Goal: Information Seeking & Learning: Learn about a topic

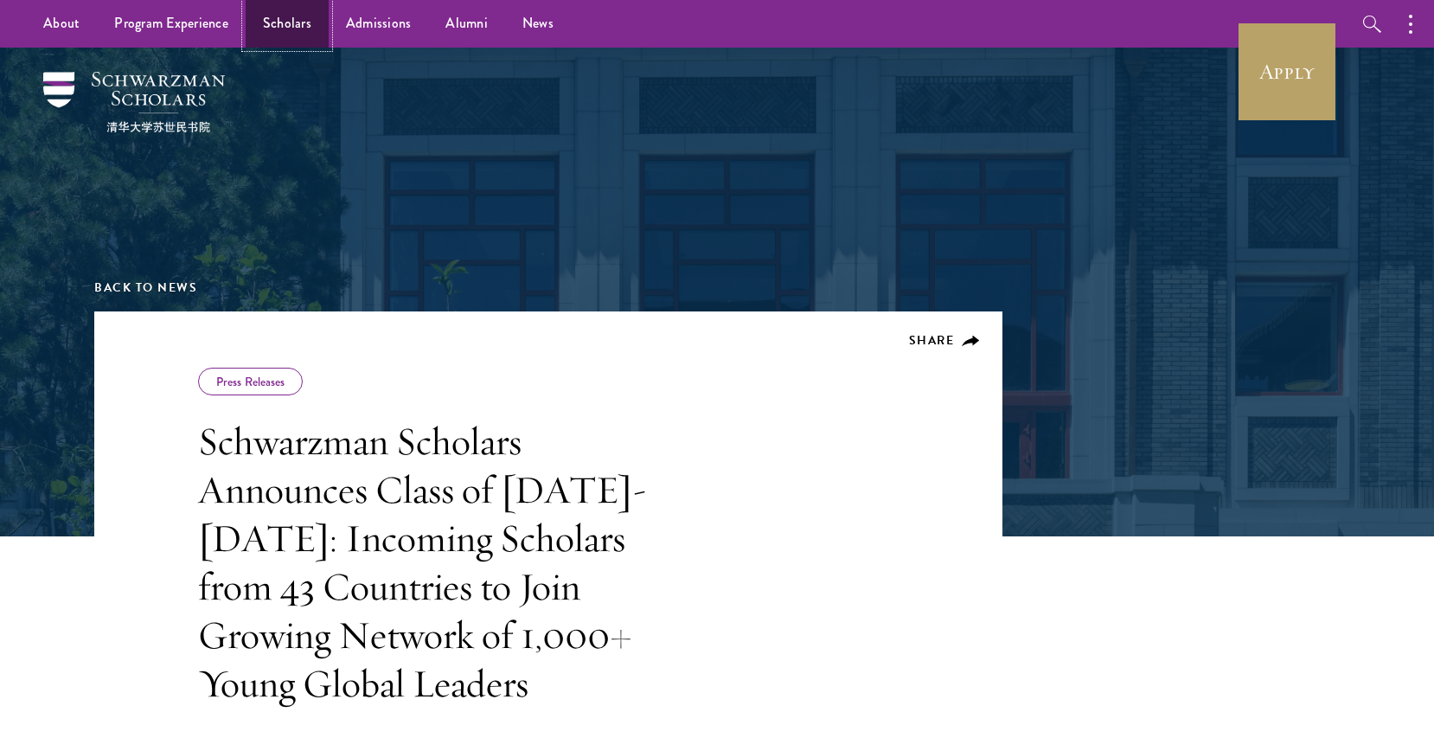
click at [275, 32] on link "Scholars" at bounding box center [287, 24] width 83 height 48
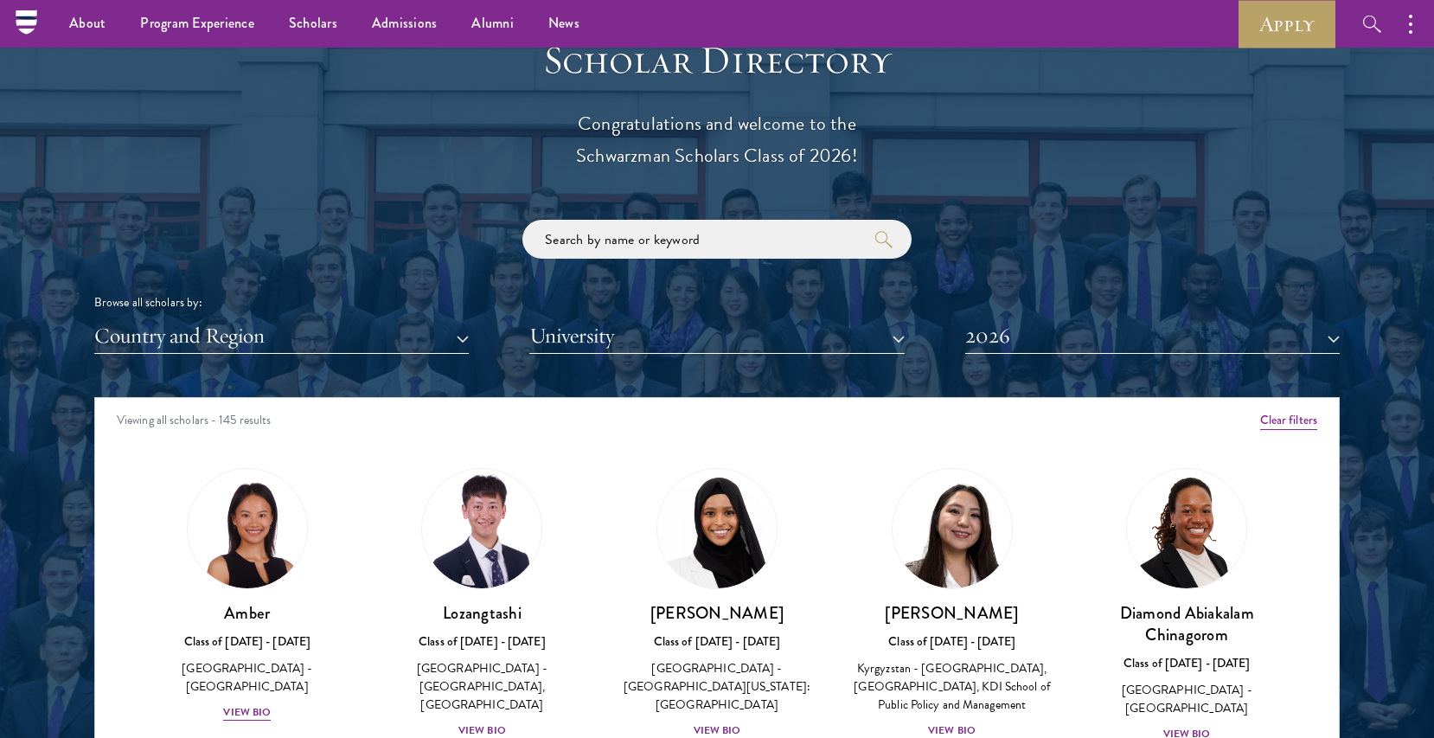
scroll to position [1883, 0]
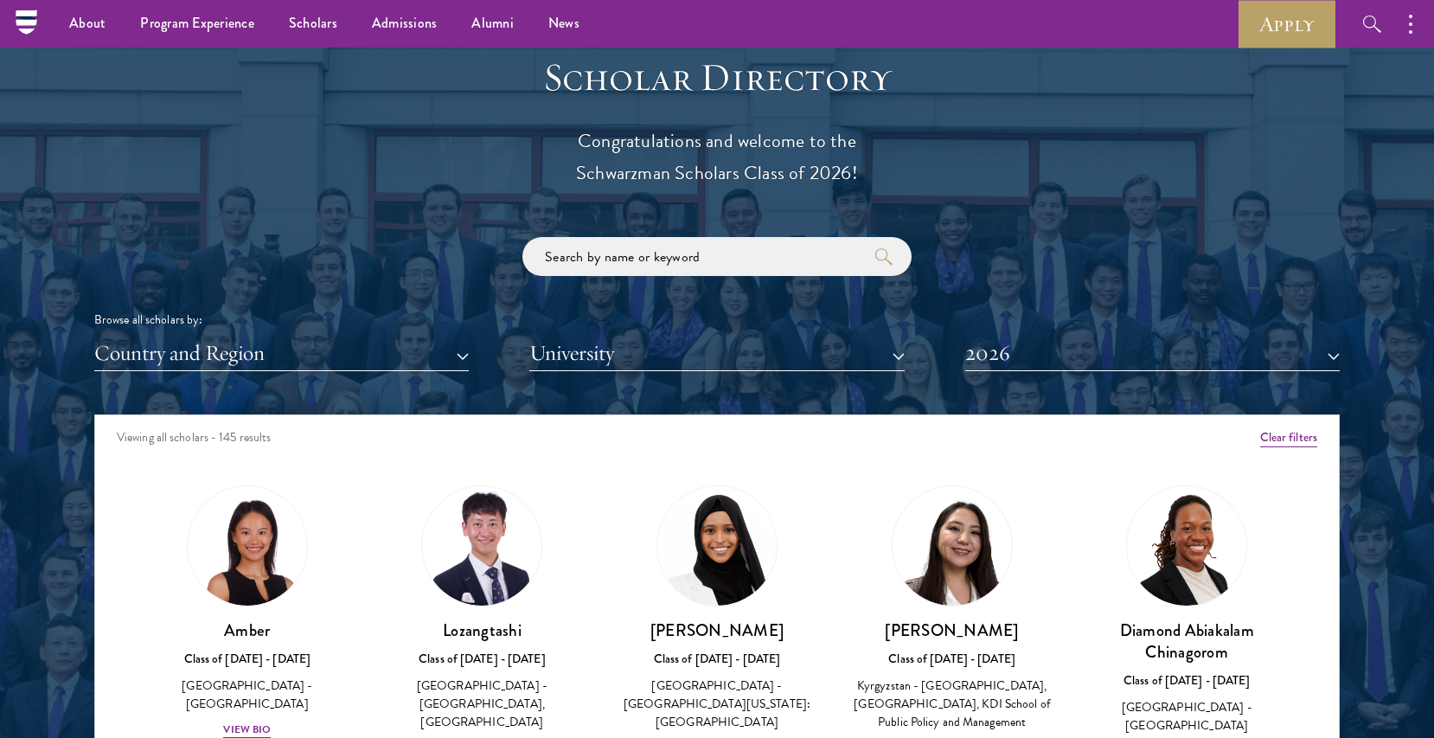
click at [314, 331] on div "Browse all scholars by: Country and Region All Countries and Regions Afghanista…" at bounding box center [717, 304] width 1246 height 134
click at [290, 356] on button "Country and Region" at bounding box center [281, 353] width 375 height 35
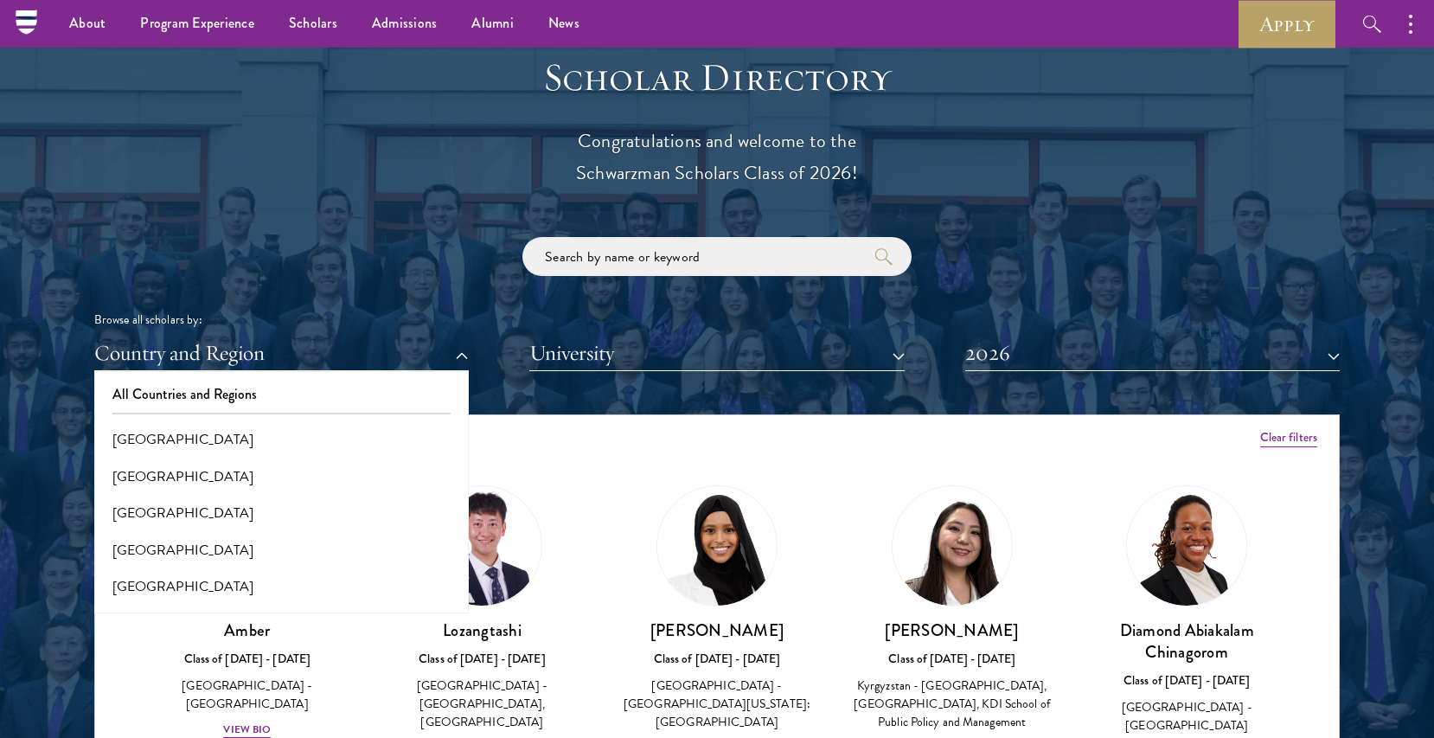
scroll to position [3506, 0]
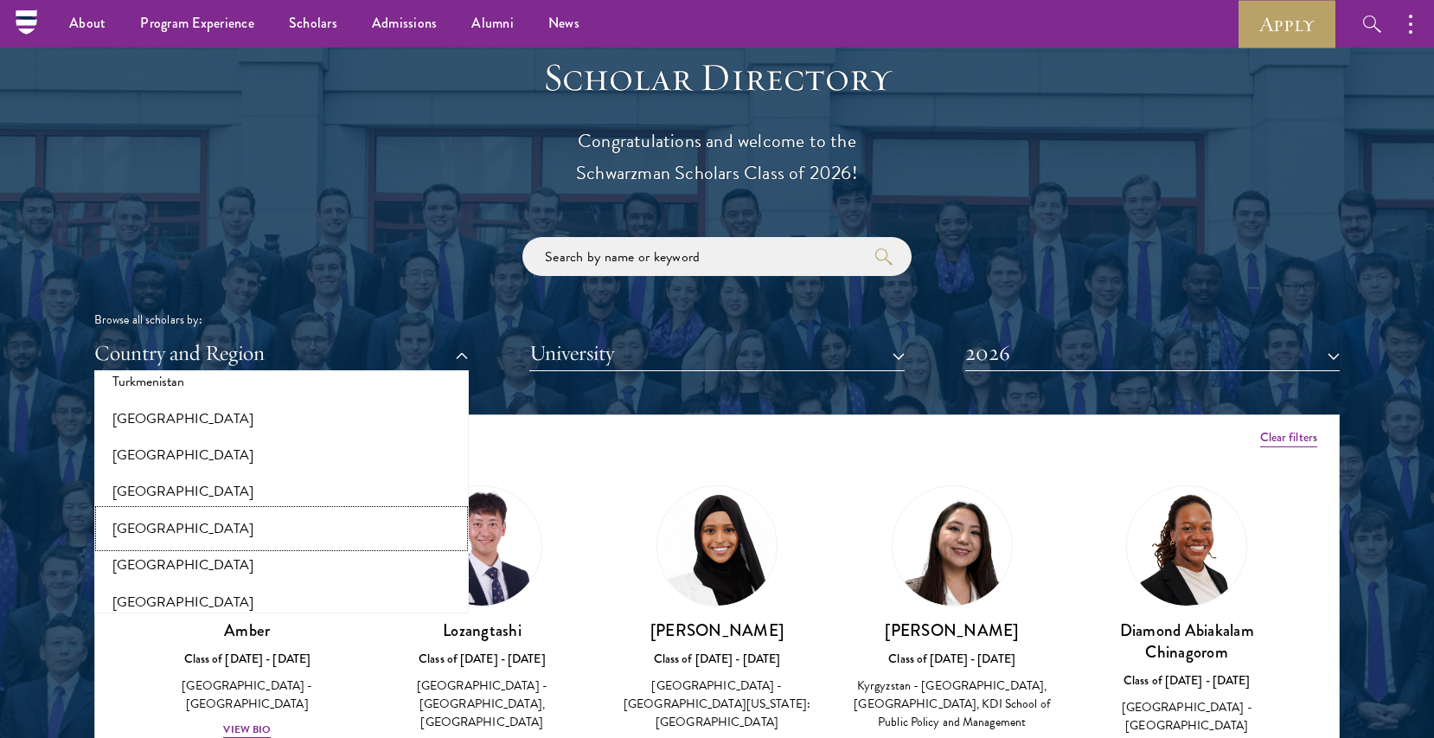
click at [219, 536] on button "[GEOGRAPHIC_DATA]" at bounding box center [281, 528] width 364 height 36
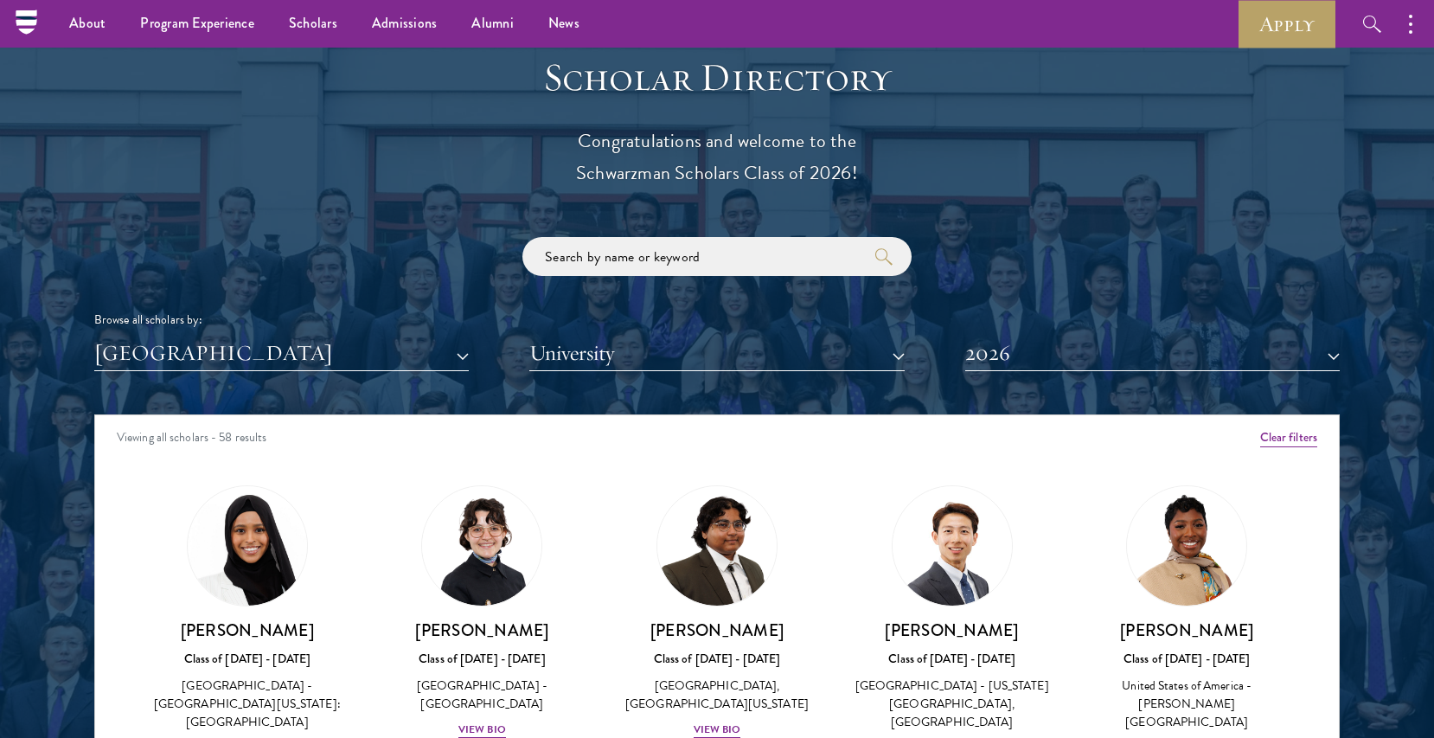
click at [336, 279] on div "Browse all scholars by: United States of America All Countries and Regions Afgh…" at bounding box center [717, 304] width 1246 height 134
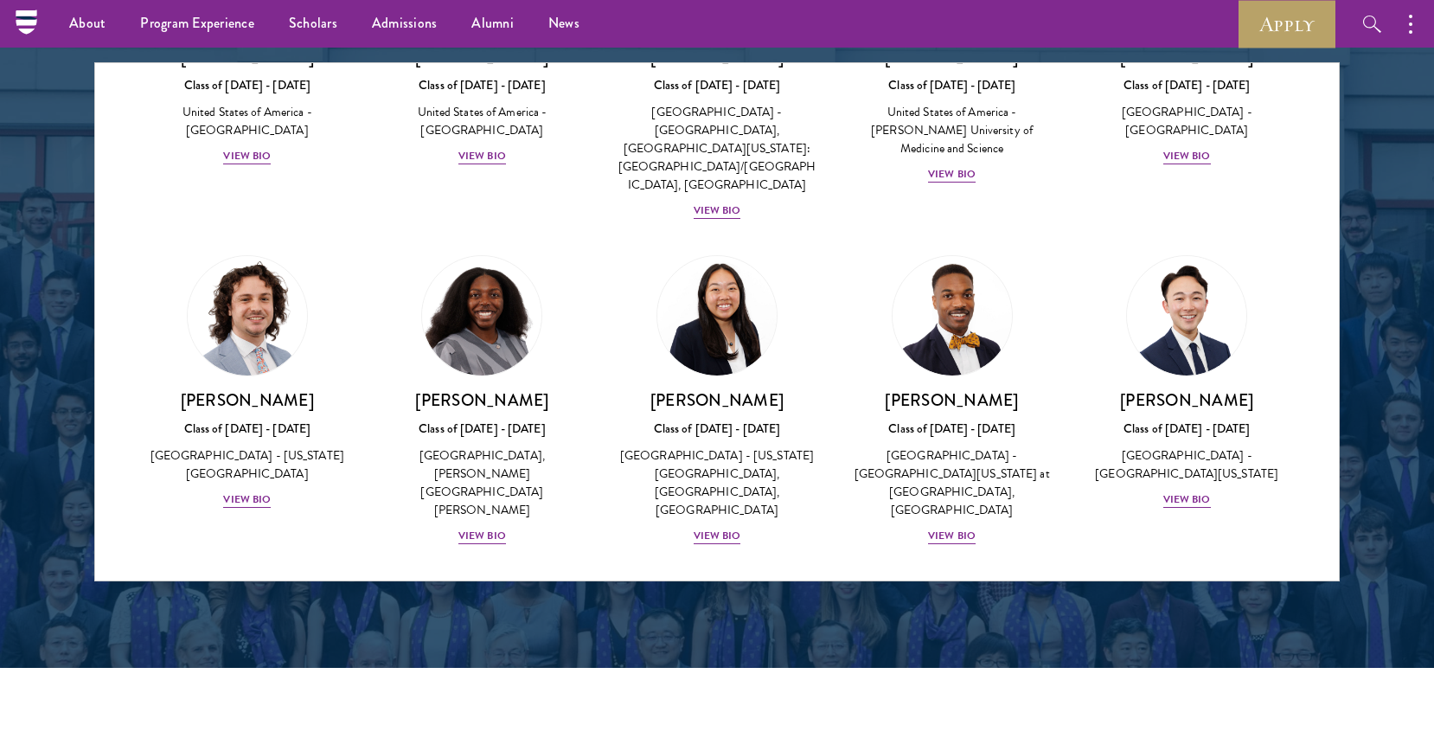
scroll to position [1184, 0]
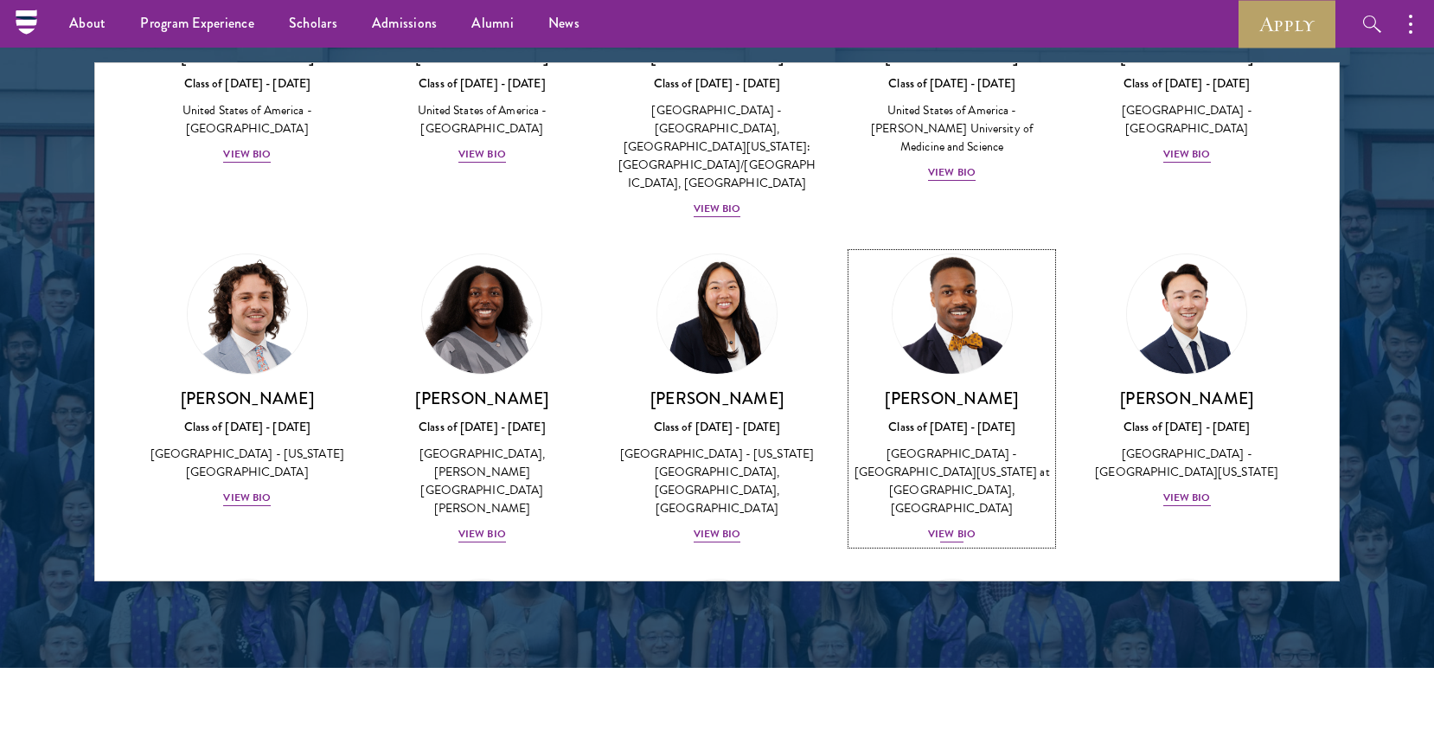
click at [913, 388] on div "Leon Jones Class of 2025 - 2026 United States of America - University of Arkans…" at bounding box center [952, 466] width 201 height 157
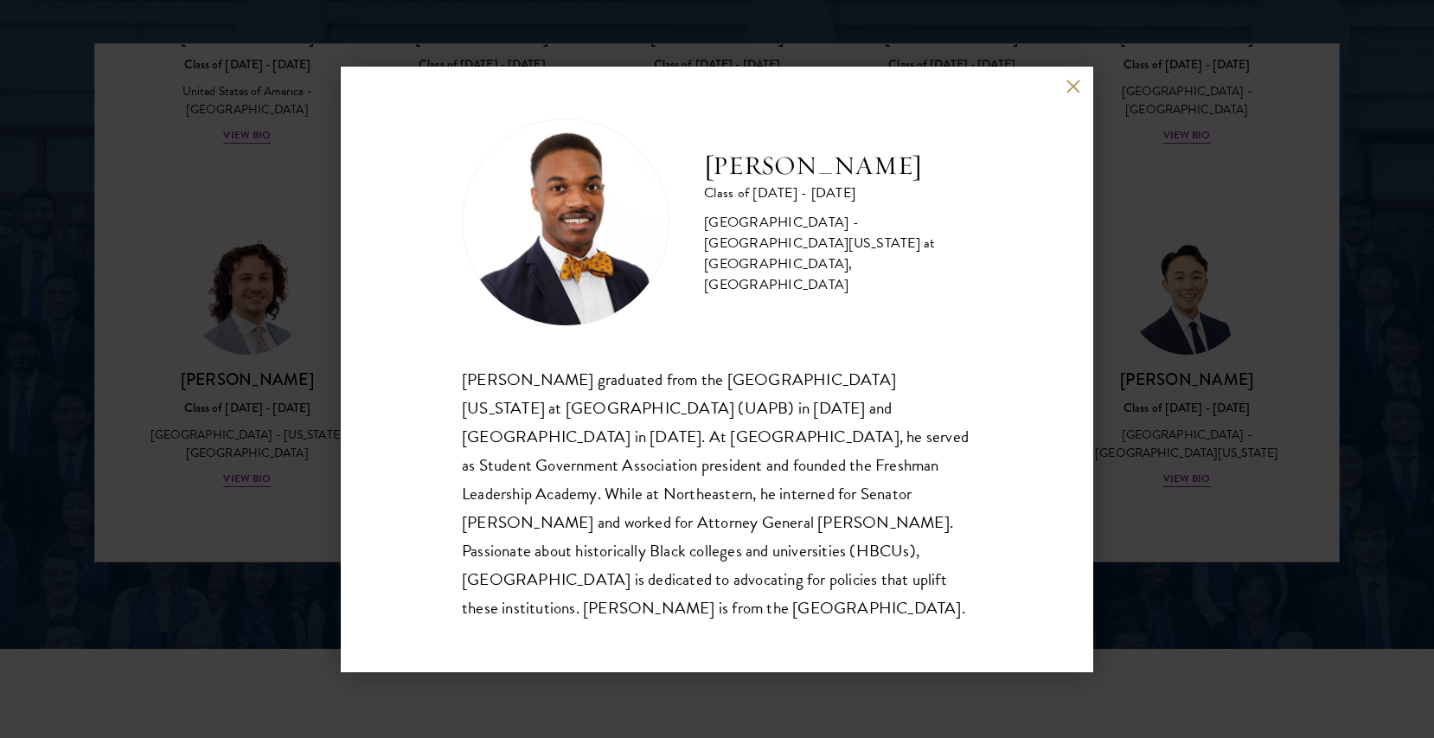
scroll to position [2257, 0]
click at [1065, 110] on div "Leon Jones Class of 2025 - 2026 United States of America - University of Arkans…" at bounding box center [717, 370] width 753 height 606
click at [1068, 107] on div "Leon Jones Class of 2025 - 2026 United States of America - University of Arkans…" at bounding box center [717, 370] width 753 height 606
click at [1069, 94] on button at bounding box center [1073, 87] width 15 height 15
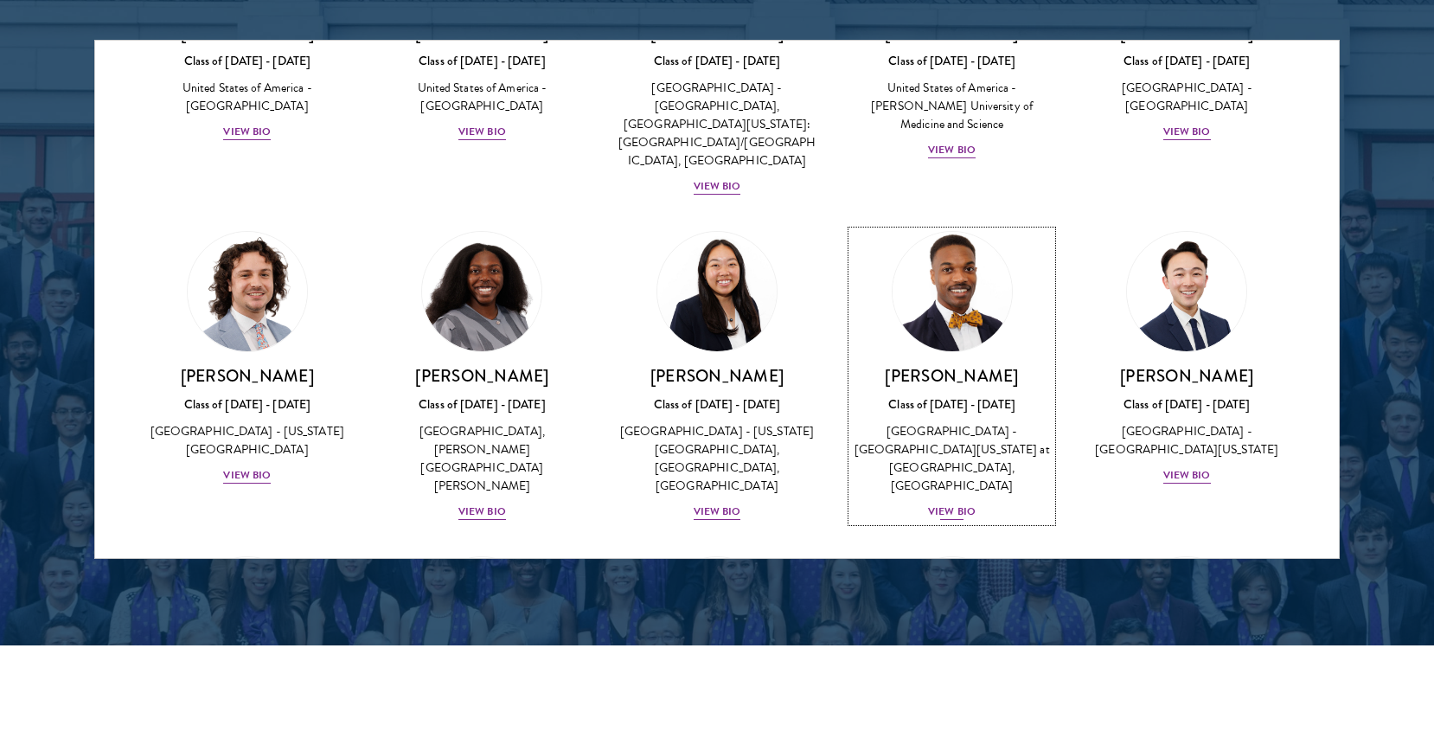
click at [988, 282] on link "Leon Jones Class of 2025 - 2026 United States of America - University of Arkans…" at bounding box center [952, 376] width 201 height 291
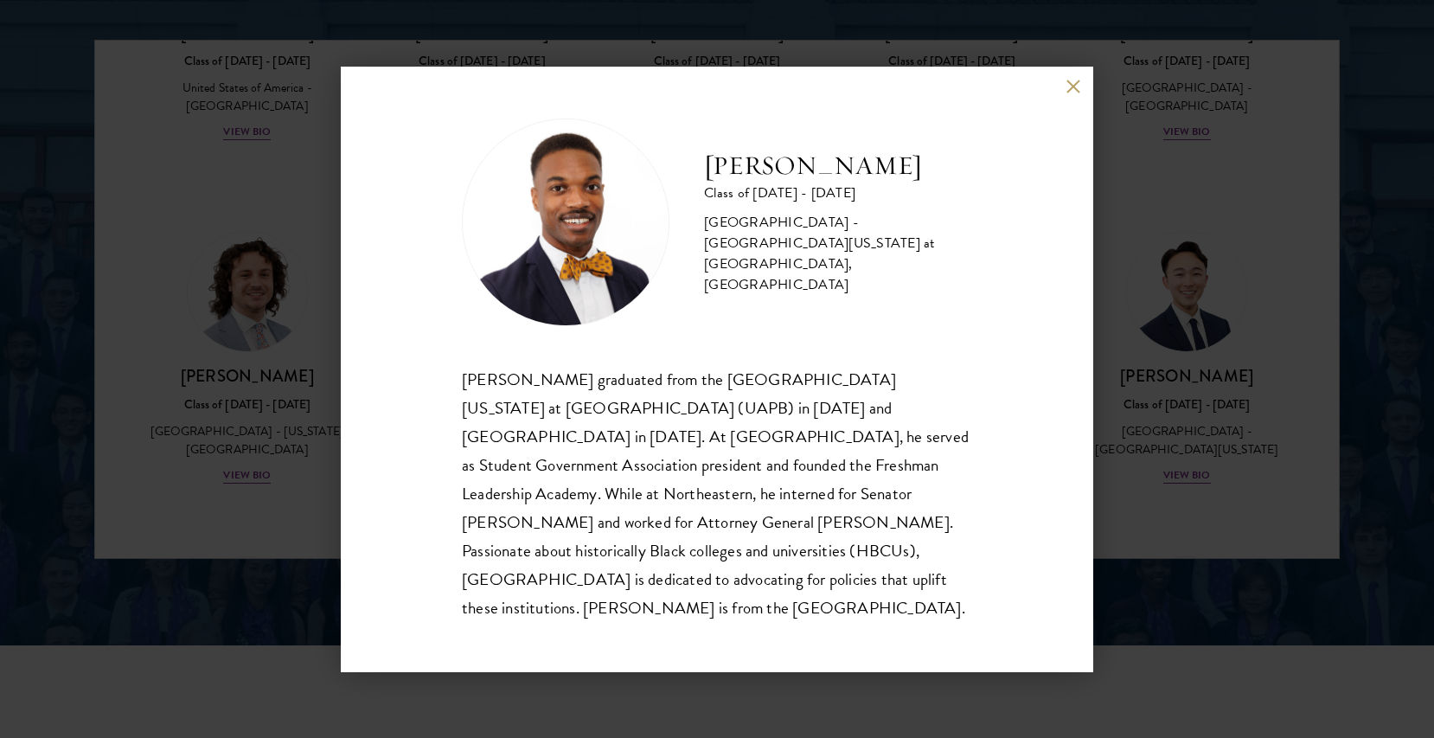
click at [1064, 103] on div "Leon Jones Class of 2025 - 2026 United States of America - University of Arkans…" at bounding box center [717, 370] width 753 height 606
click at [1073, 94] on button at bounding box center [1073, 87] width 15 height 15
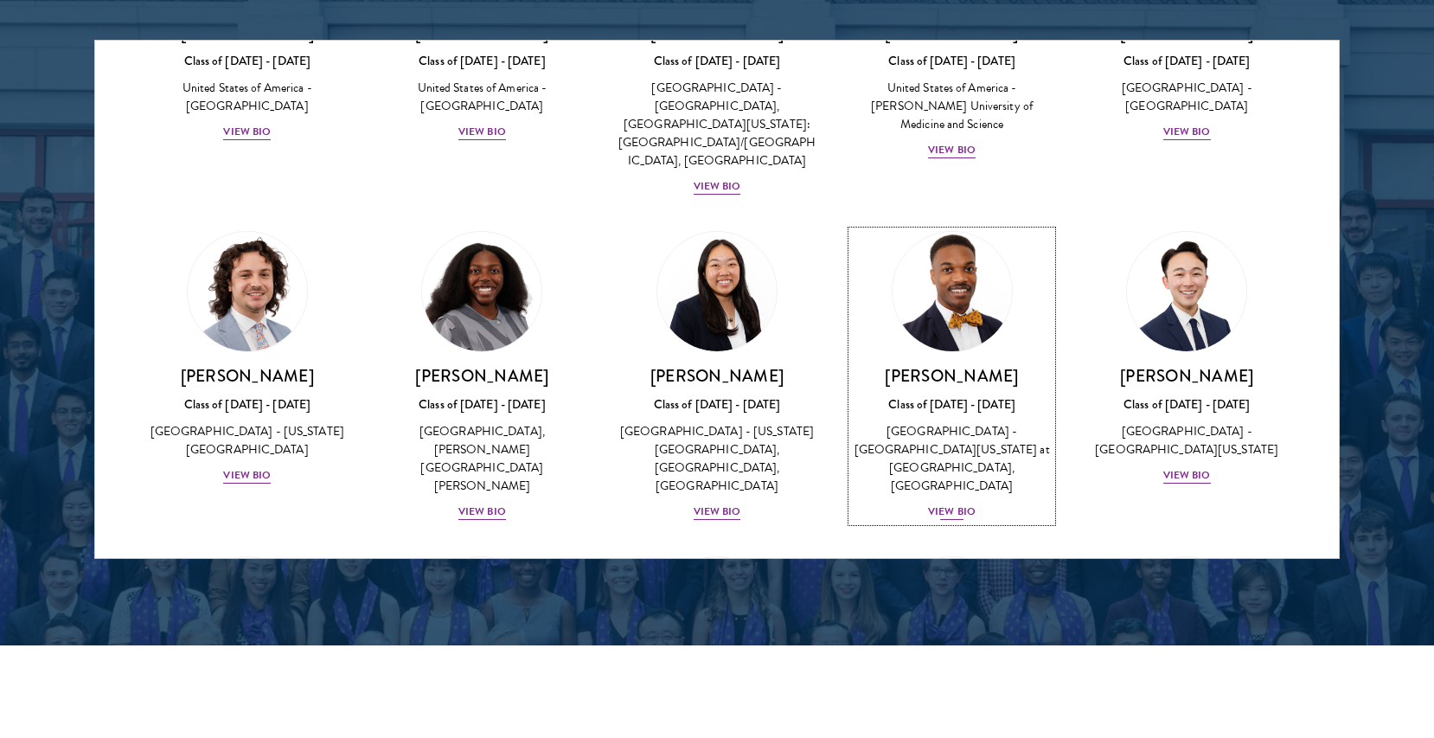
click at [975, 395] on div "Class of 2025 - 2026" at bounding box center [952, 404] width 201 height 18
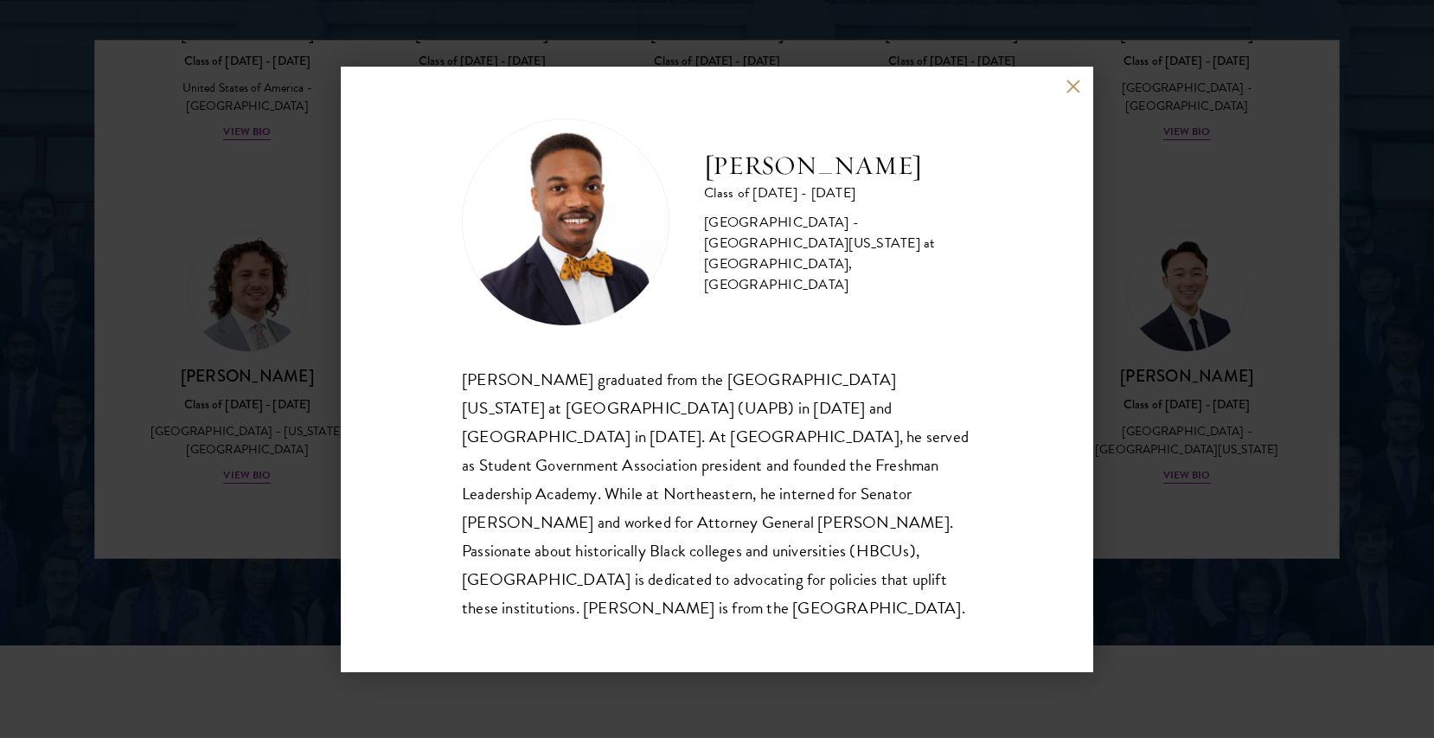
click at [730, 183] on h2 "Leon Jones" at bounding box center [838, 166] width 268 height 35
drag, startPoint x: 730, startPoint y: 209, endPoint x: 812, endPoint y: 209, distance: 81.3
click at [812, 183] on h2 "Leon Jones" at bounding box center [838, 166] width 268 height 35
copy h2 "Leon Jones"
click at [1068, 94] on button at bounding box center [1073, 87] width 15 height 15
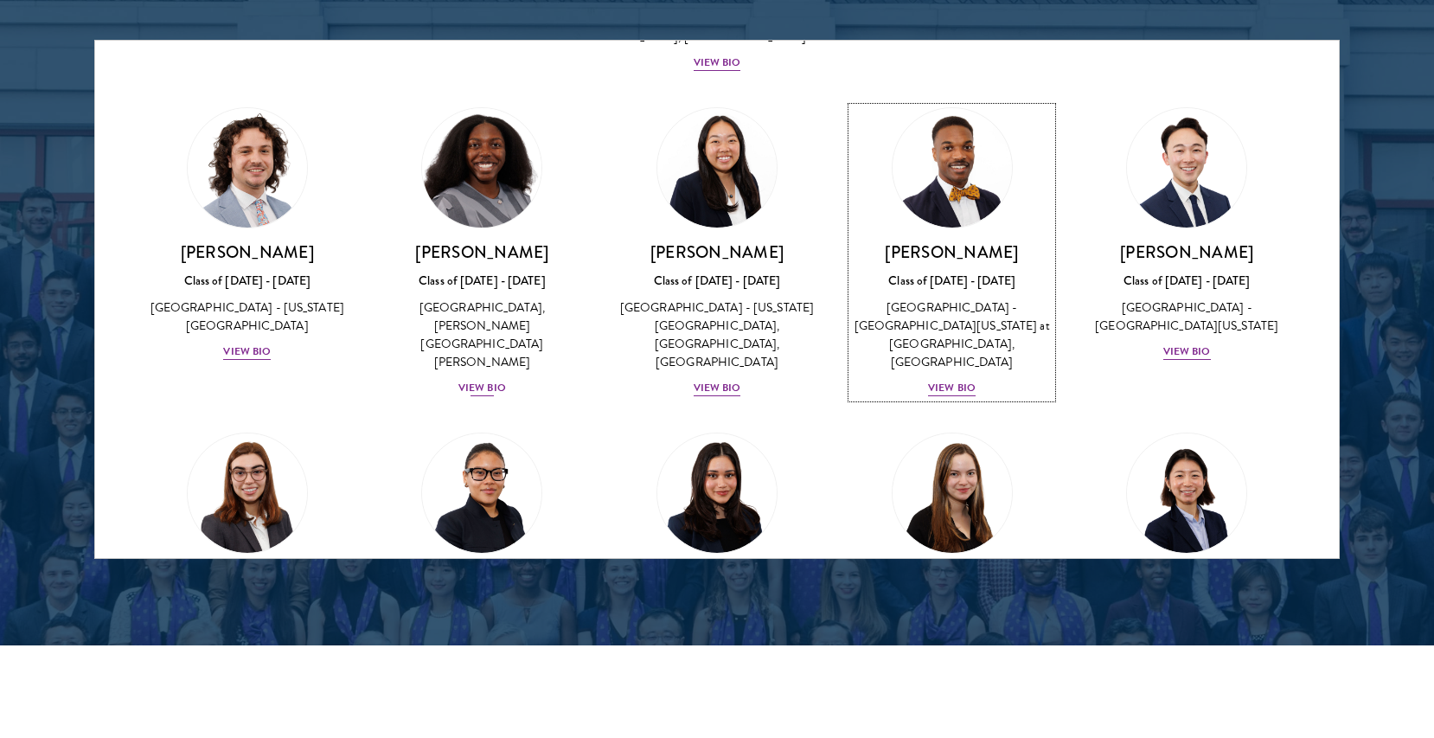
scroll to position [1129, 0]
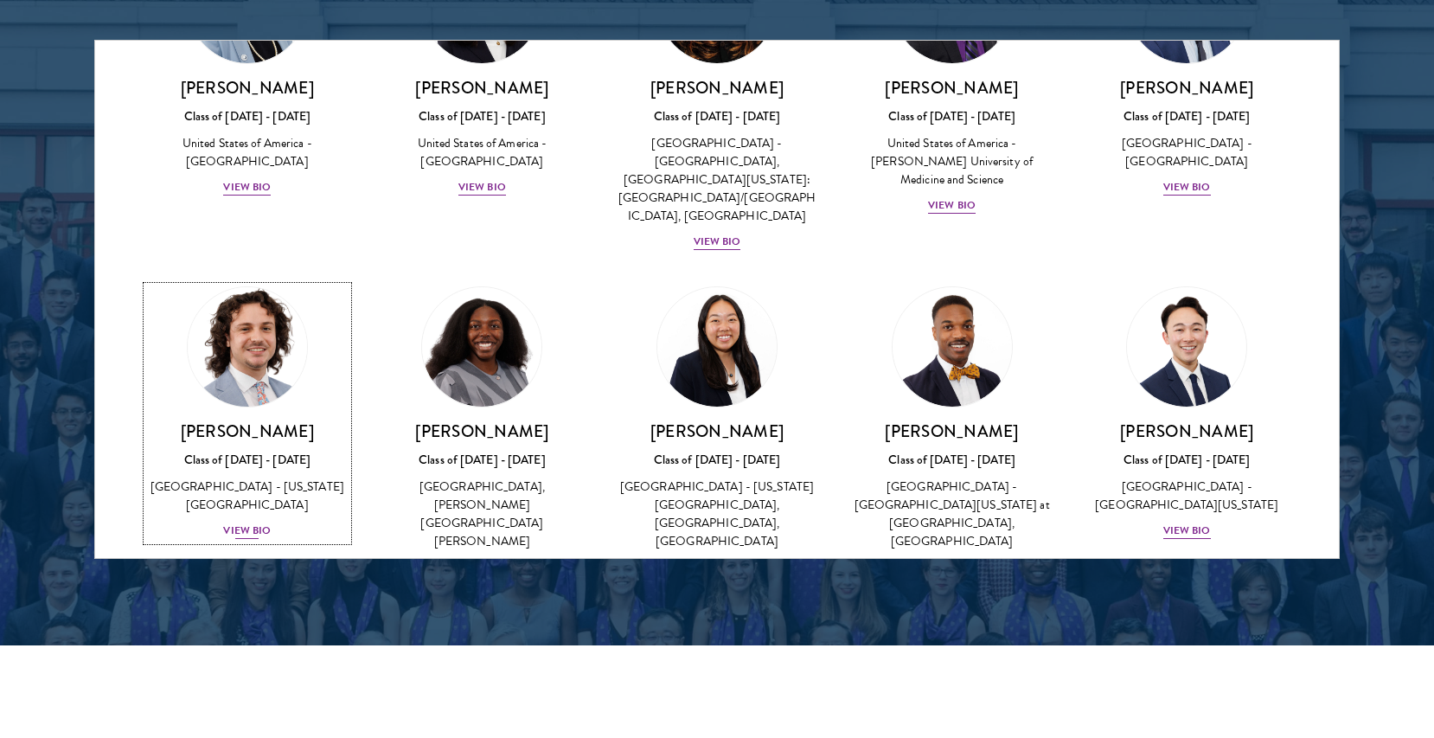
click at [234, 337] on link "Jordan Harb Class of 2025 - 2026 United States of America - Arizona State Unive…" at bounding box center [247, 413] width 201 height 254
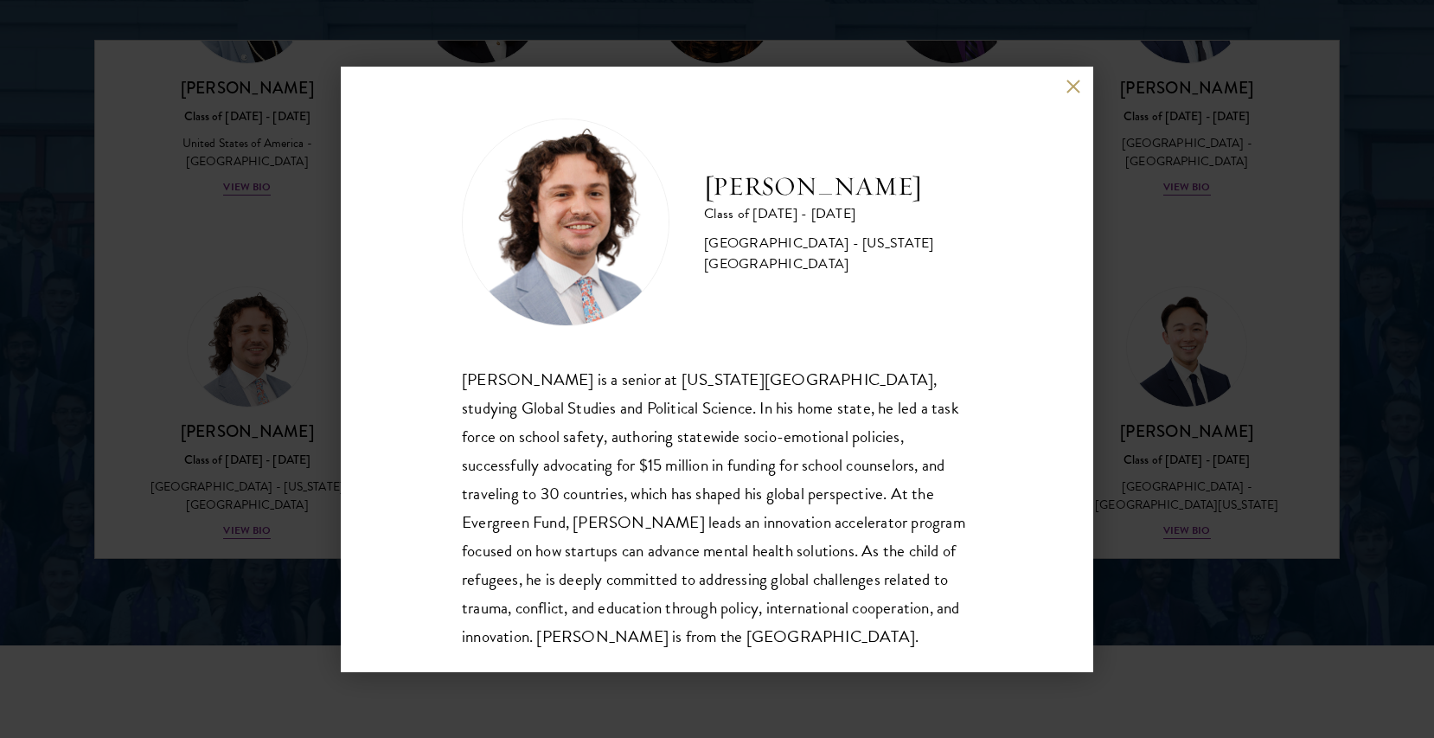
click at [749, 170] on h2 "Jordan Harb" at bounding box center [838, 187] width 268 height 35
copy div "Jordan Harb"
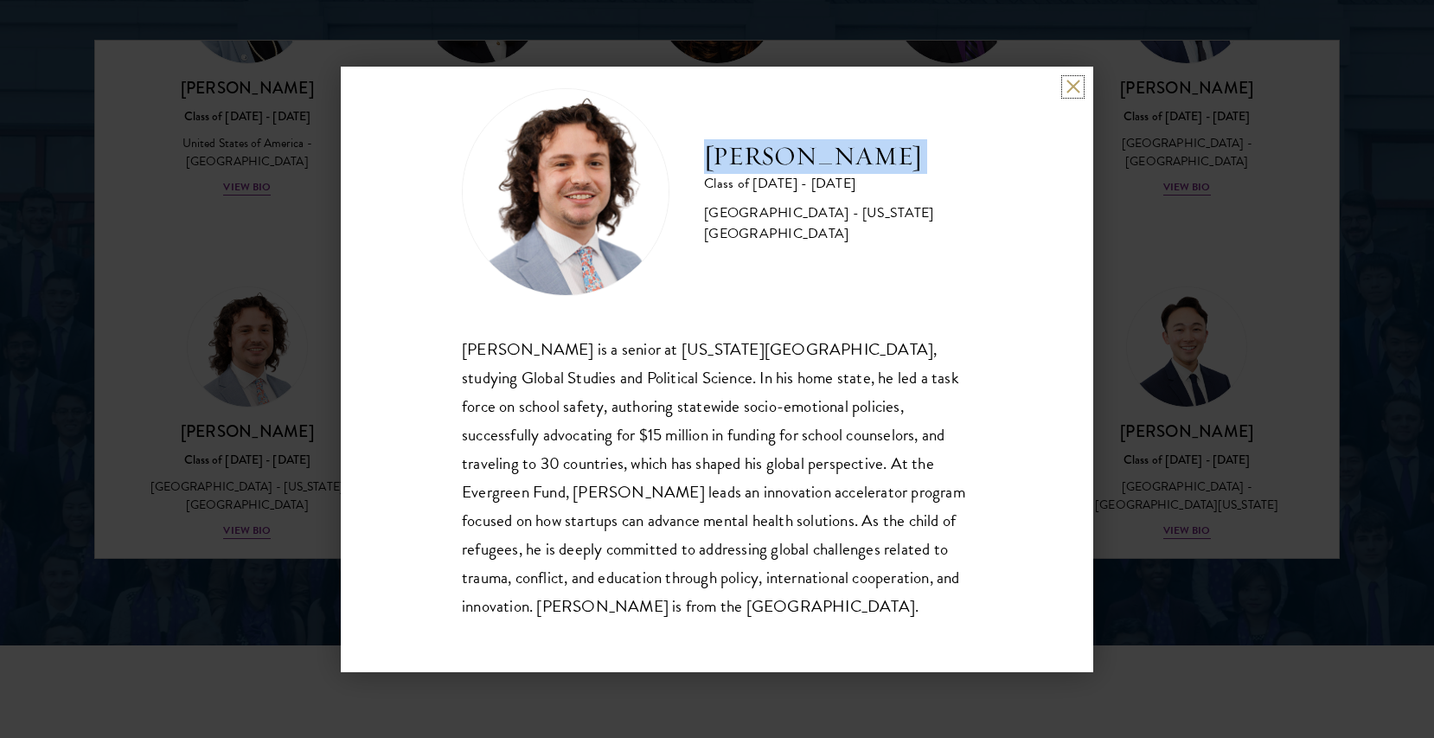
click at [1075, 80] on button at bounding box center [1073, 87] width 15 height 15
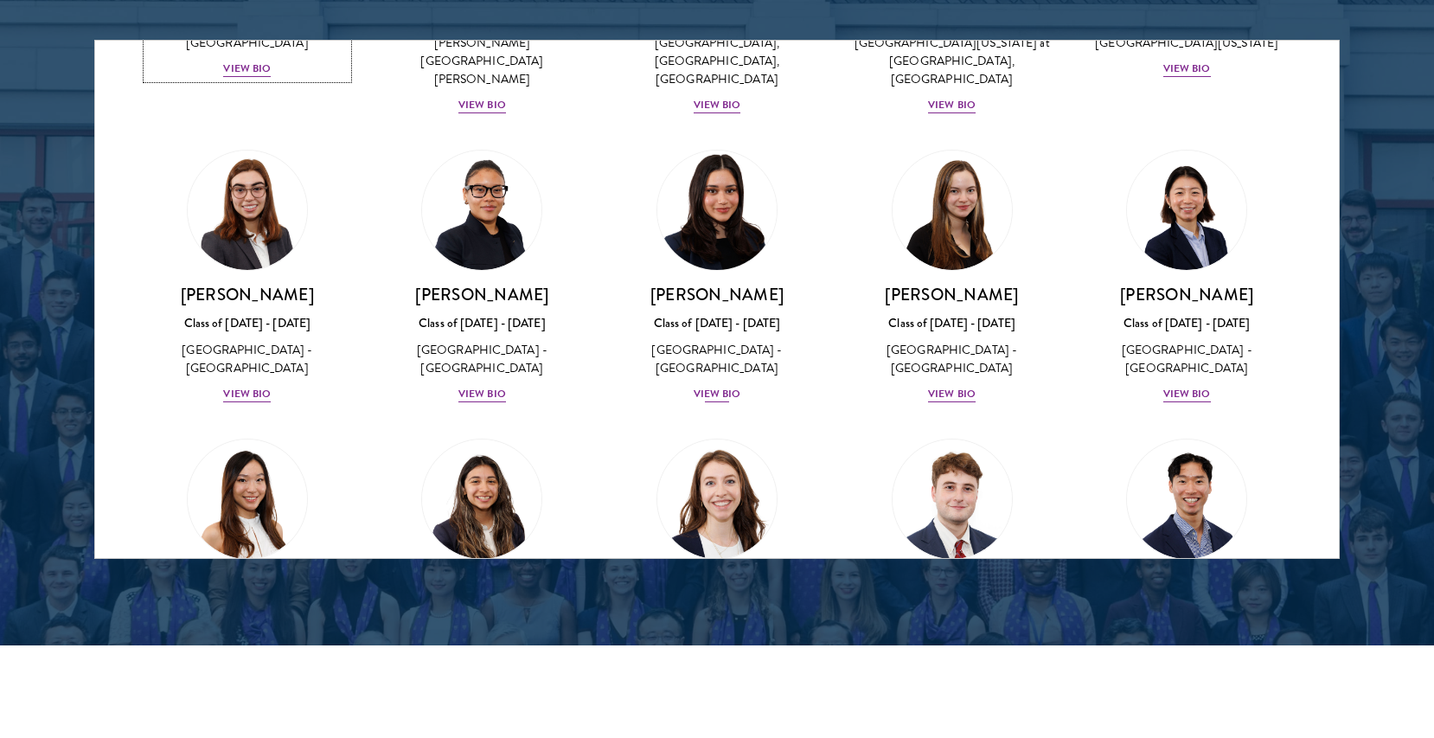
scroll to position [1603, 0]
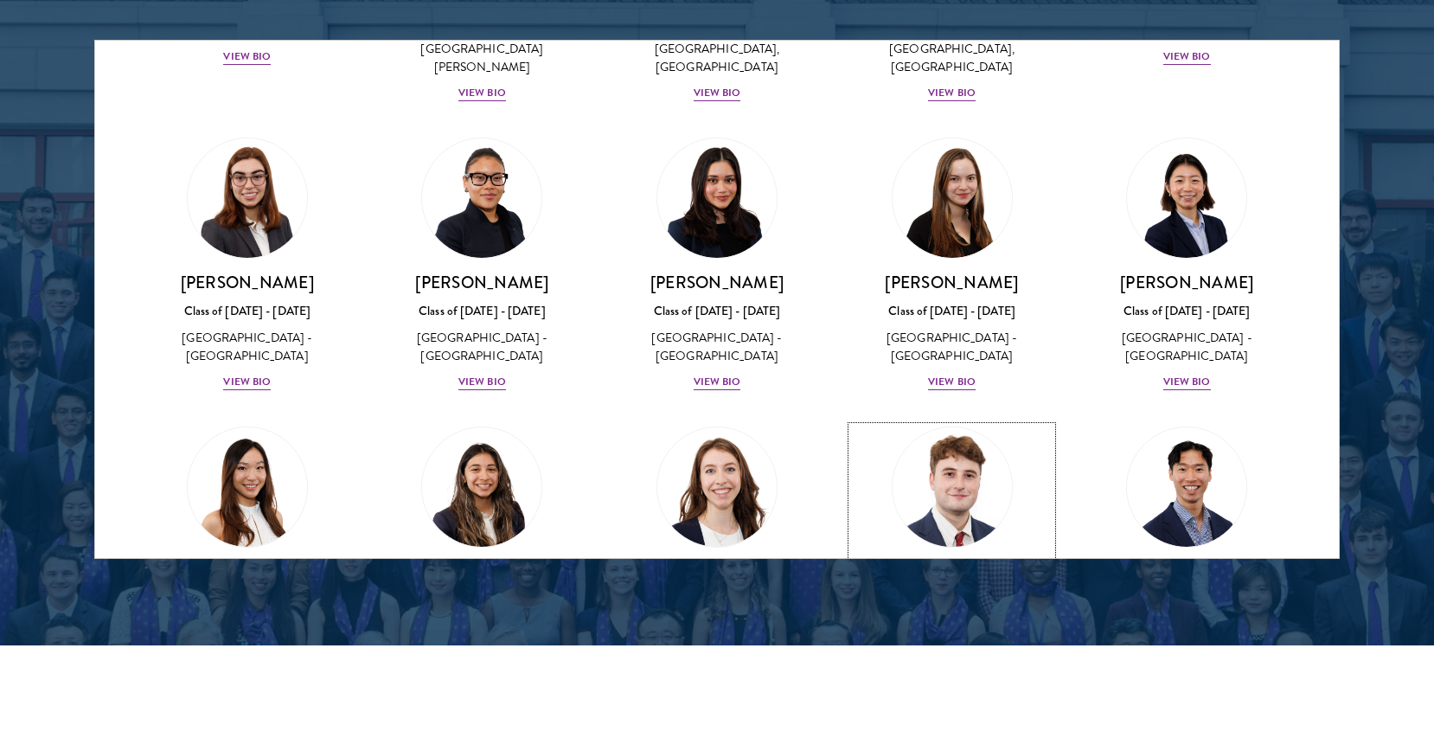
click at [1001, 446] on link "John McQuillan Class of 2025 - 2026 United States of America - Florida State Un…" at bounding box center [952, 563] width 201 height 273
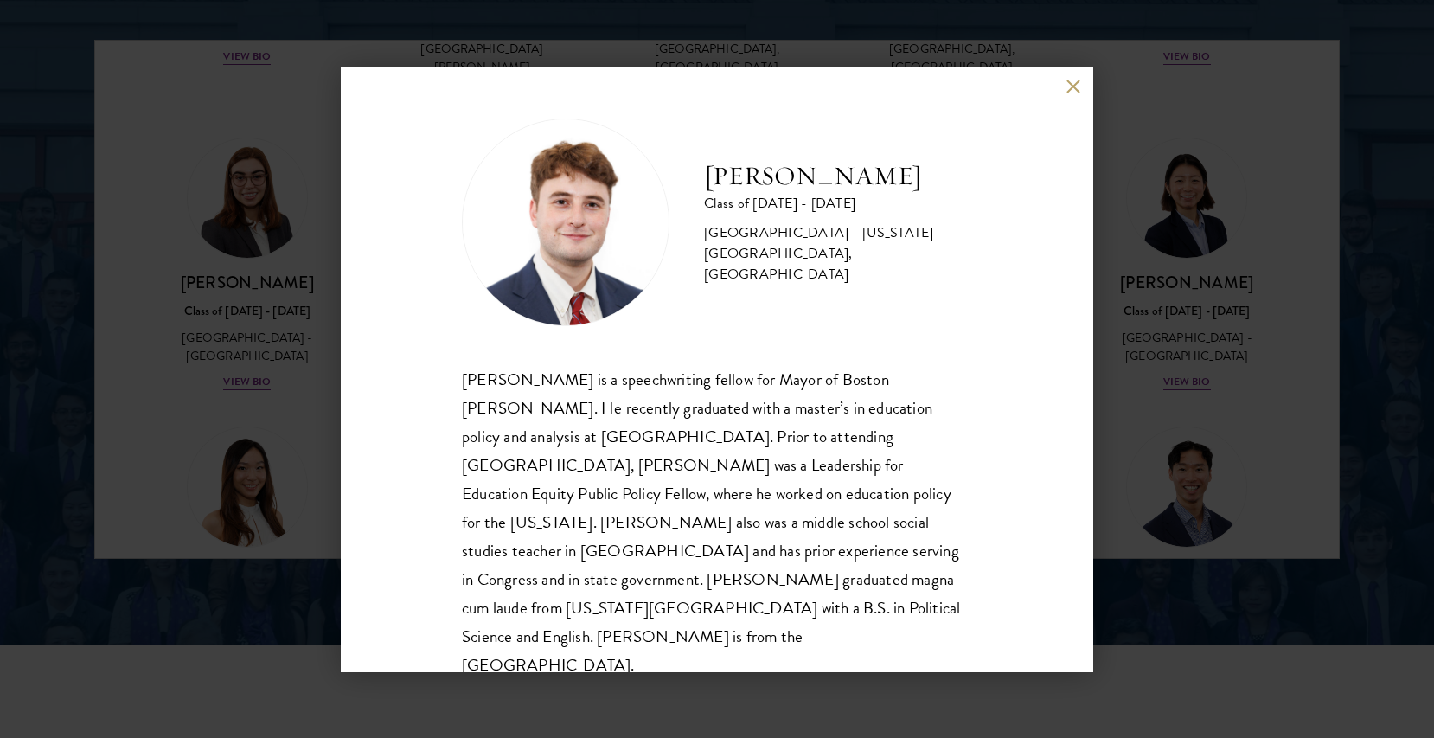
click at [1076, 88] on button at bounding box center [1073, 87] width 15 height 15
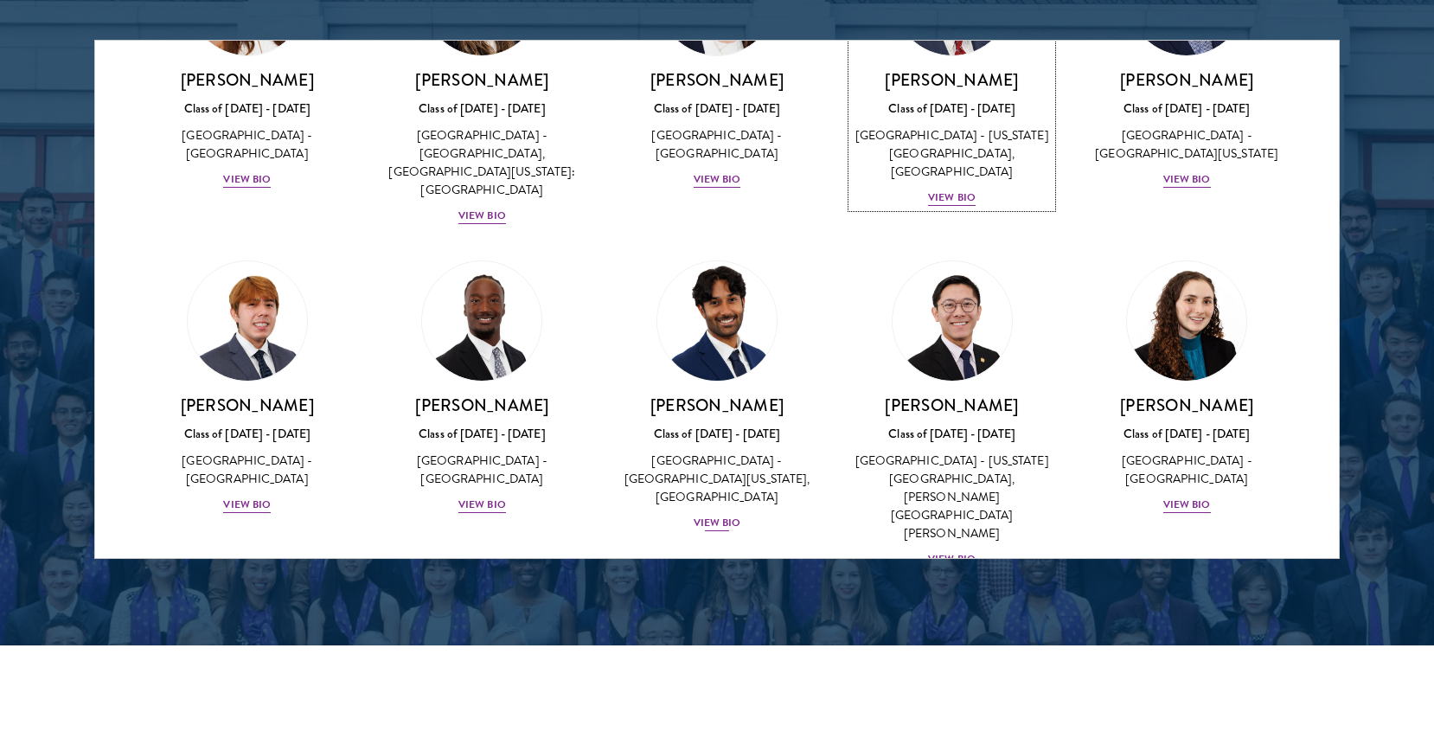
scroll to position [2097, 0]
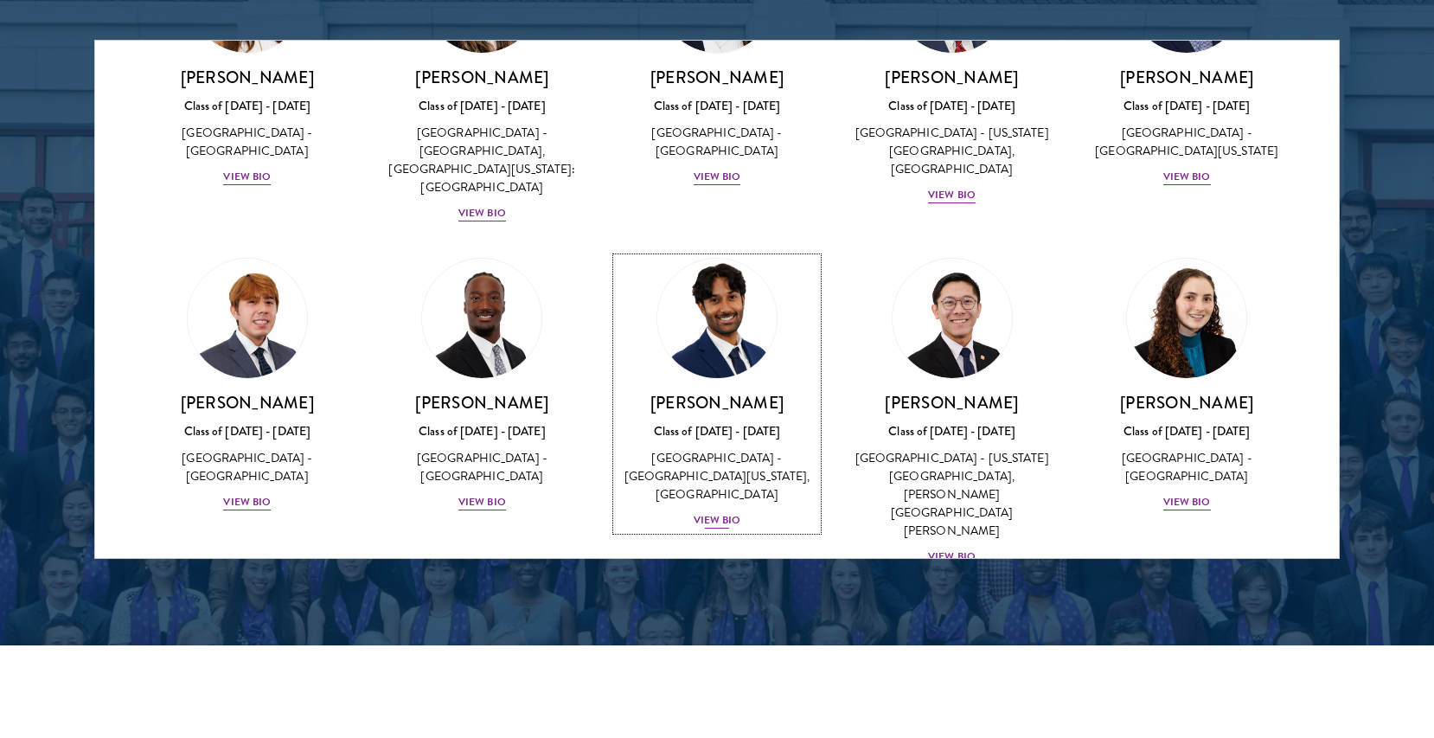
click at [731, 449] on div "United States of America - University of North Carolina, Chapel Hill" at bounding box center [717, 476] width 201 height 55
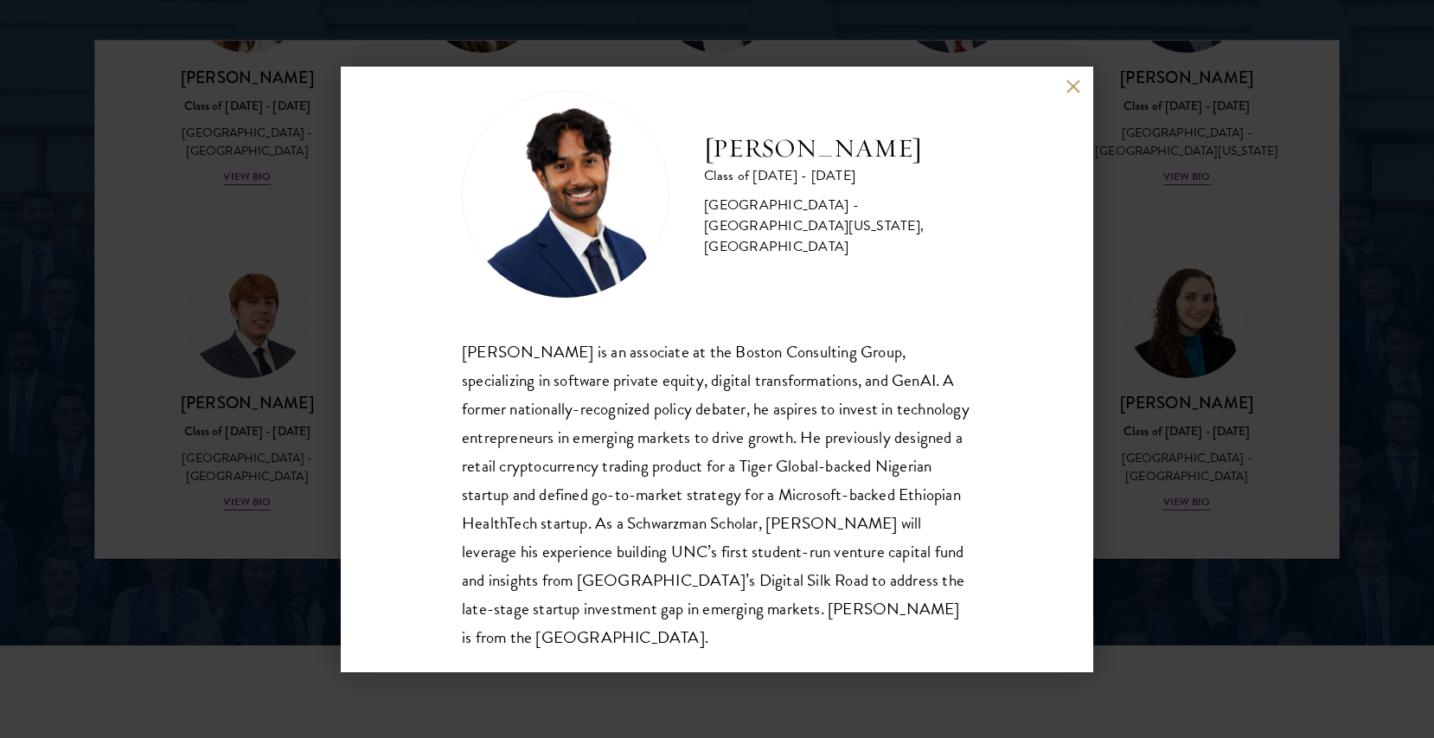
scroll to position [30, 0]
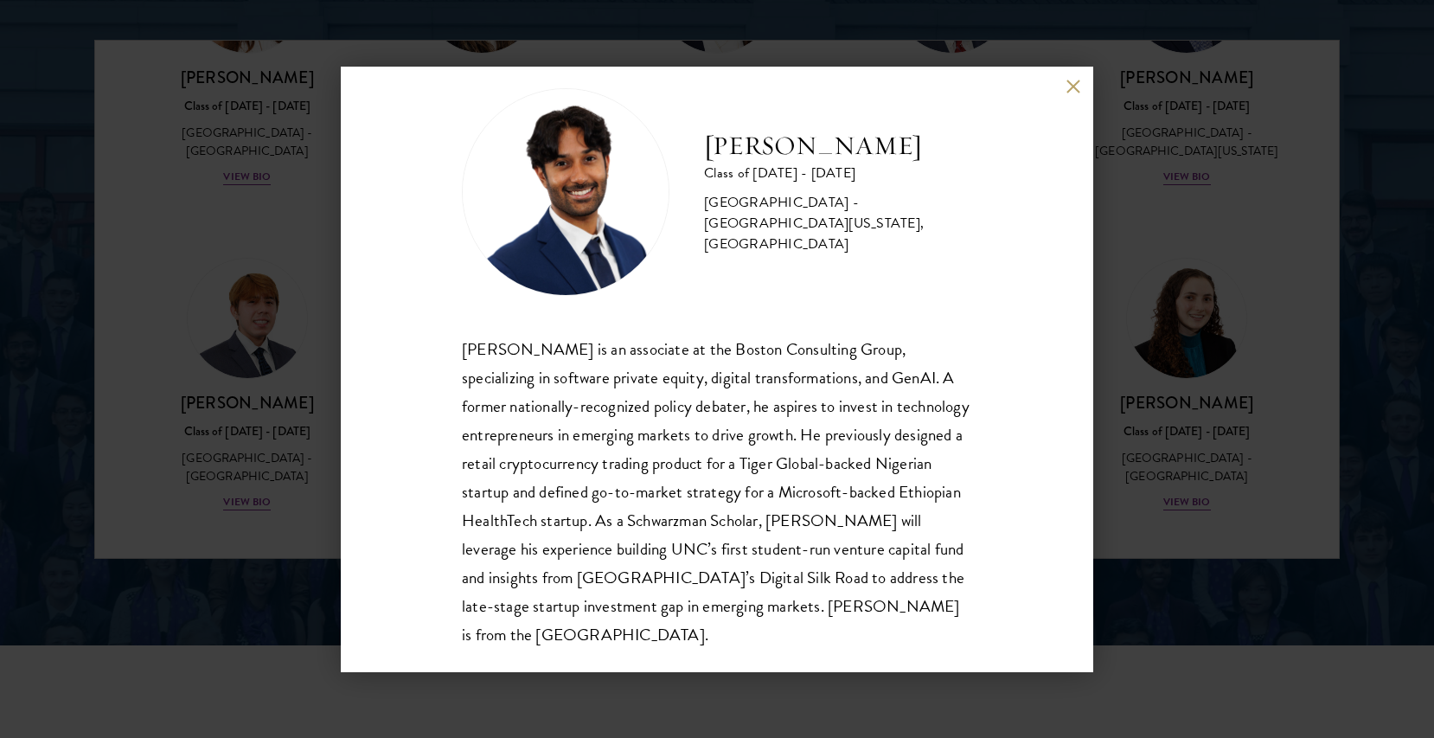
click at [1074, 87] on button at bounding box center [1073, 87] width 15 height 15
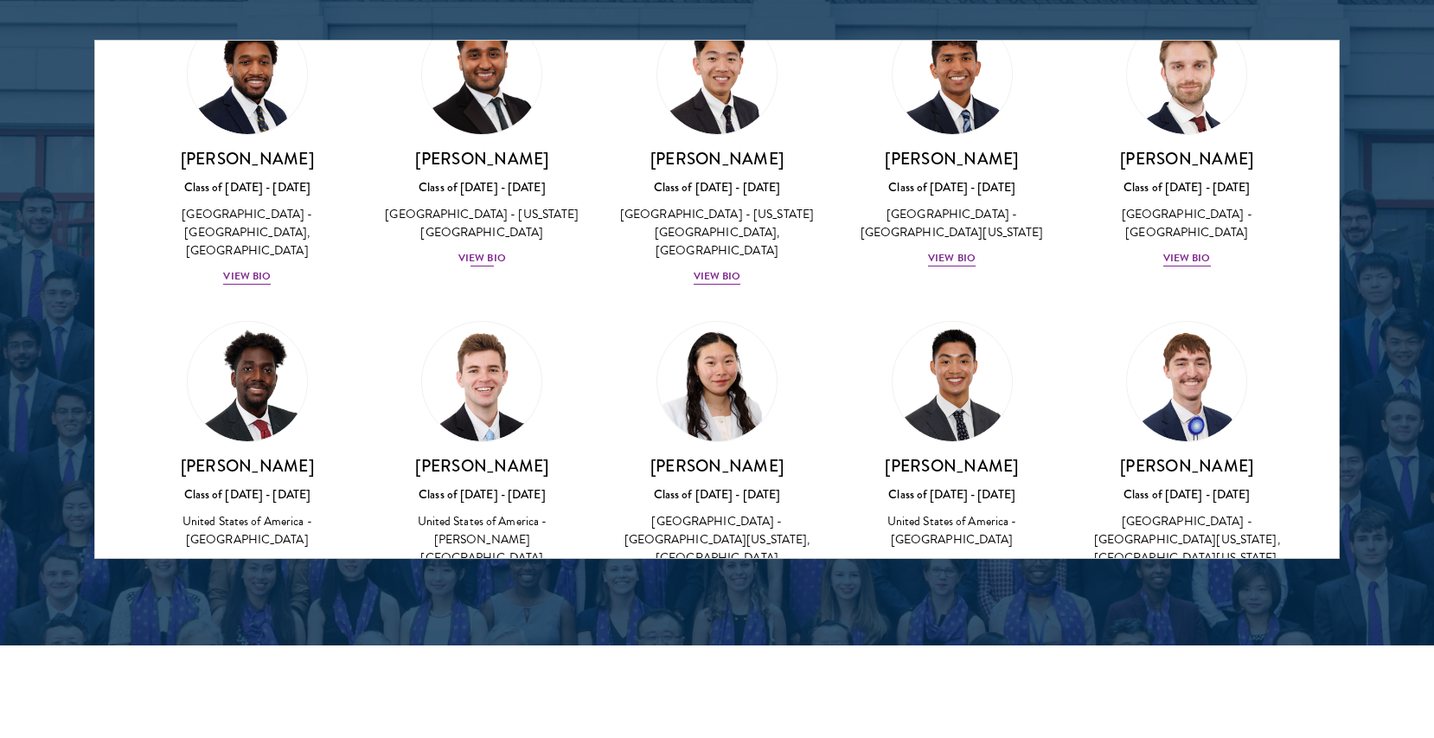
scroll to position [3013, 0]
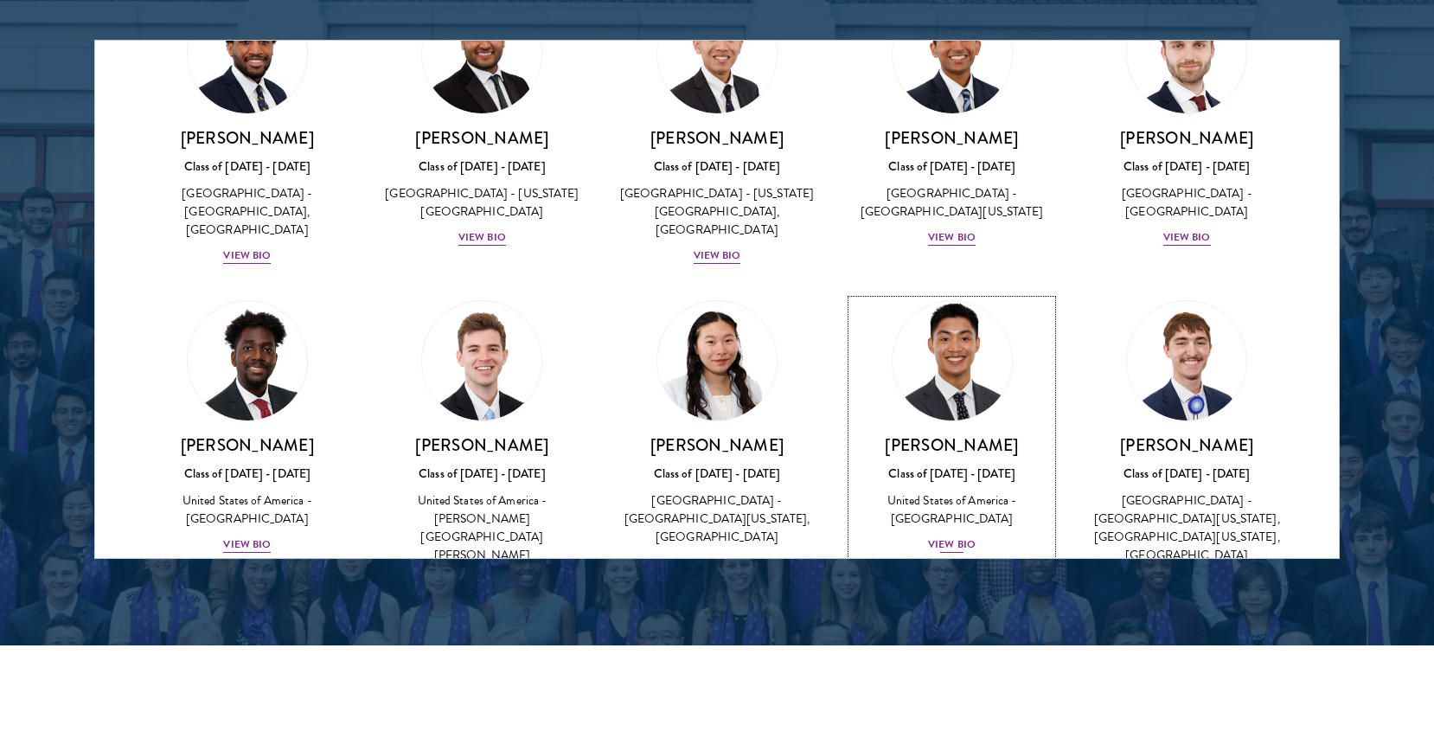
click at [962, 434] on h3 "Paul Wang" at bounding box center [952, 445] width 201 height 22
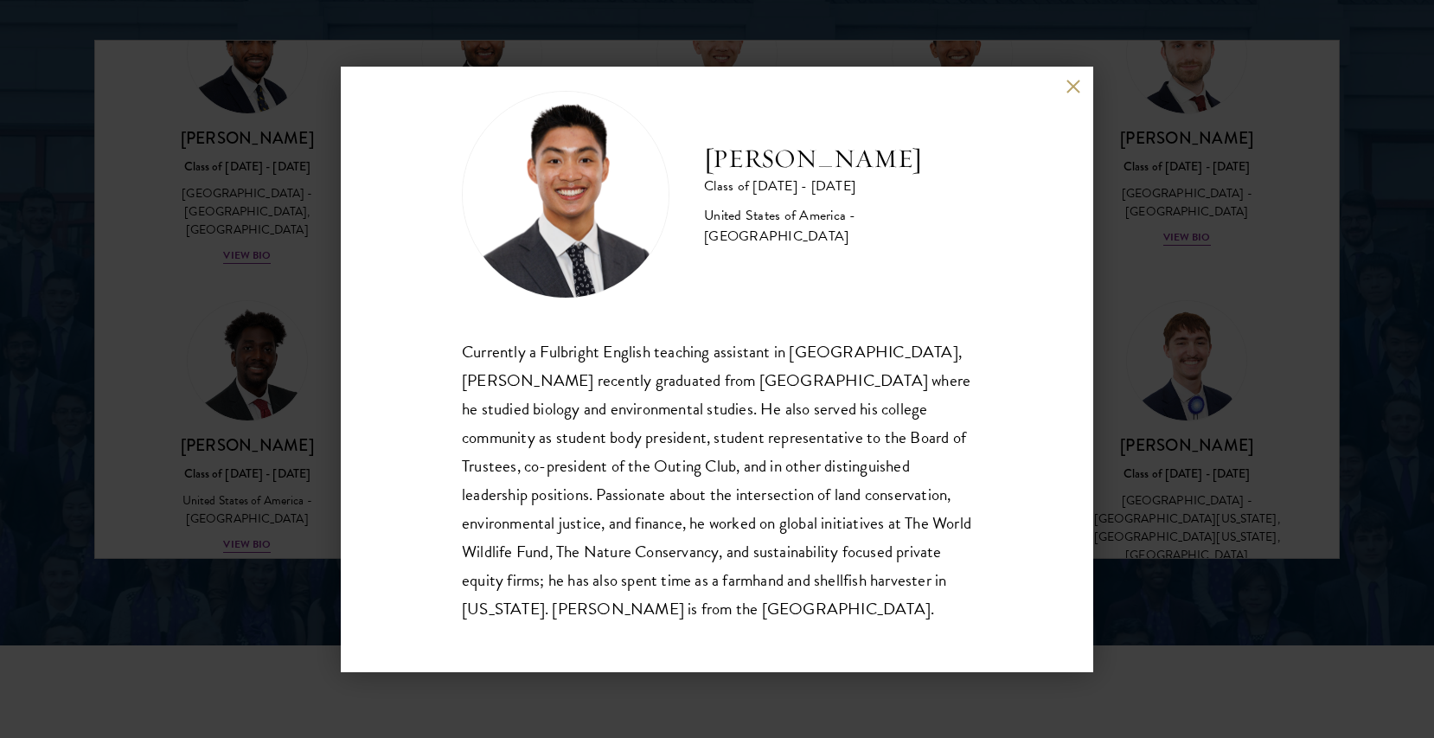
scroll to position [30, 0]
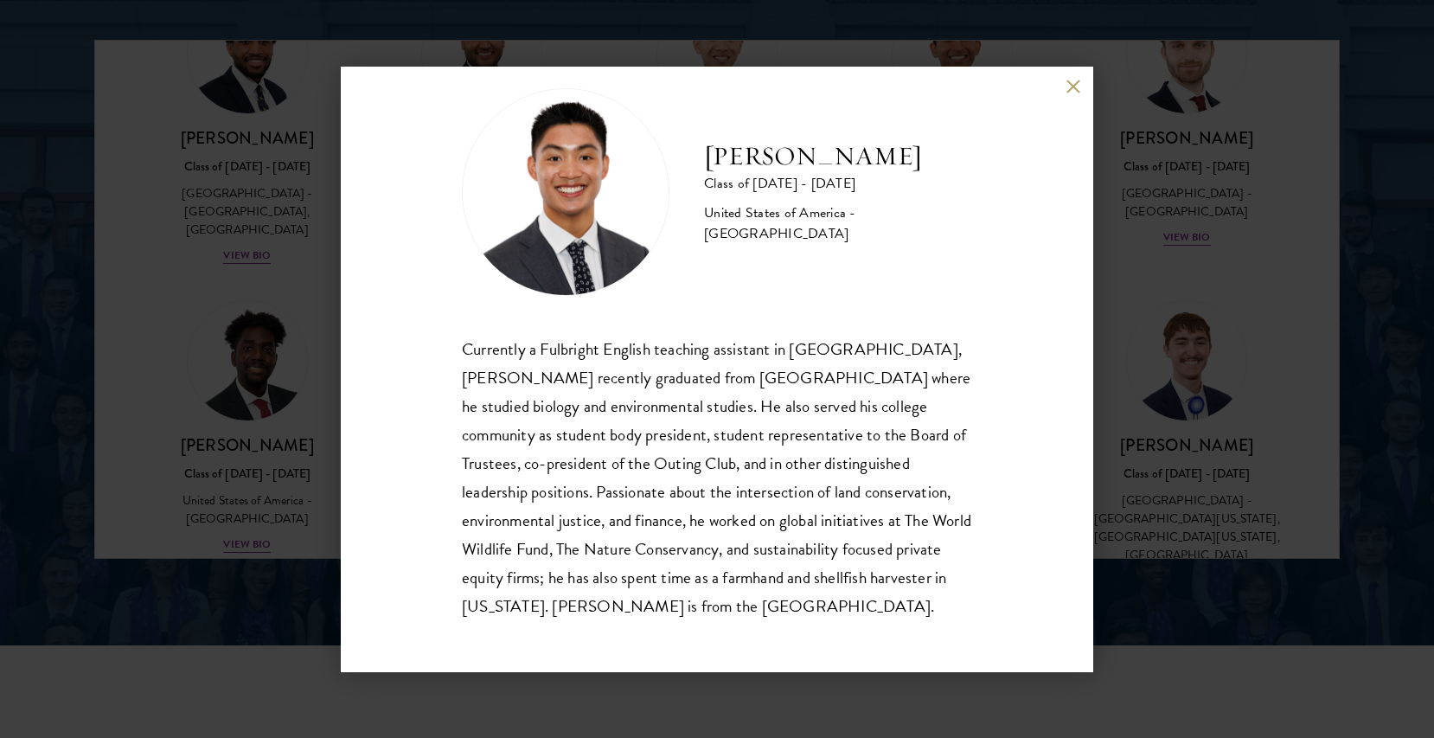
click at [777, 172] on h2 "Paul Wang" at bounding box center [838, 156] width 268 height 35
copy div "Paul Wang"
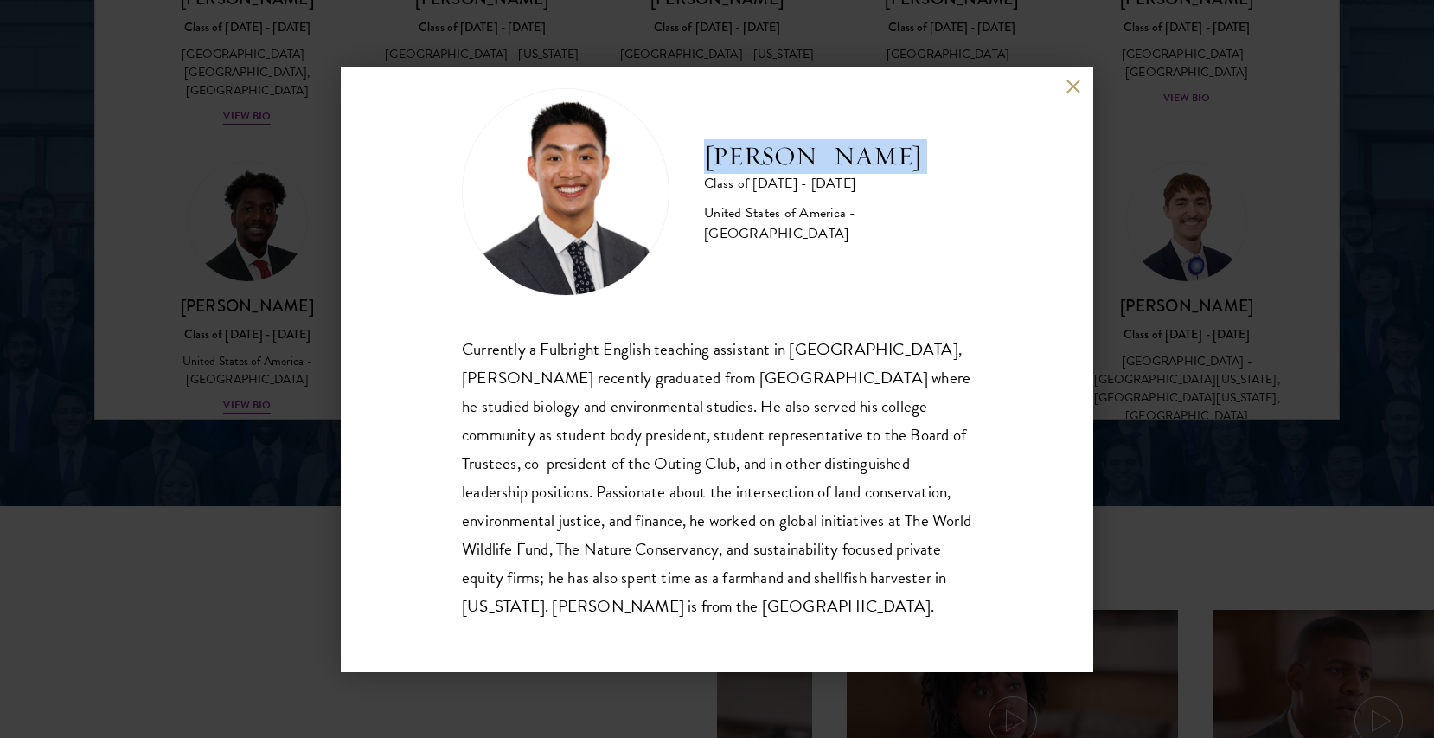
scroll to position [2430, 0]
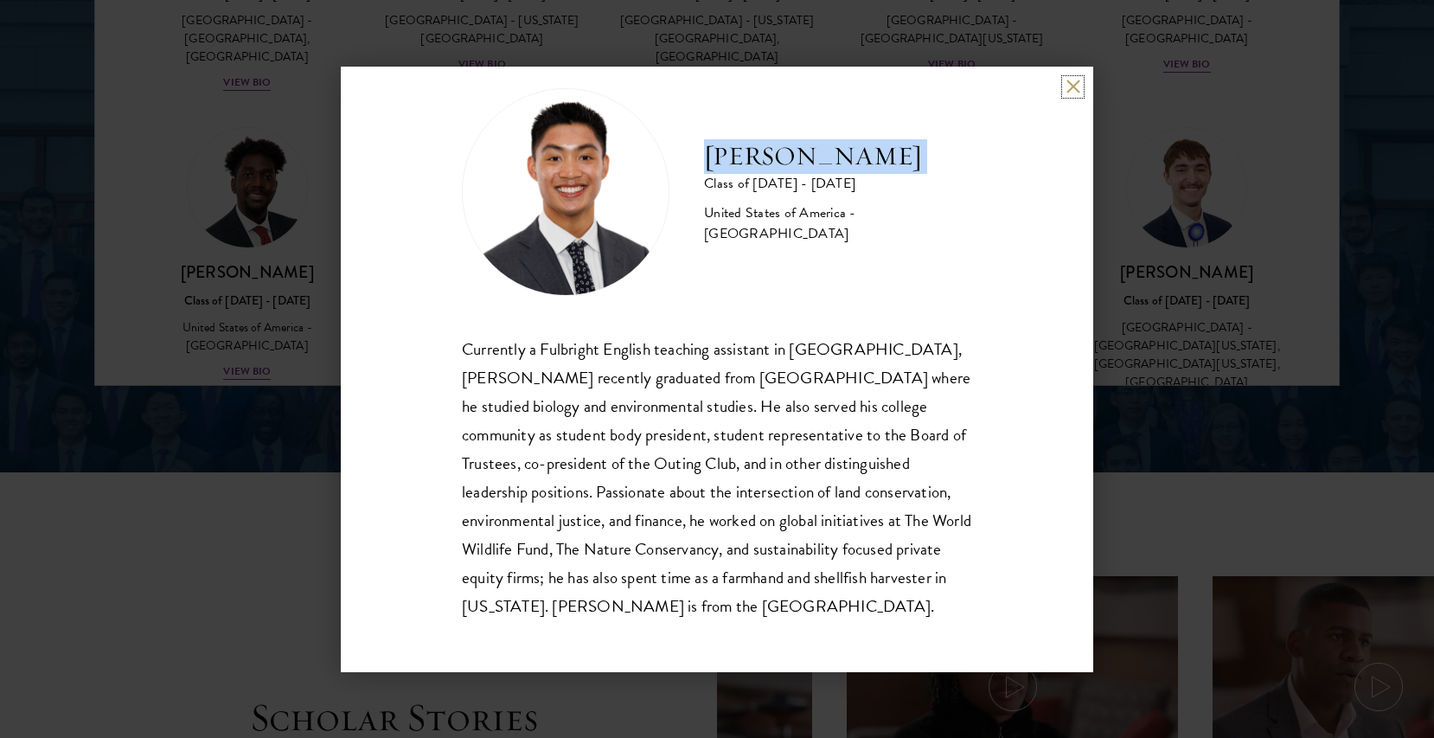
click at [1075, 86] on button at bounding box center [1073, 87] width 15 height 15
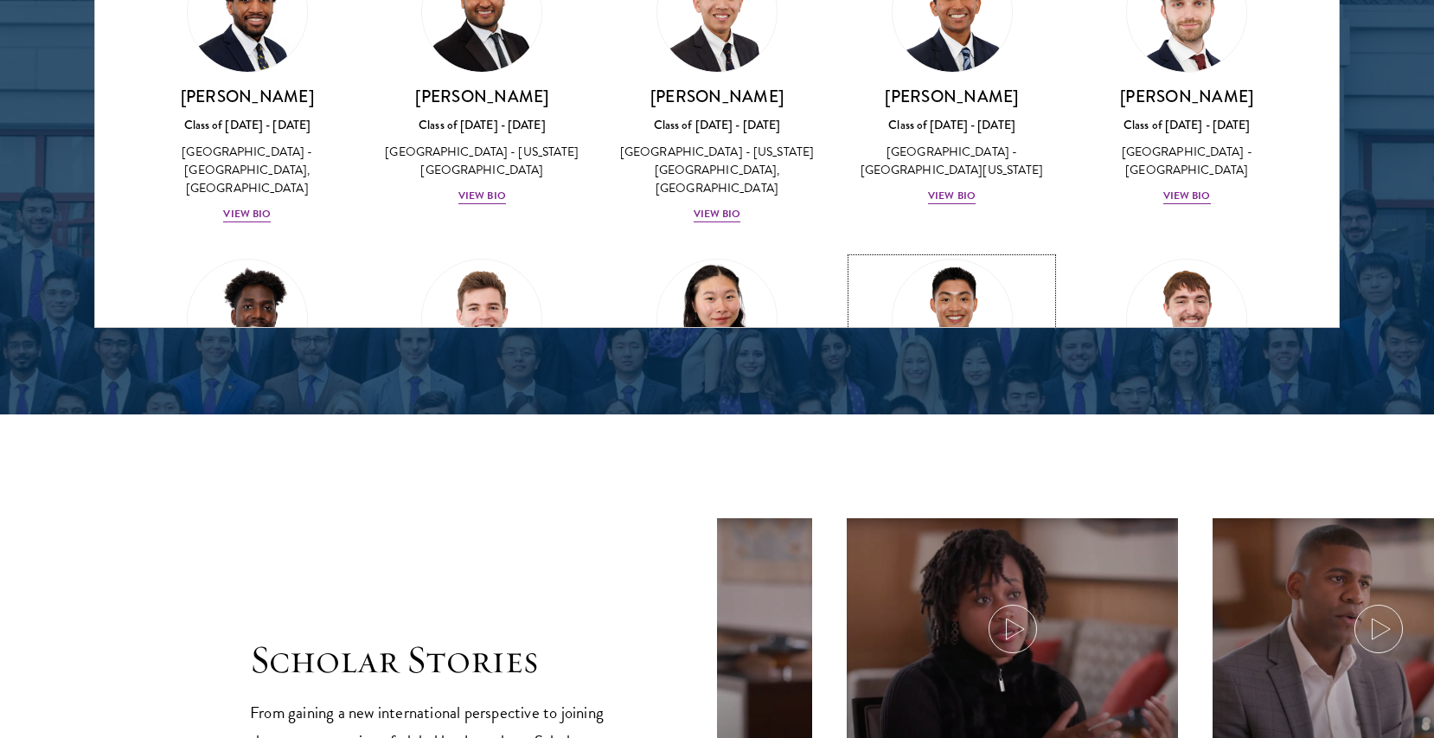
scroll to position [2818, 0]
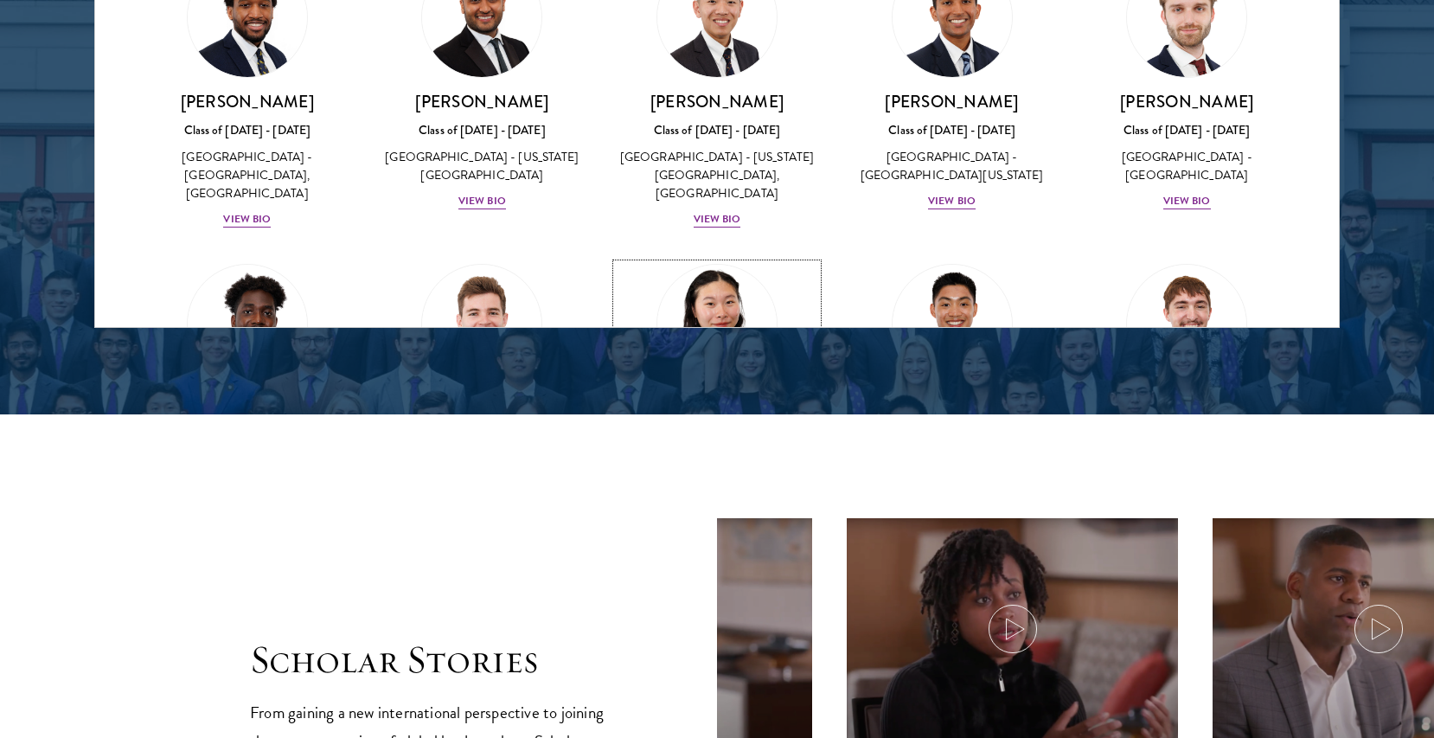
click at [735, 398] on h3 "Falecie Wang" at bounding box center [717, 409] width 201 height 22
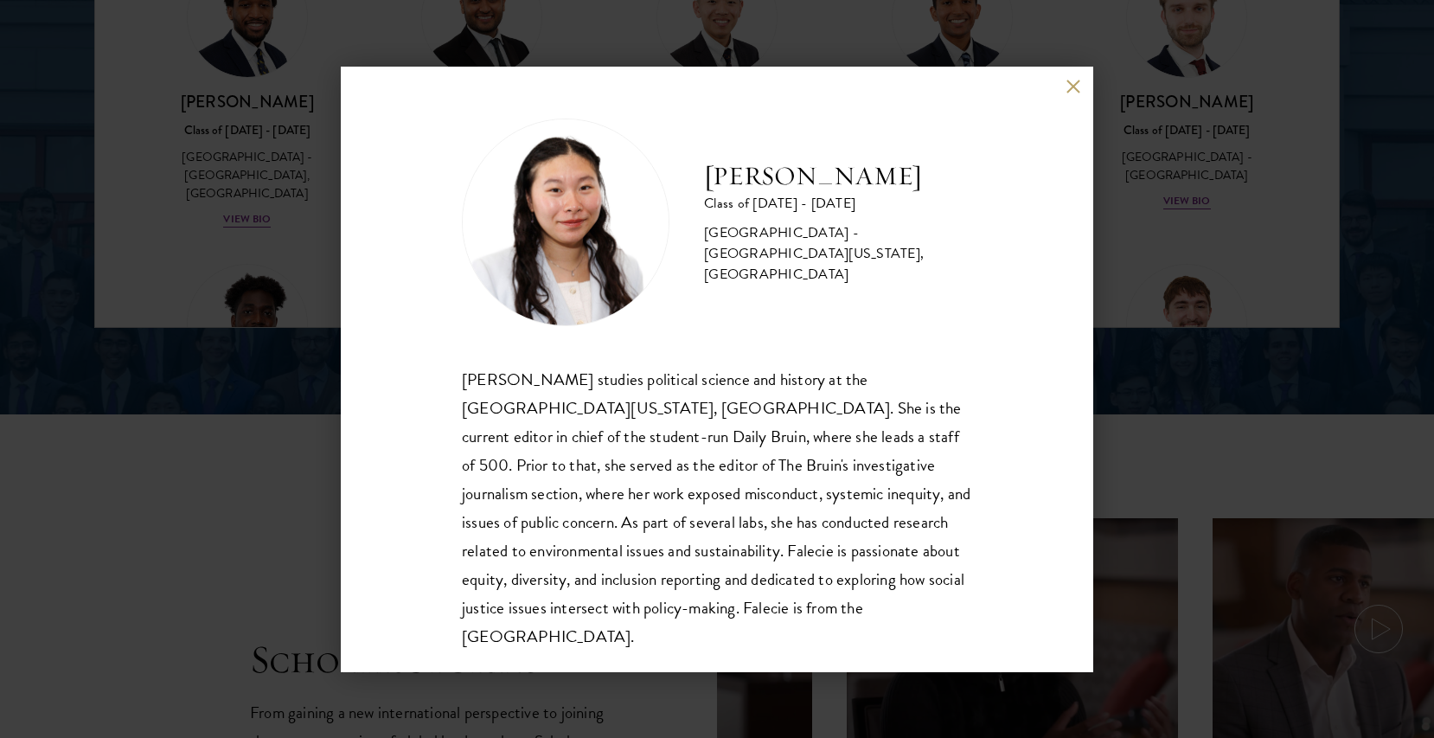
click at [778, 188] on h2 "Falecie Wang" at bounding box center [838, 176] width 268 height 35
click at [787, 250] on div "United States of America - University of California, Los Angeles" at bounding box center [838, 253] width 268 height 62
click at [1079, 90] on button at bounding box center [1073, 87] width 15 height 15
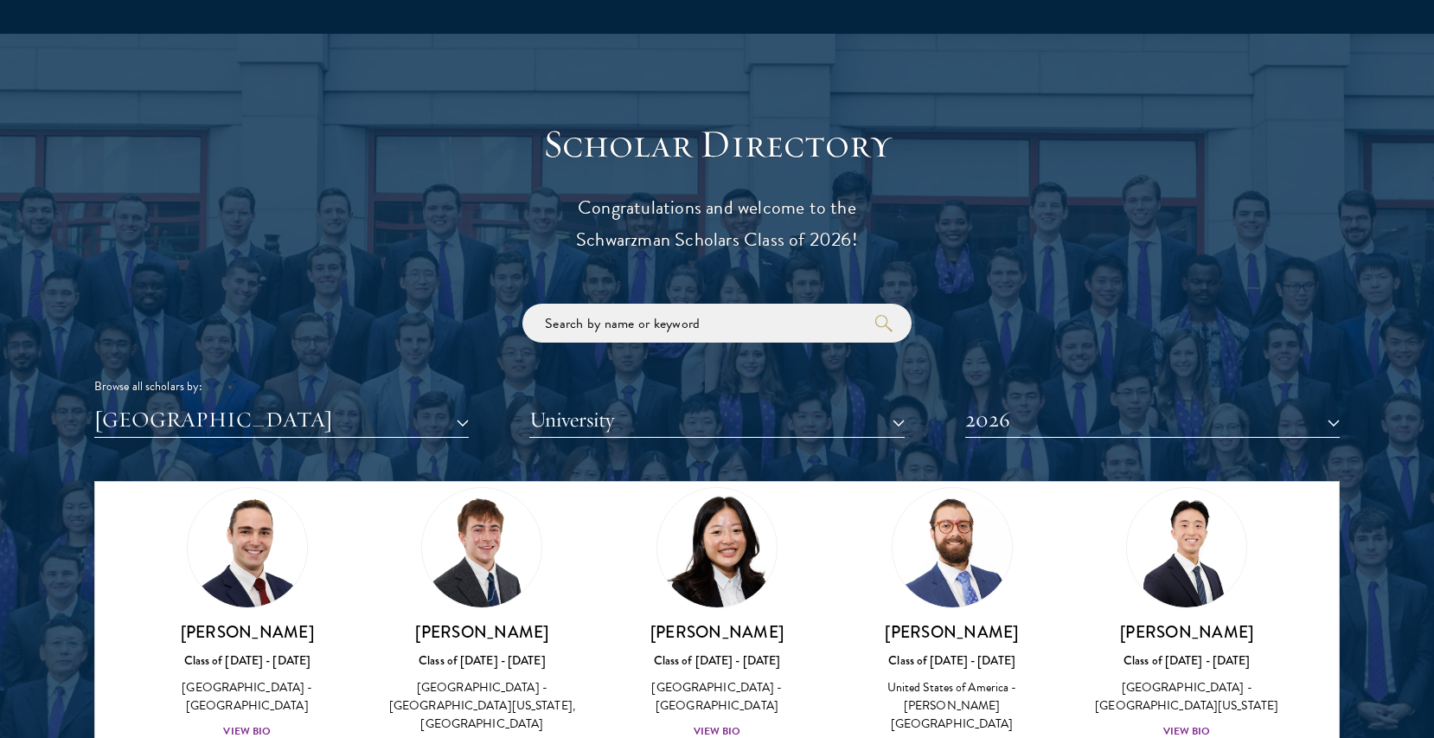
scroll to position [1875, 0]
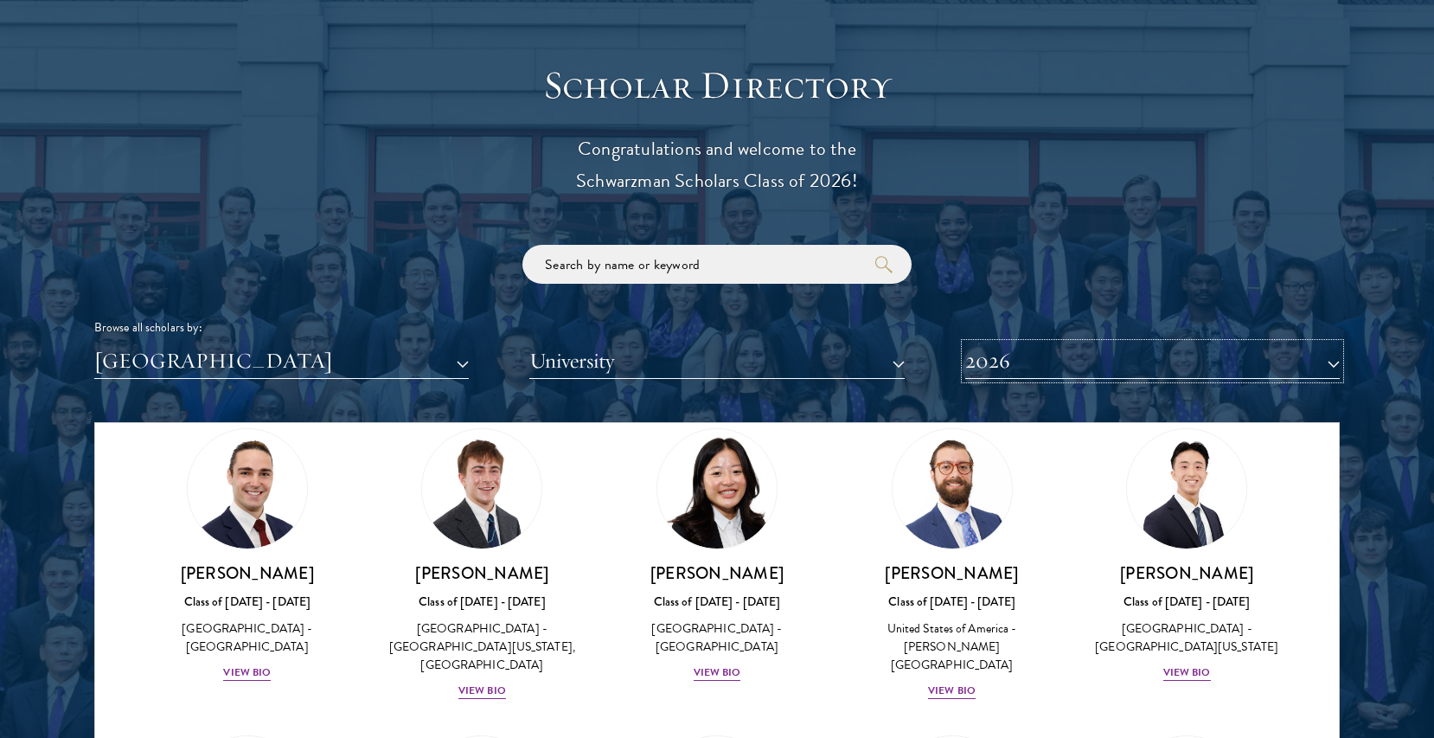
click at [1066, 363] on button "2026" at bounding box center [1153, 360] width 375 height 35
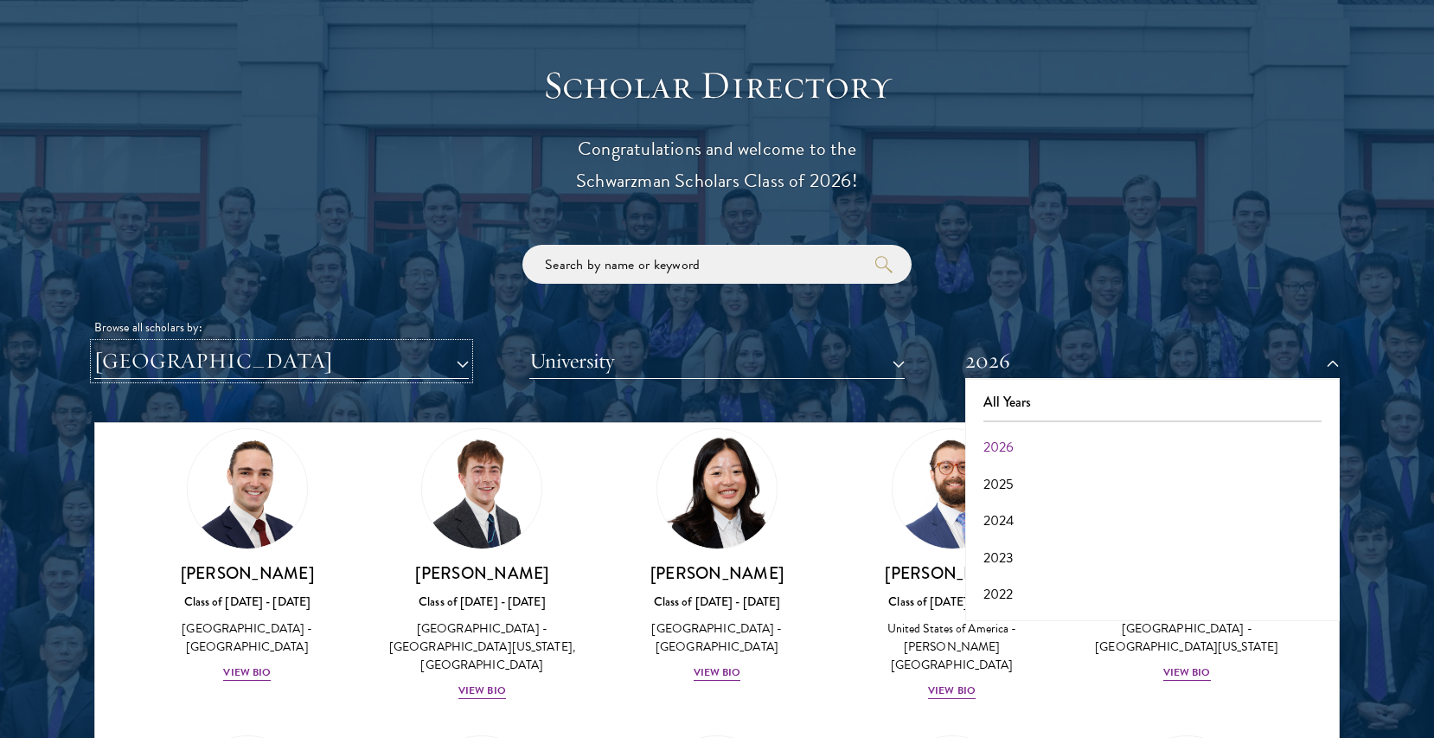
click at [406, 371] on button "[GEOGRAPHIC_DATA]" at bounding box center [281, 360] width 375 height 35
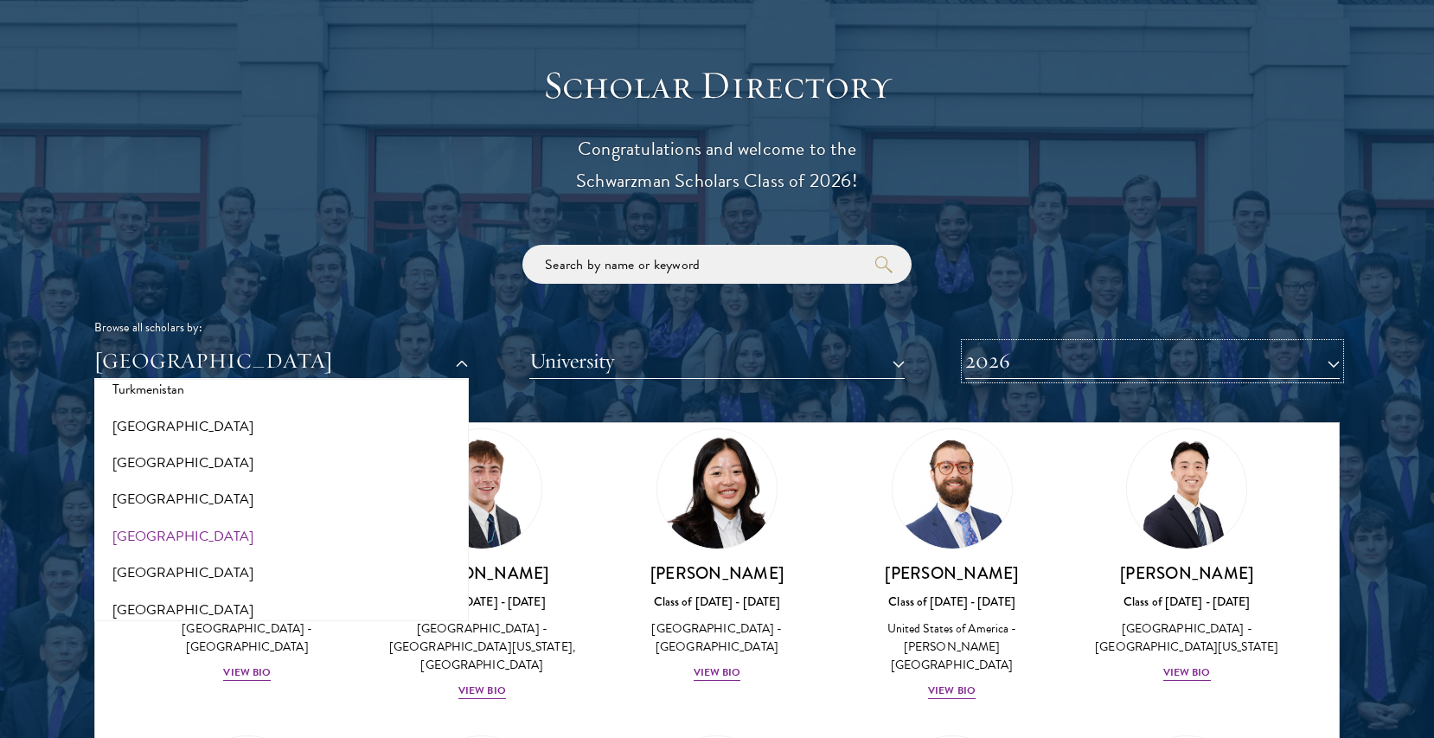
click at [1055, 350] on button "2026" at bounding box center [1153, 360] width 375 height 35
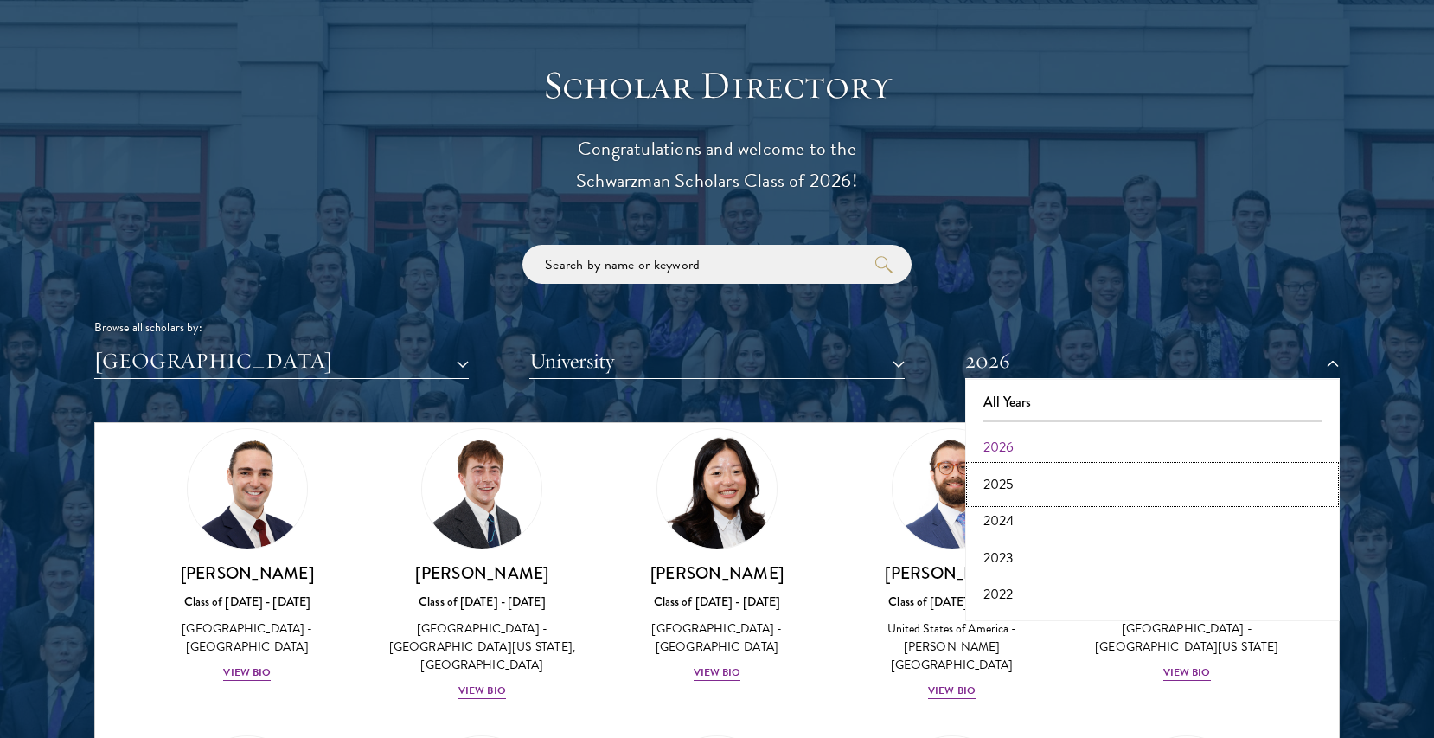
click at [1012, 476] on button "2025" at bounding box center [1153, 484] width 364 height 36
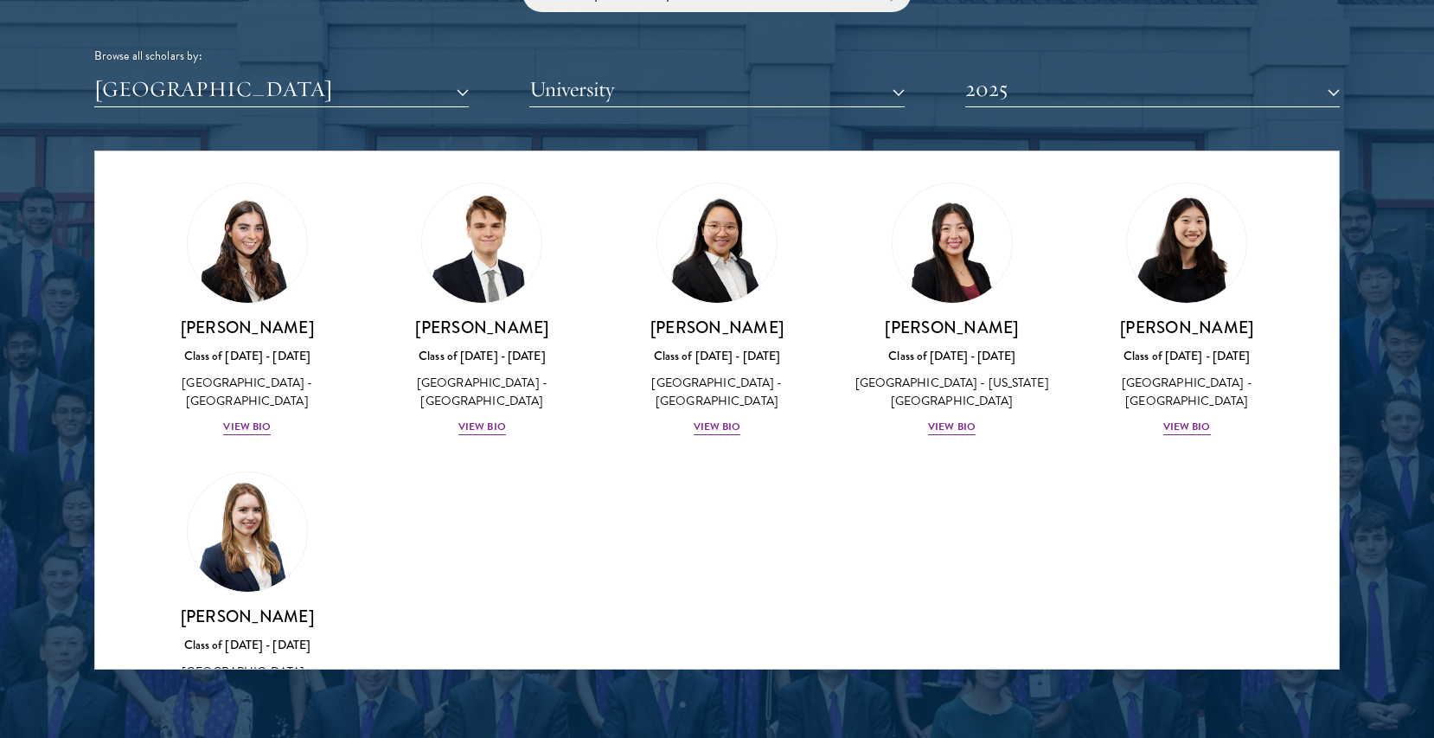
scroll to position [300, 0]
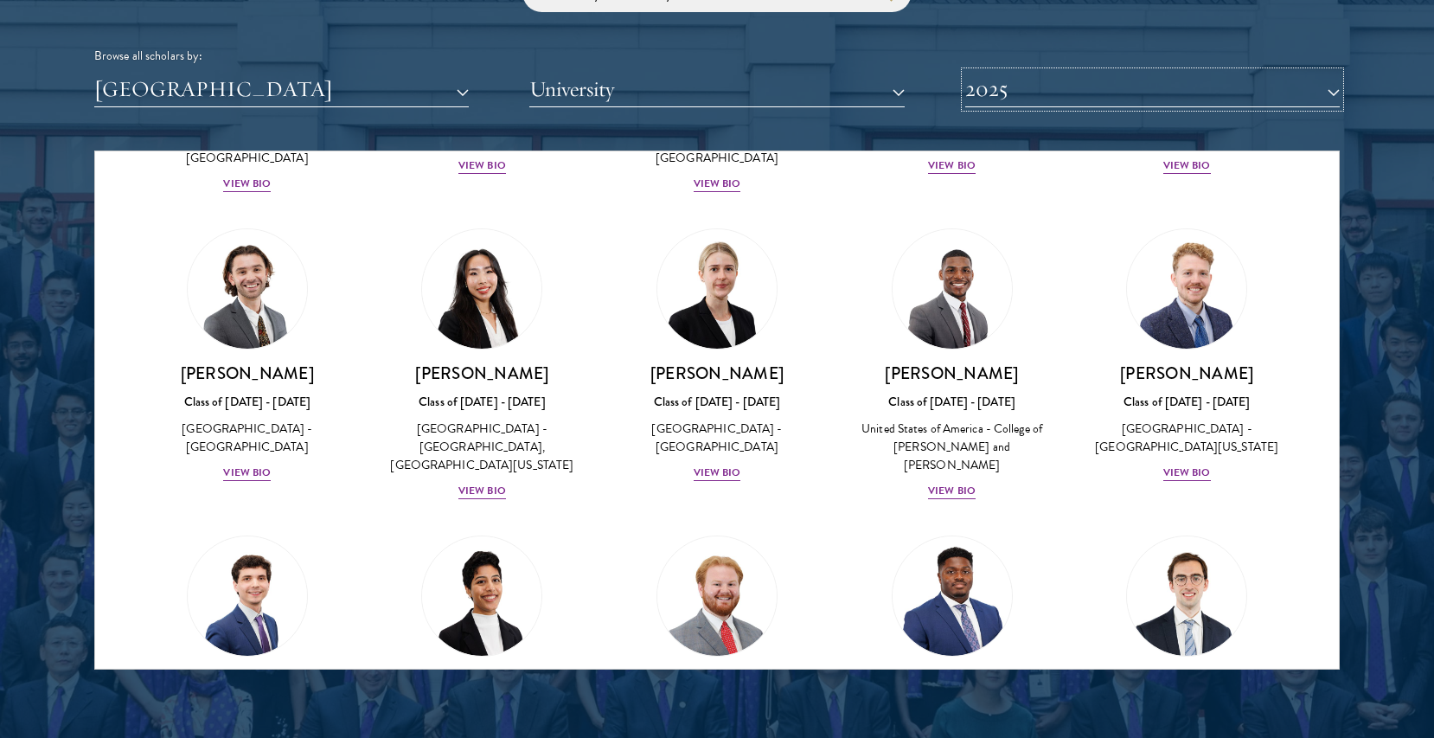
click at [1124, 94] on button "2025" at bounding box center [1153, 89] width 375 height 35
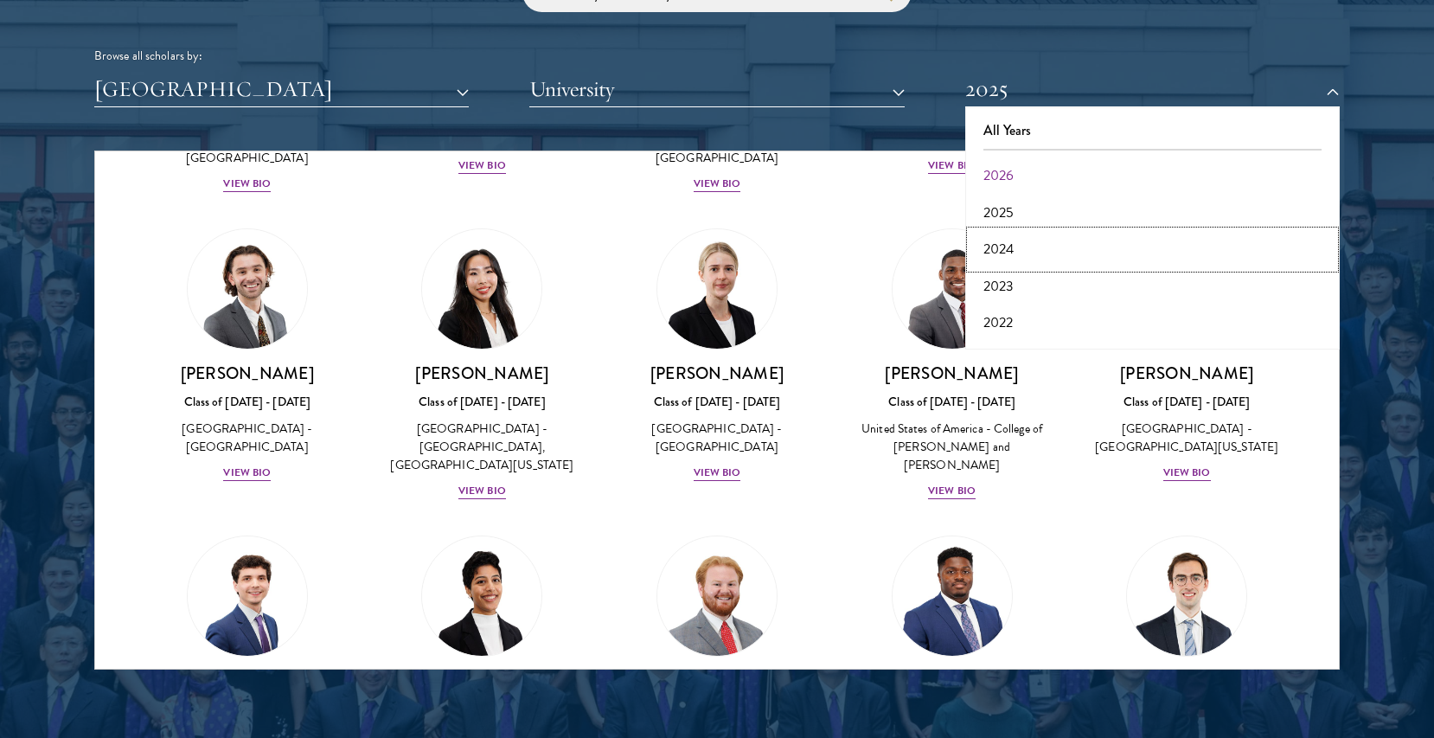
click at [1007, 241] on button "2024" at bounding box center [1153, 249] width 364 height 36
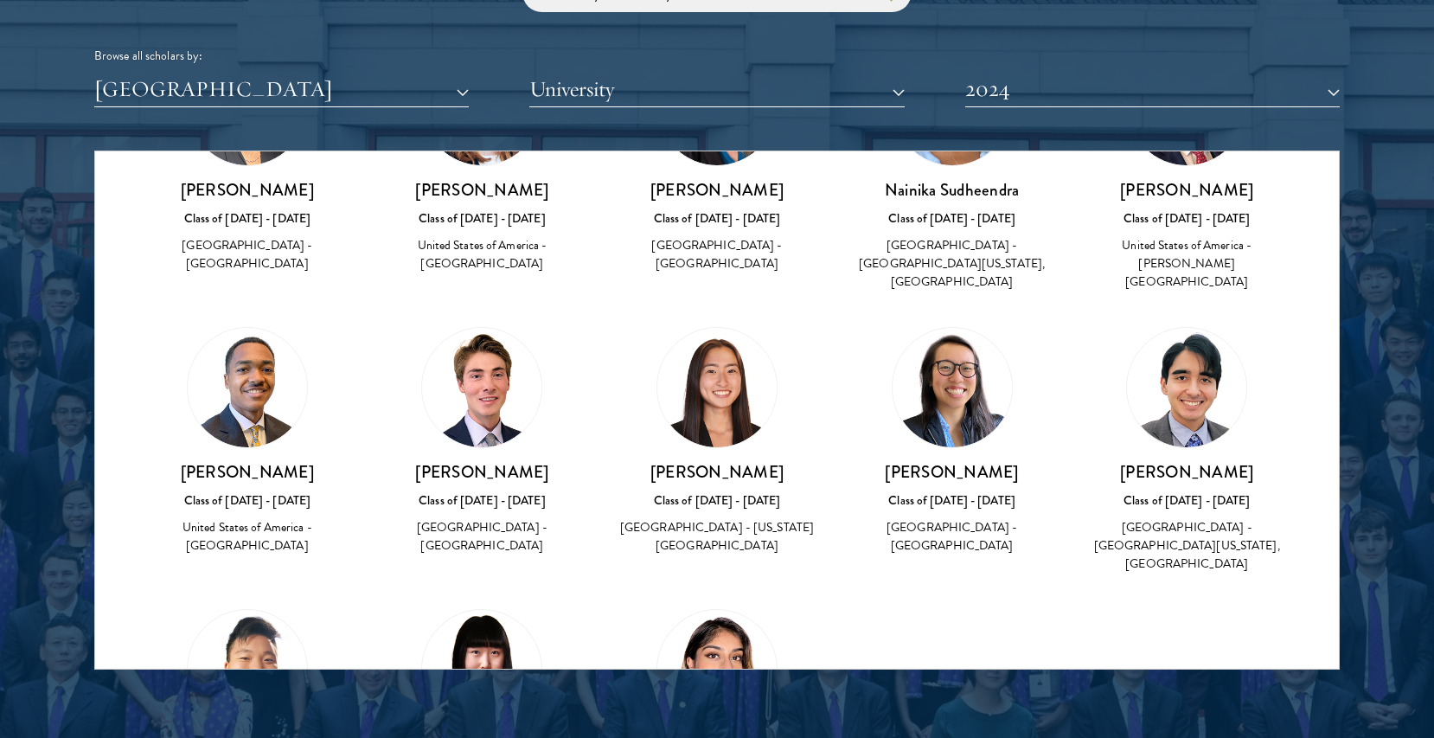
scroll to position [2140, 0]
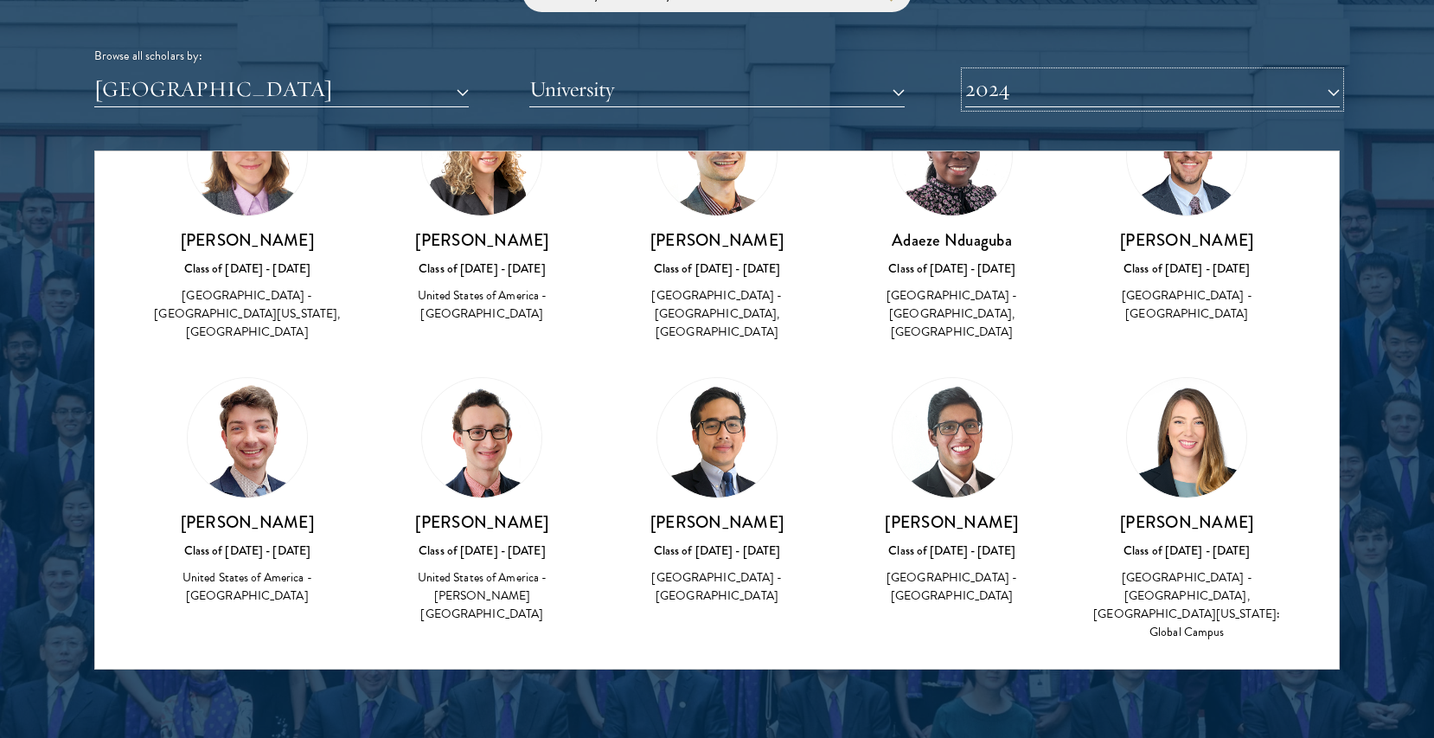
click at [1052, 87] on button "2024" at bounding box center [1153, 89] width 375 height 35
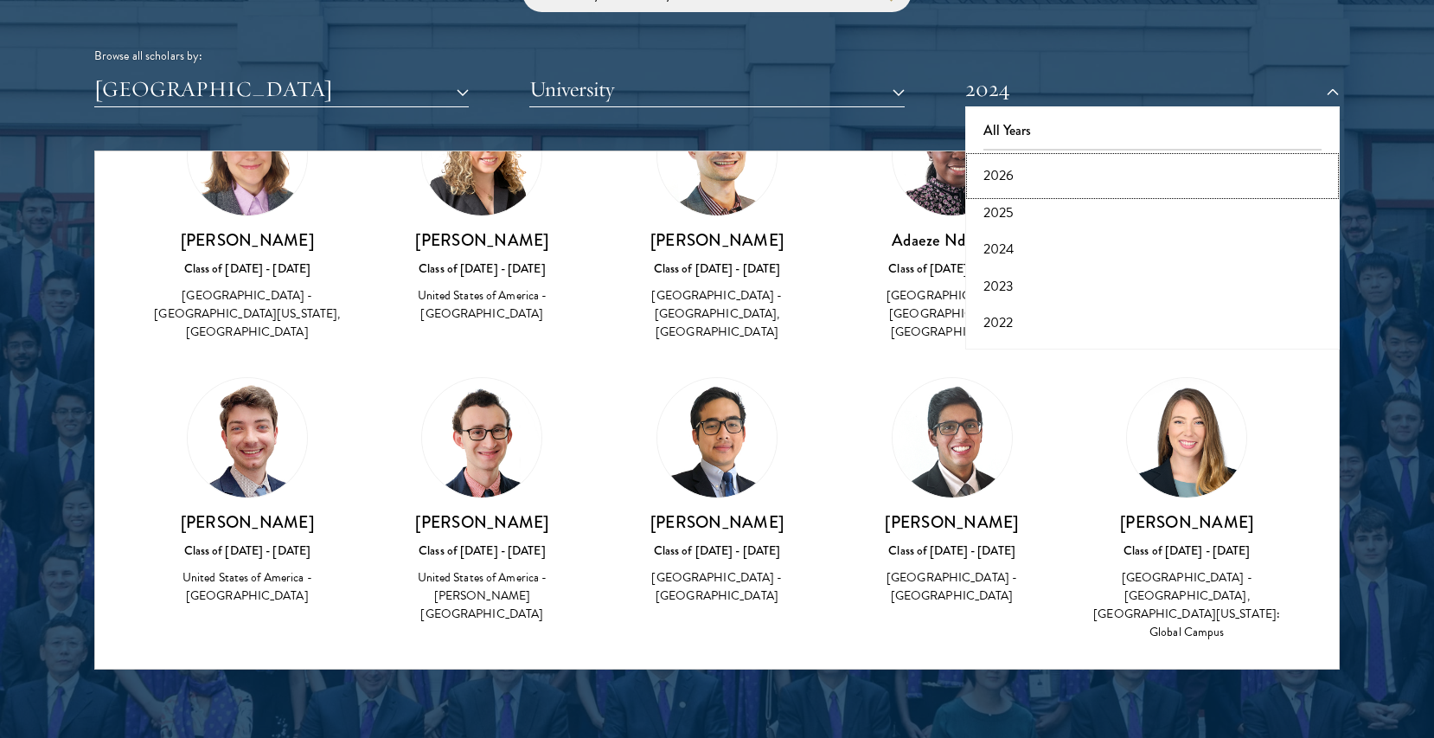
click at [1019, 166] on button "2026" at bounding box center [1153, 175] width 364 height 36
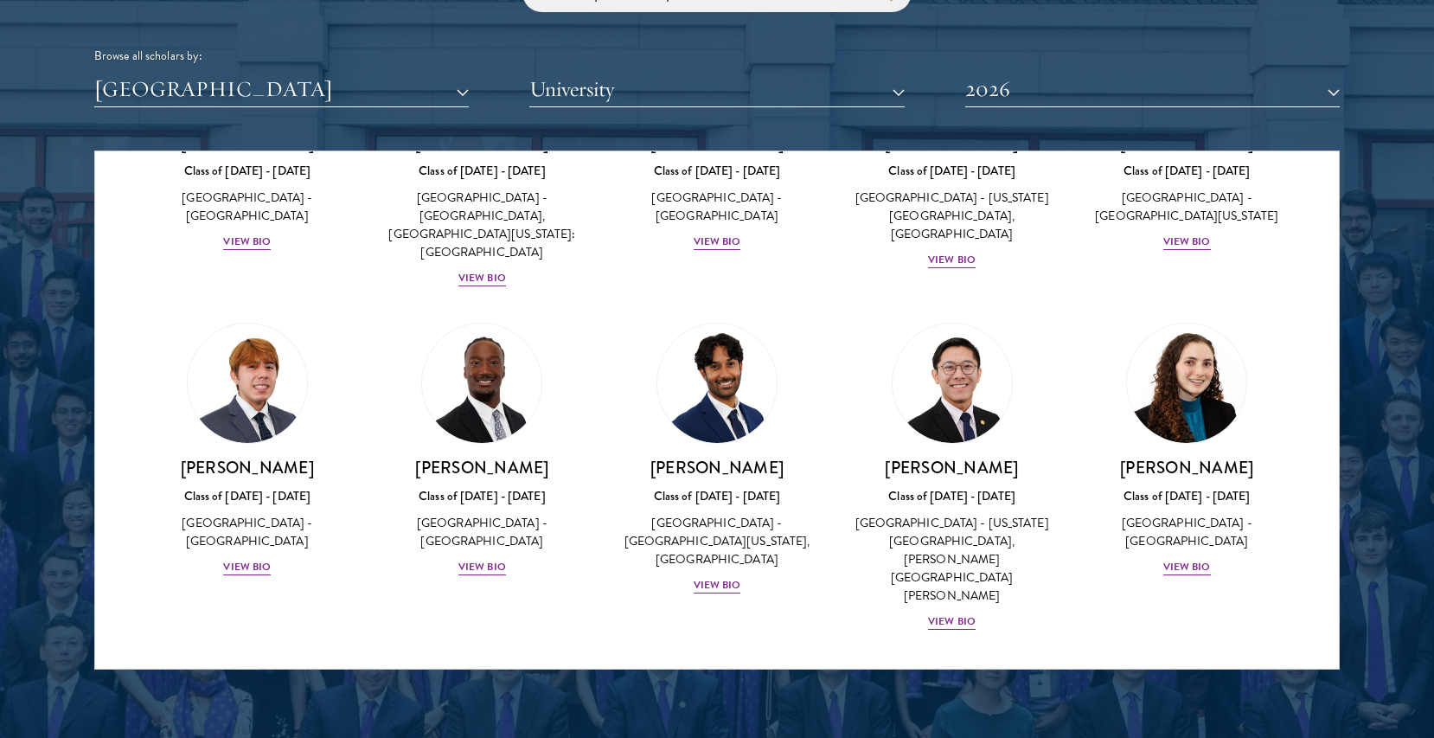
scroll to position [1258, 0]
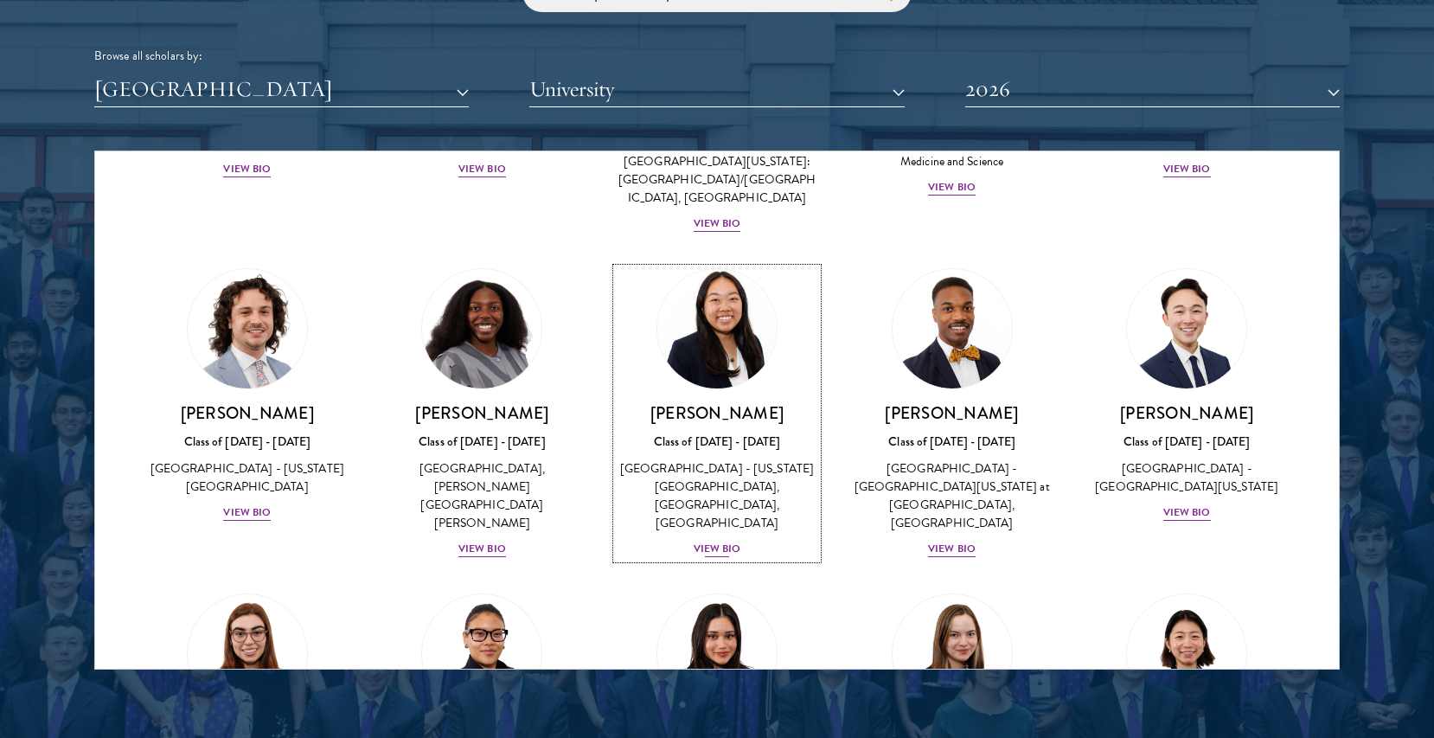
click at [719, 433] on div "Class of 2025 - 2026" at bounding box center [717, 442] width 201 height 18
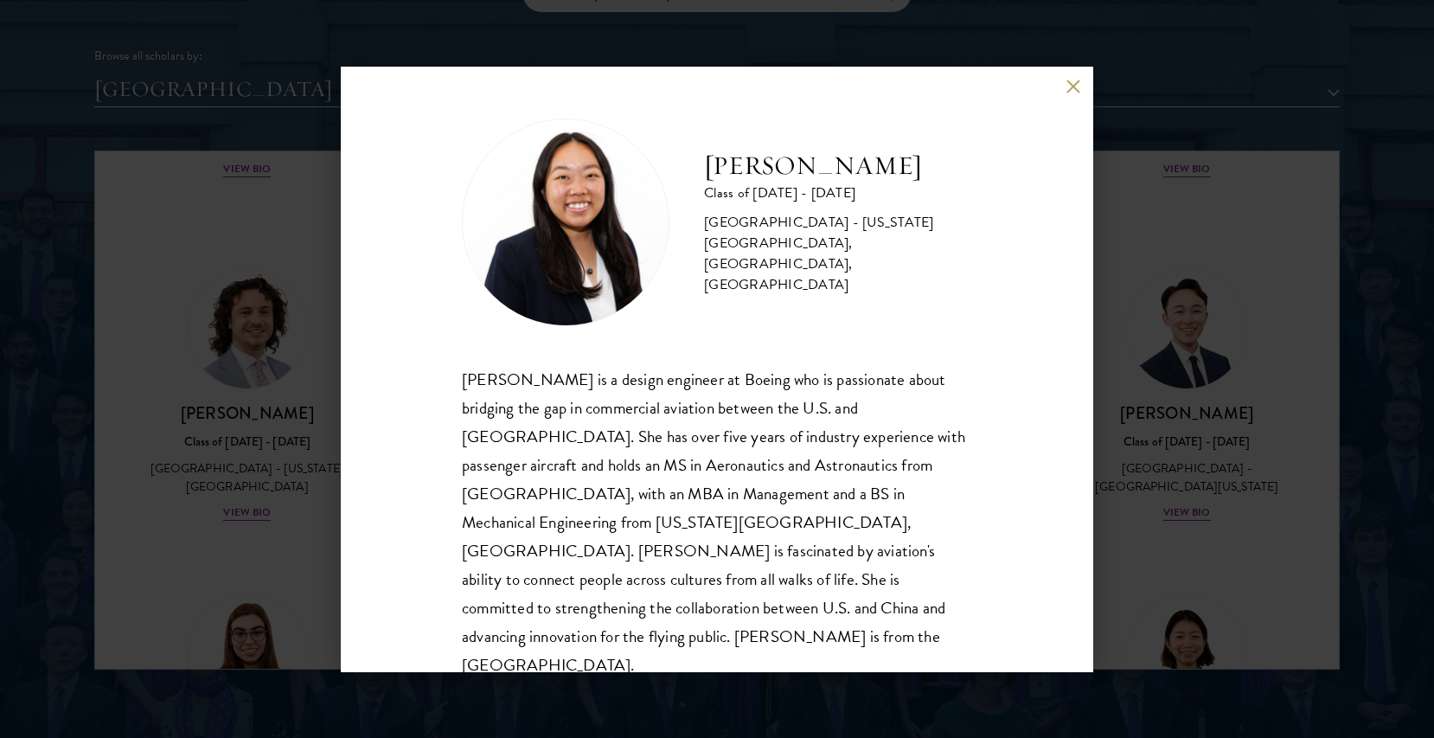
scroll to position [2, 0]
click at [1066, 86] on button at bounding box center [1073, 87] width 15 height 15
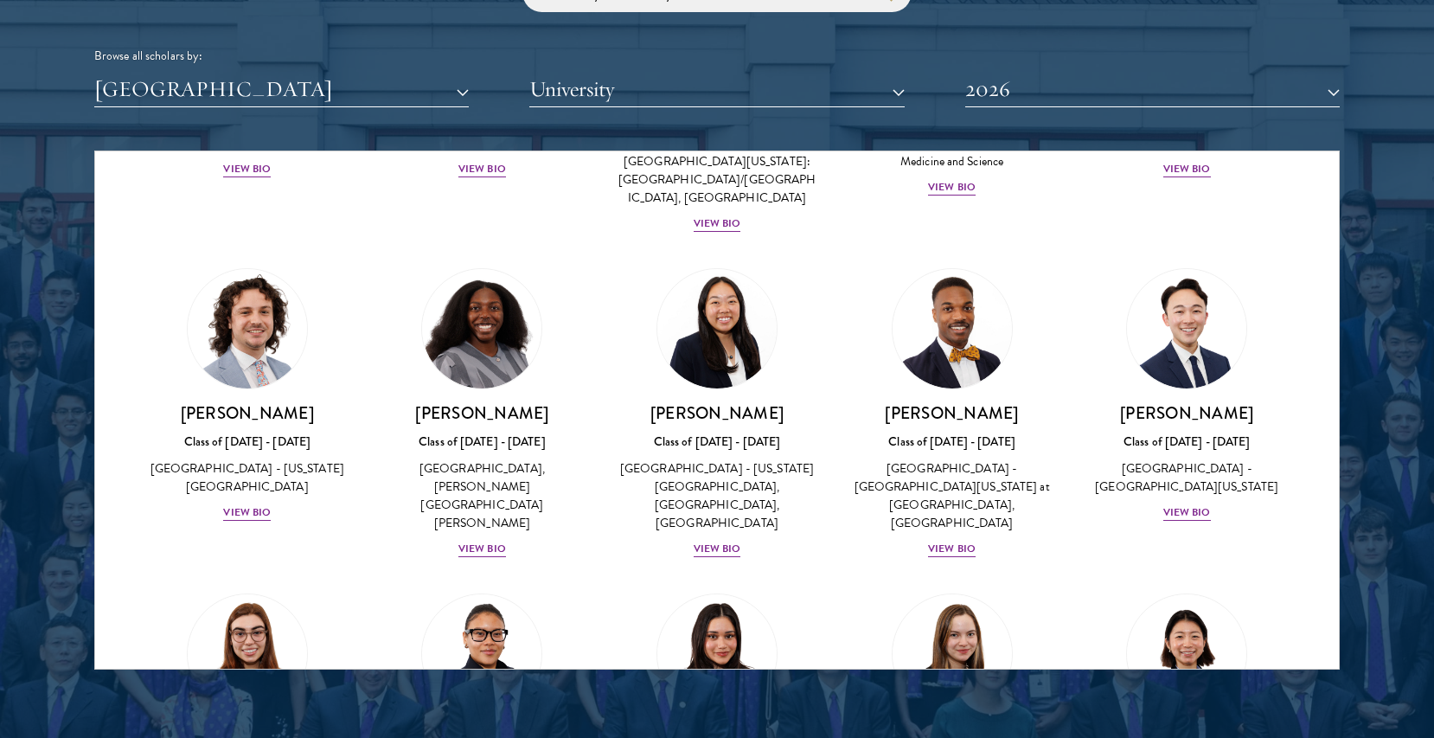
scroll to position [2143, 0]
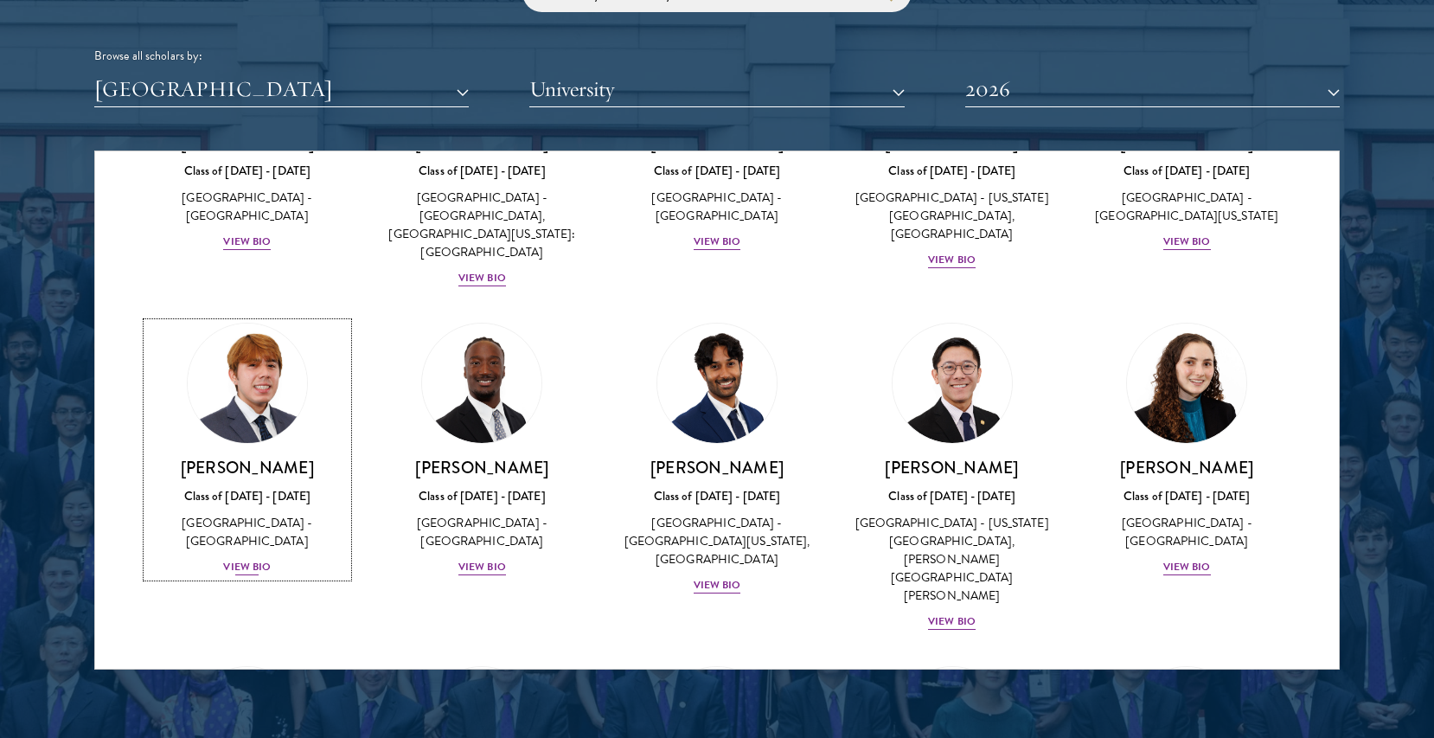
click at [253, 559] on div "View Bio" at bounding box center [247, 567] width 48 height 16
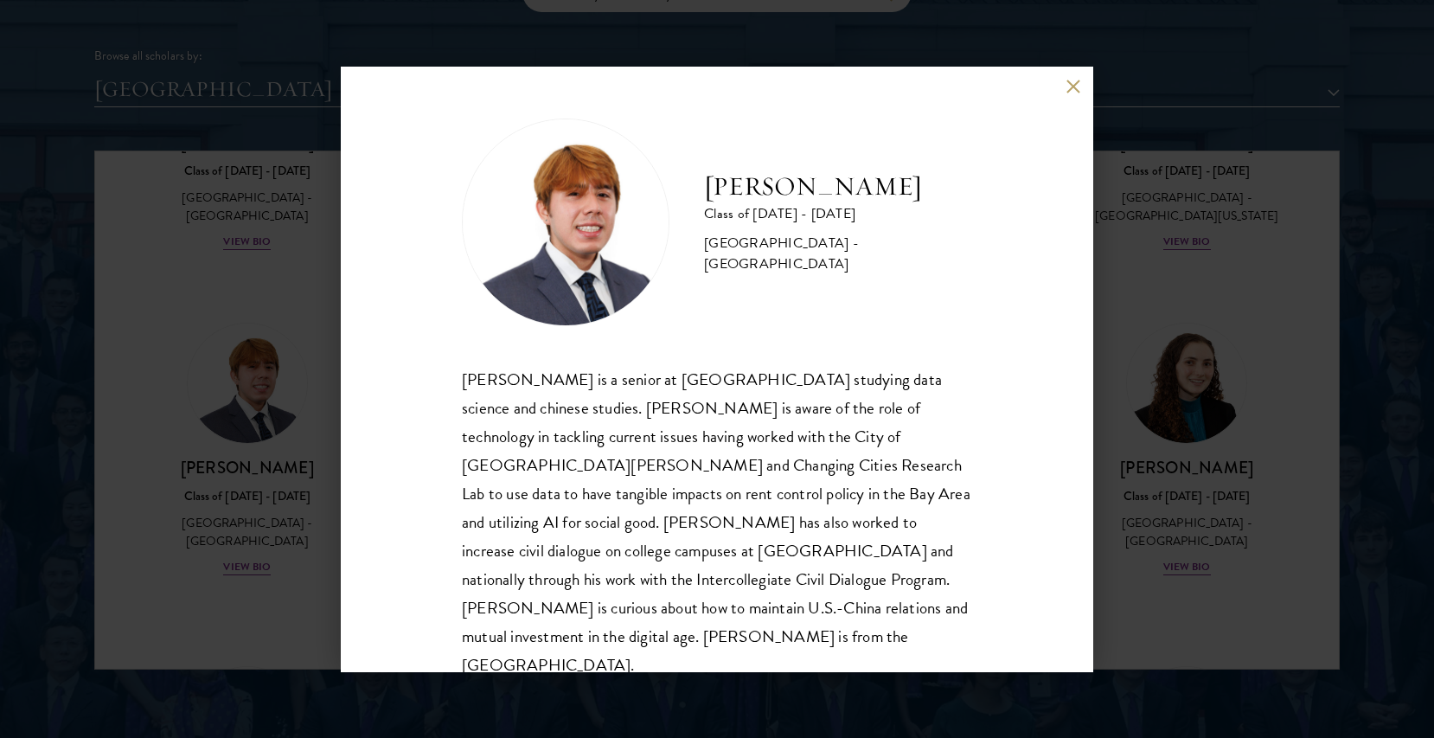
scroll to position [2, 0]
click at [1078, 90] on button at bounding box center [1073, 87] width 15 height 15
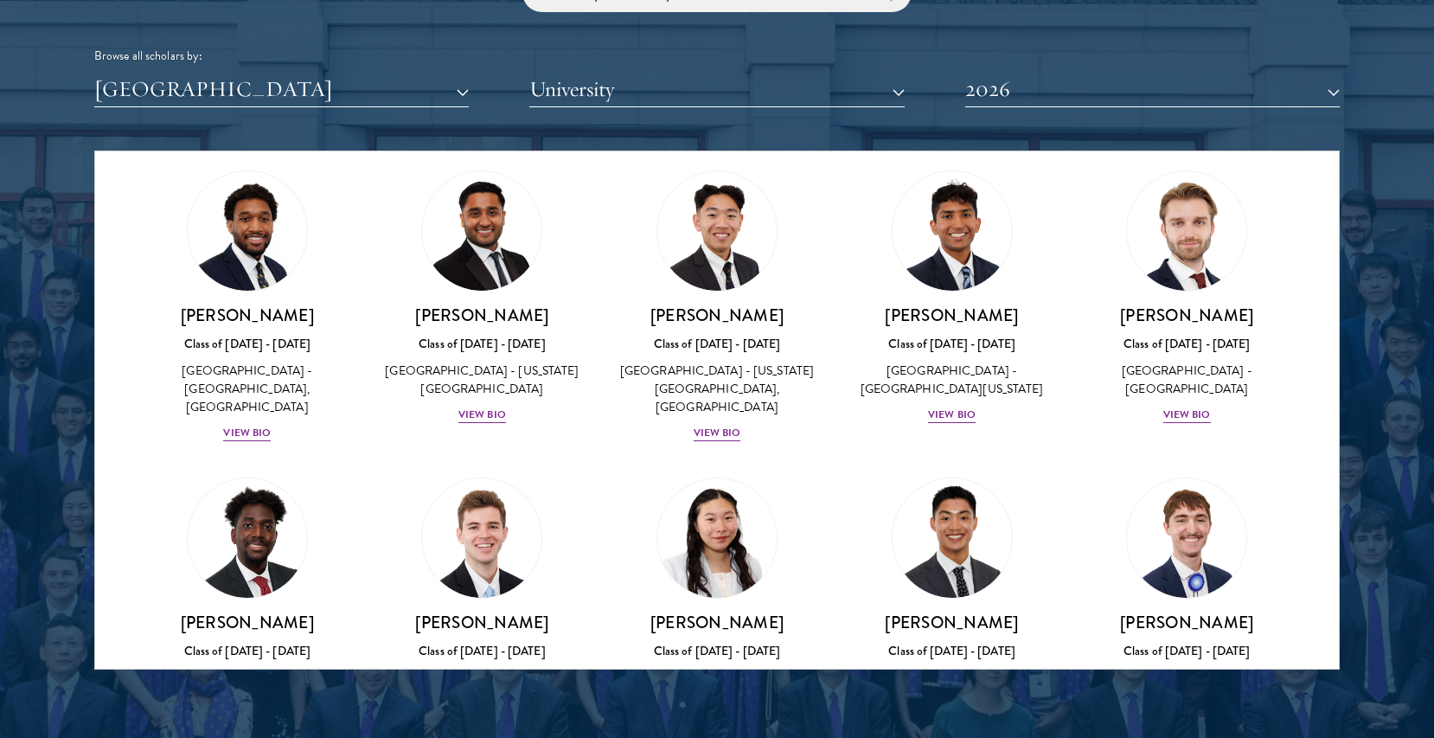
scroll to position [2948, 0]
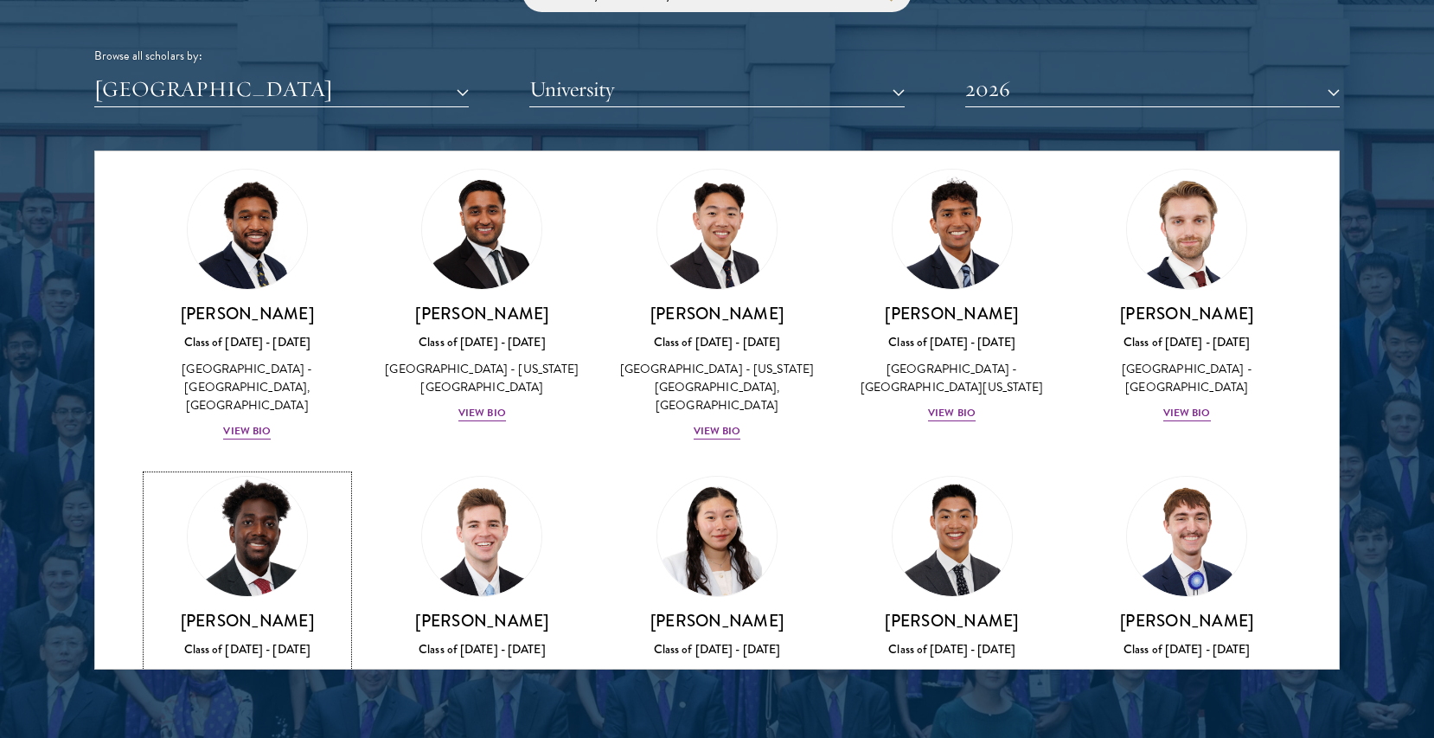
click at [314, 667] on div "United States of America - American University" at bounding box center [247, 685] width 201 height 36
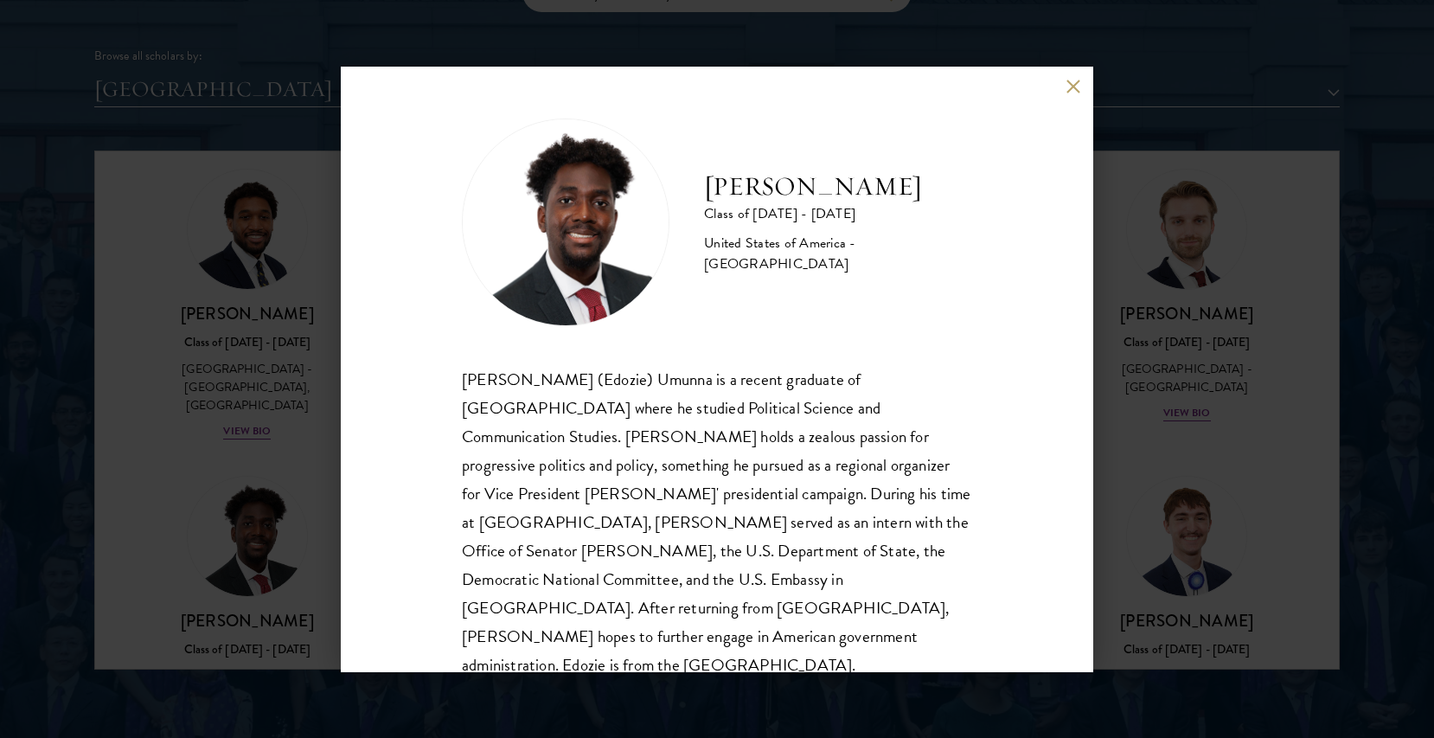
click at [632, 423] on div "Chukwuedozie (Edozie) Umunna is a recent graduate of American University where …" at bounding box center [717, 522] width 510 height 315
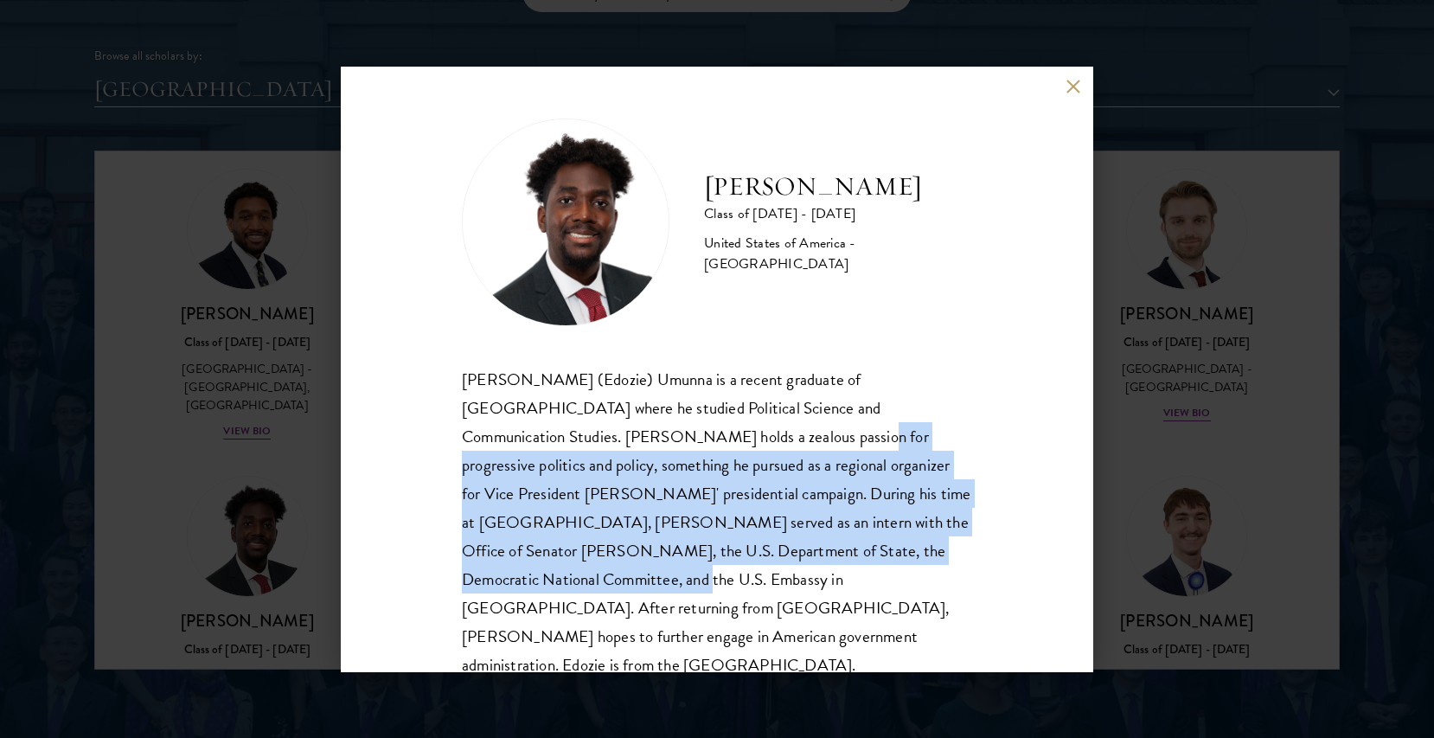
drag, startPoint x: 632, startPoint y: 423, endPoint x: 760, endPoint y: 553, distance: 182.9
click at [760, 553] on div "Chukwuedozie (Edozie) Umunna is a recent graduate of American University where …" at bounding box center [717, 522] width 510 height 315
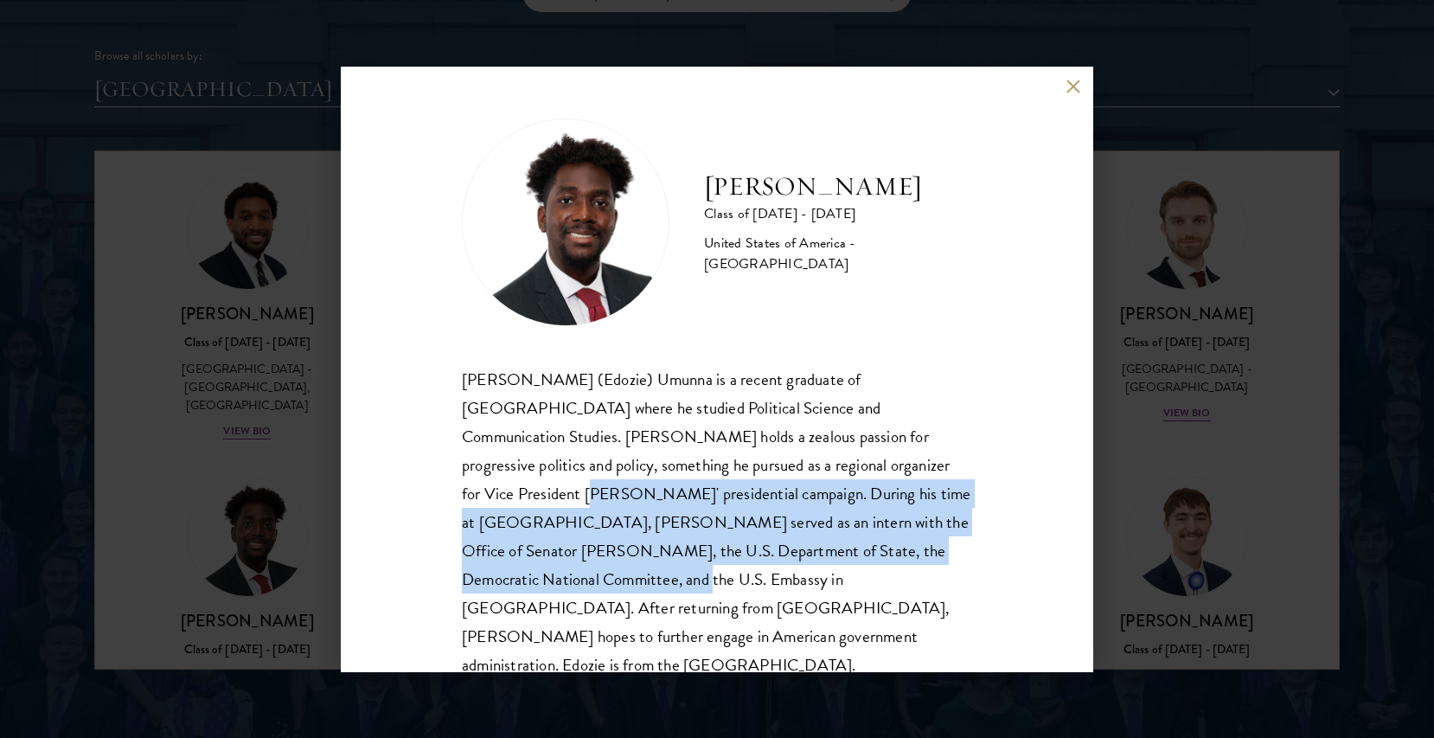
drag, startPoint x: 760, startPoint y: 553, endPoint x: 772, endPoint y: 459, distance: 95.0
click at [772, 459] on div "Chukwuedozie (Edozie) Umunna is a recent graduate of American University where …" at bounding box center [717, 522] width 510 height 315
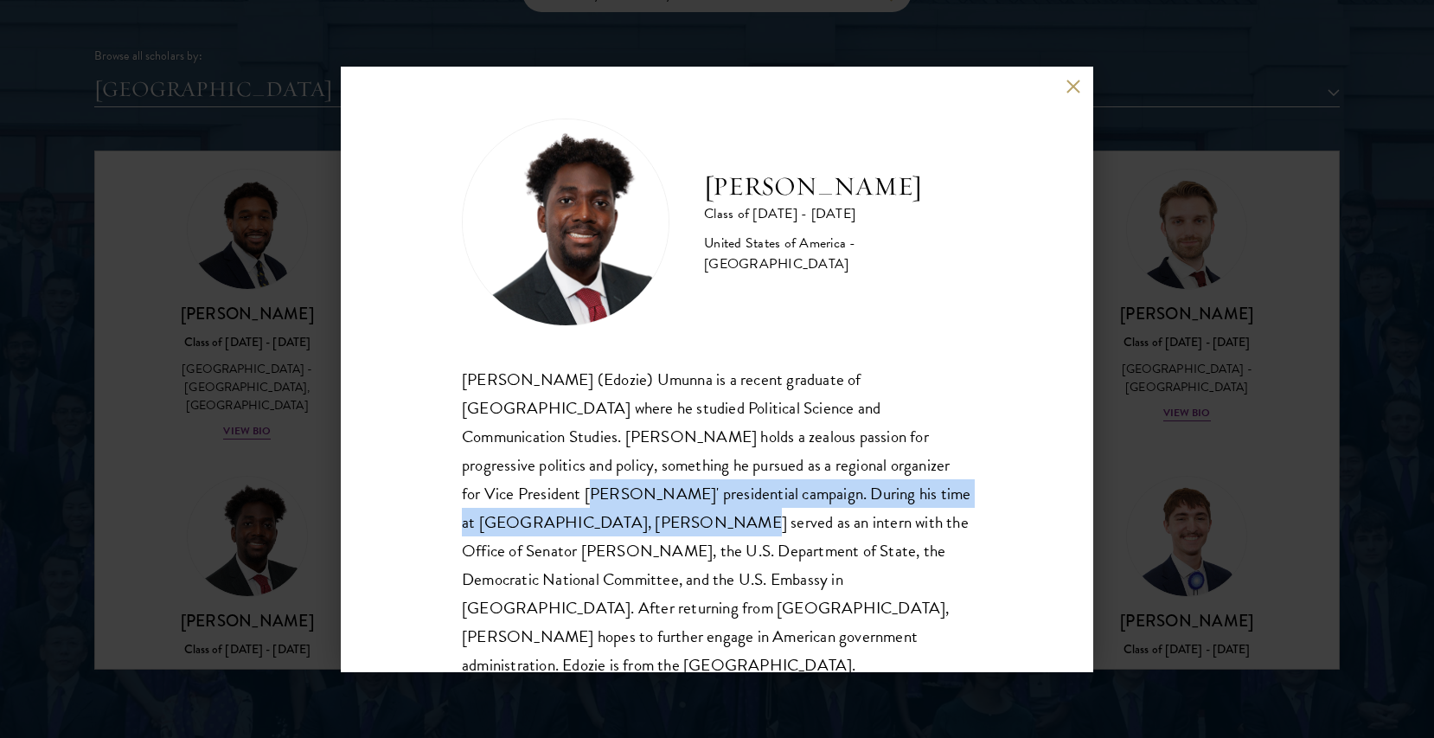
drag, startPoint x: 772, startPoint y: 459, endPoint x: 849, endPoint y: 544, distance: 115.2
click at [840, 527] on div "Chukwuedozie (Edozie) Umunna is a recent graduate of American University where …" at bounding box center [717, 522] width 510 height 315
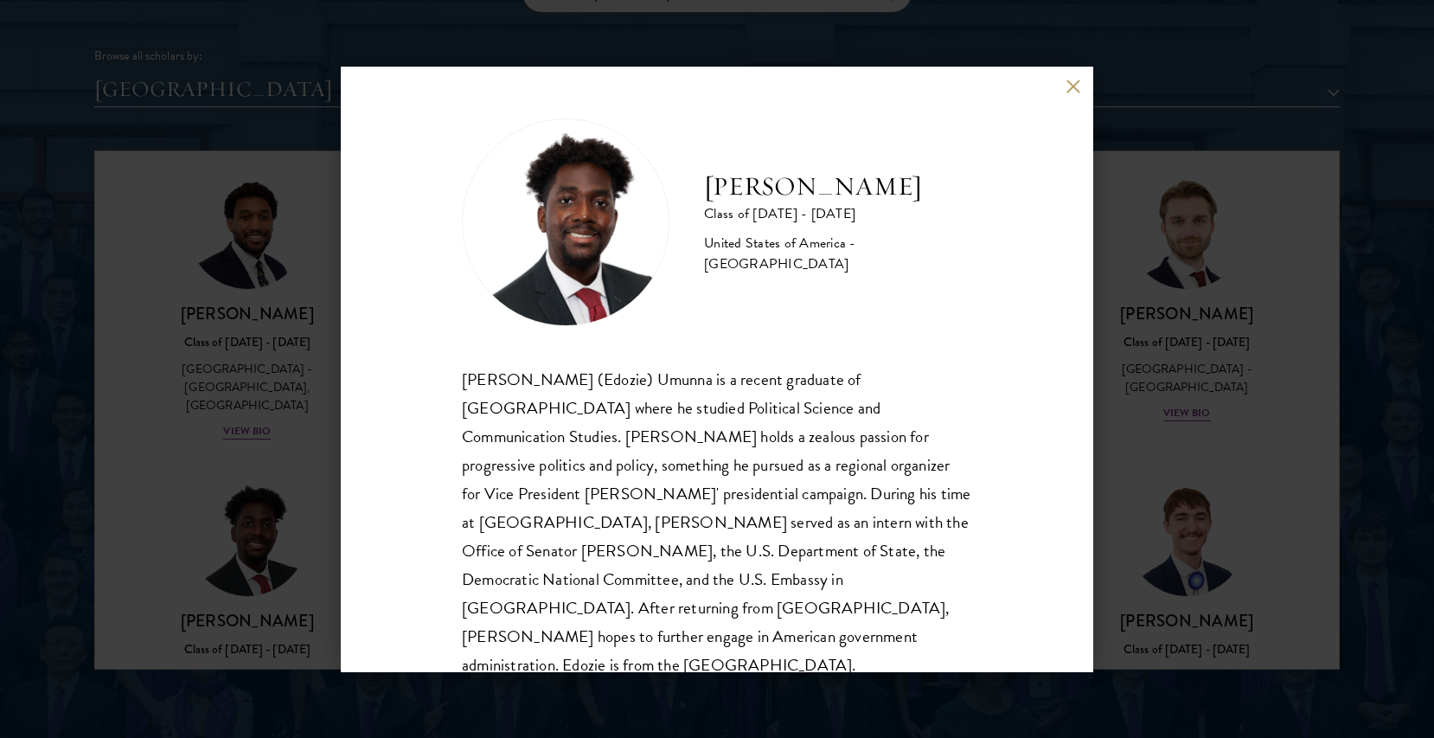
click at [849, 544] on div "Chukwuedozie (Edozie) Umunna is a recent graduate of American University where …" at bounding box center [717, 522] width 510 height 315
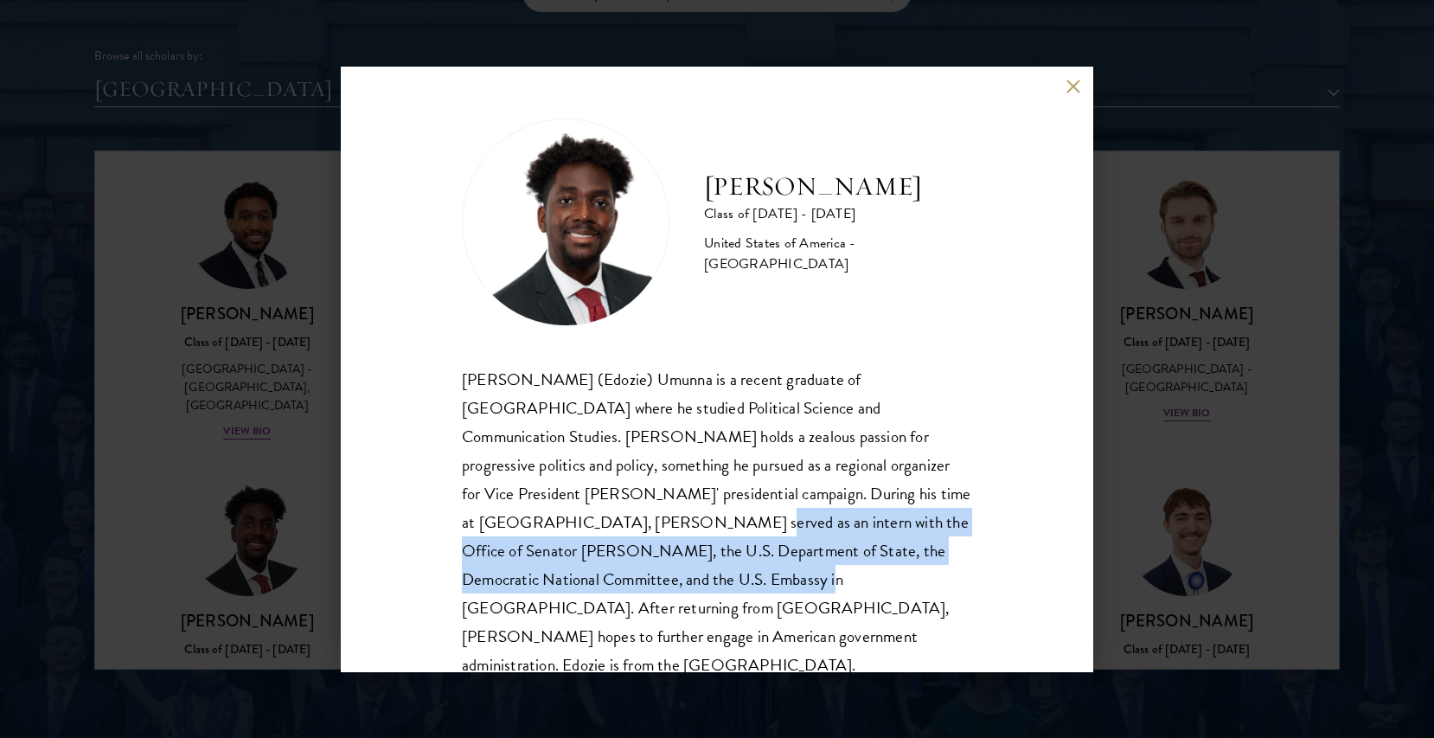
drag, startPoint x: 849, startPoint y: 544, endPoint x: 846, endPoint y: 463, distance: 81.4
click at [848, 473] on div "Chukwuedozie (Edozie) Umunna is a recent graduate of American University where …" at bounding box center [717, 522] width 510 height 315
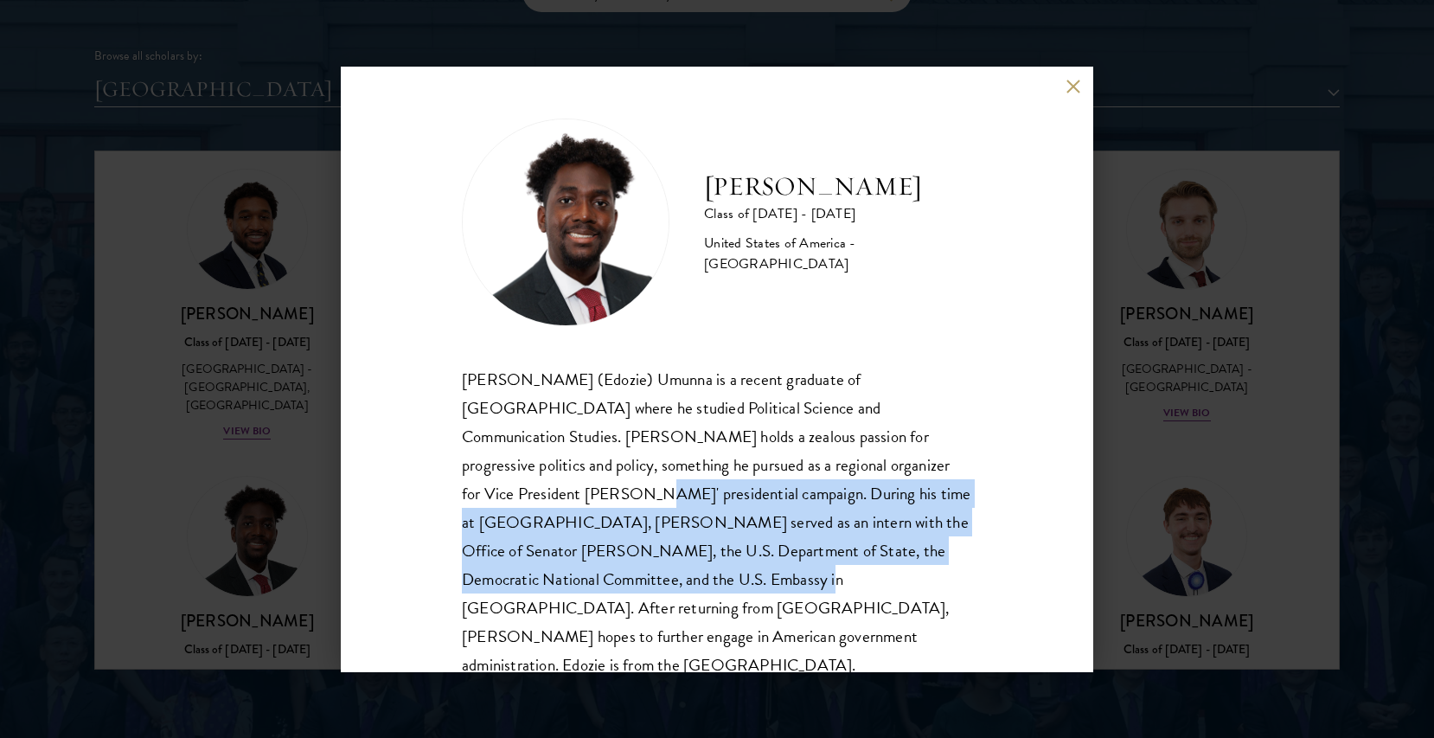
click at [846, 463] on div "Chukwuedozie (Edozie) Umunna is a recent graduate of American University where …" at bounding box center [717, 522] width 510 height 315
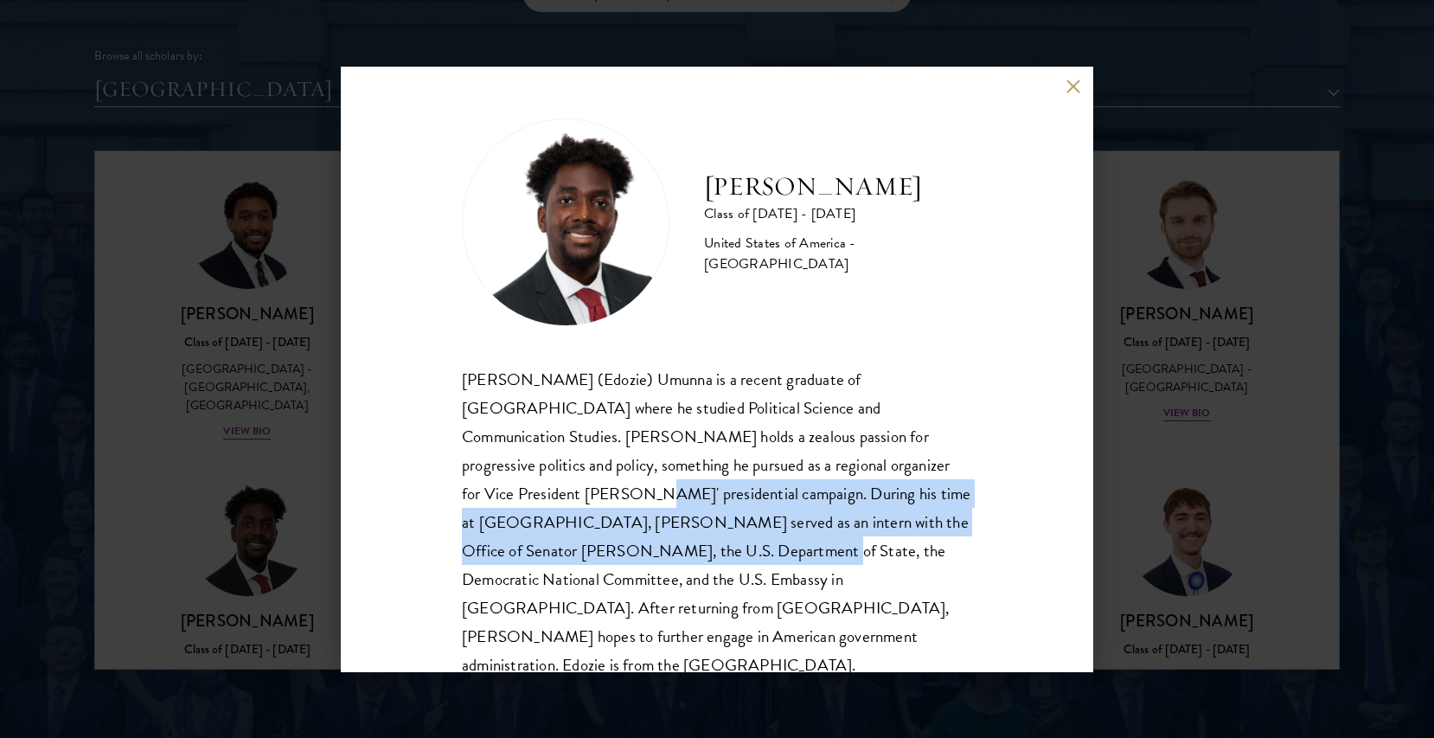
drag, startPoint x: 846, startPoint y: 463, endPoint x: 879, endPoint y: 572, distance: 113.9
click at [877, 563] on div "Chukwuedozie (Edozie) Umunna is a recent graduate of American University where …" at bounding box center [717, 522] width 510 height 315
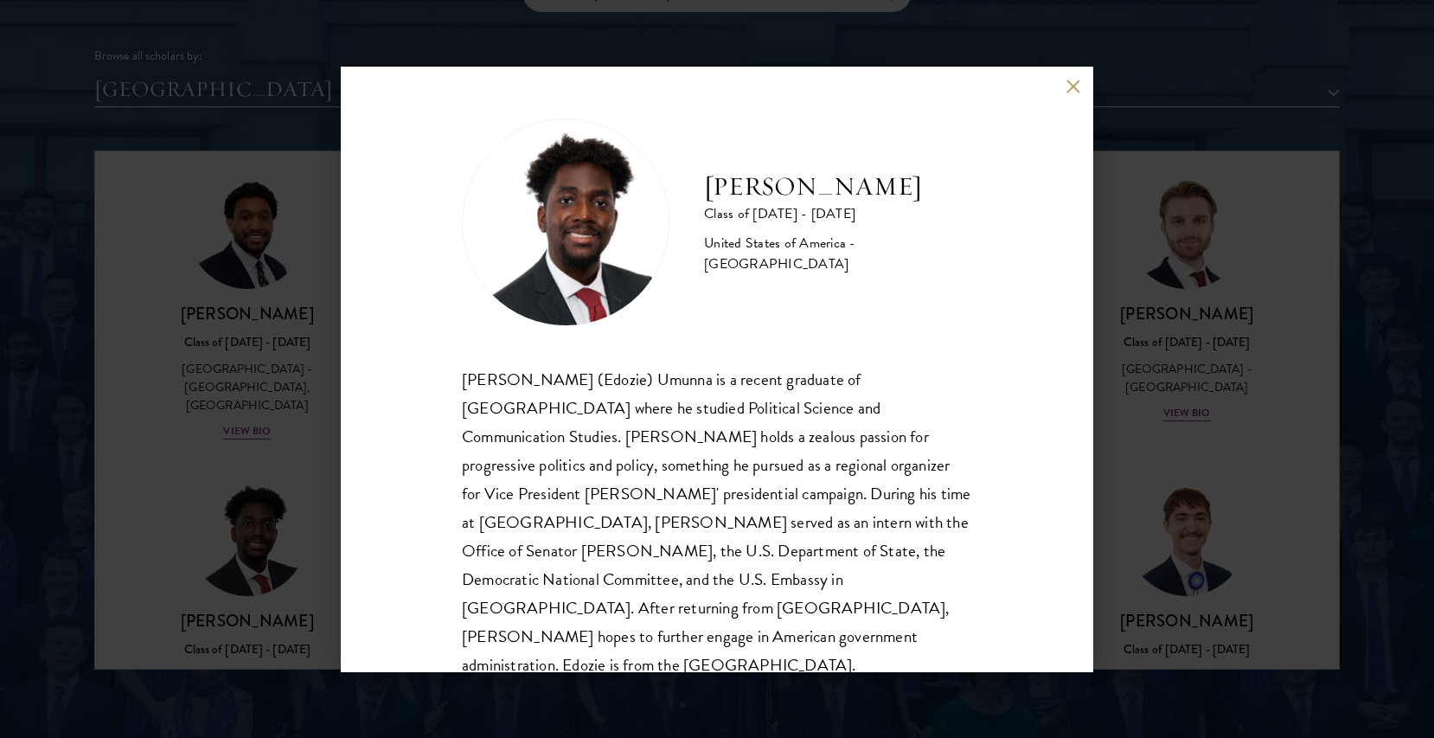
click at [879, 572] on div "Chukwuedozie (Edozie) Umunna is a recent graduate of American University where …" at bounding box center [717, 522] width 510 height 315
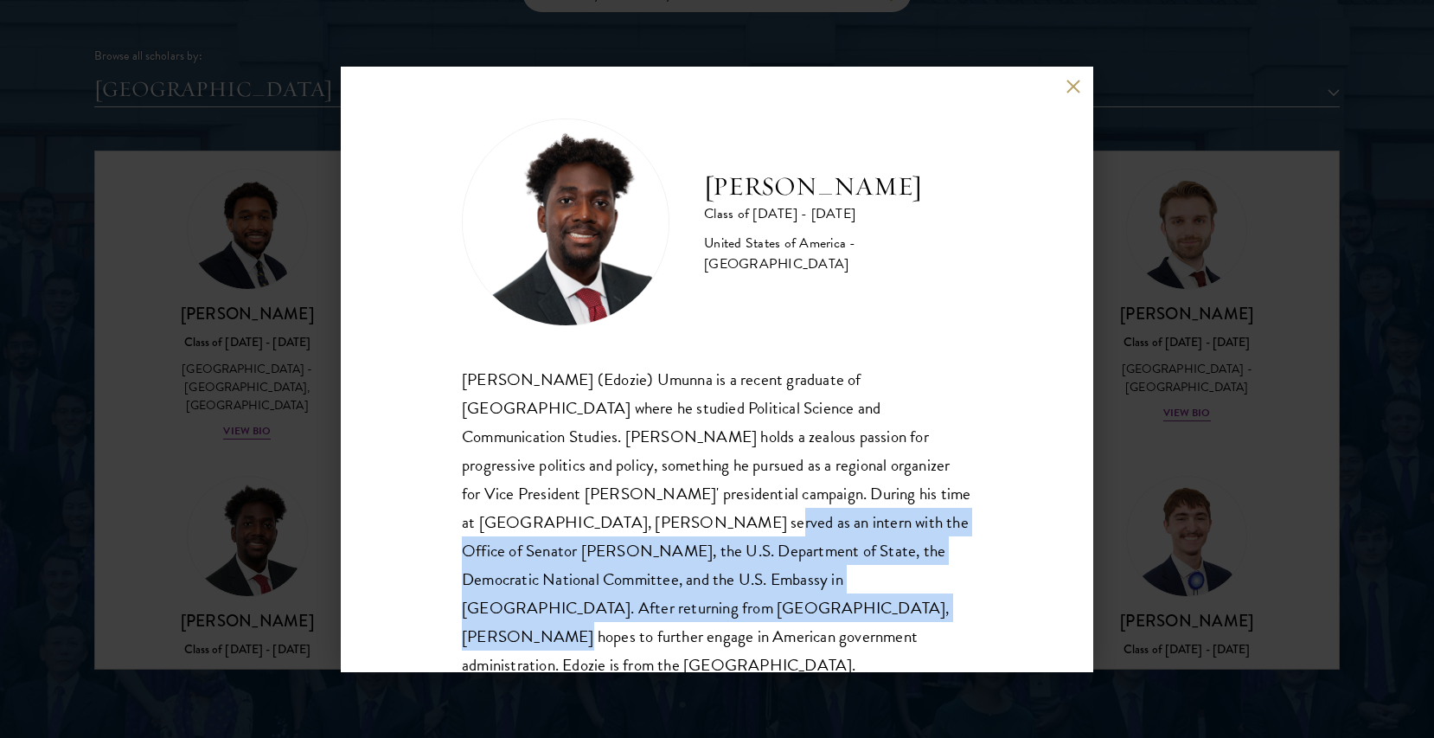
drag, startPoint x: 879, startPoint y: 572, endPoint x: 852, endPoint y: 421, distance: 152.9
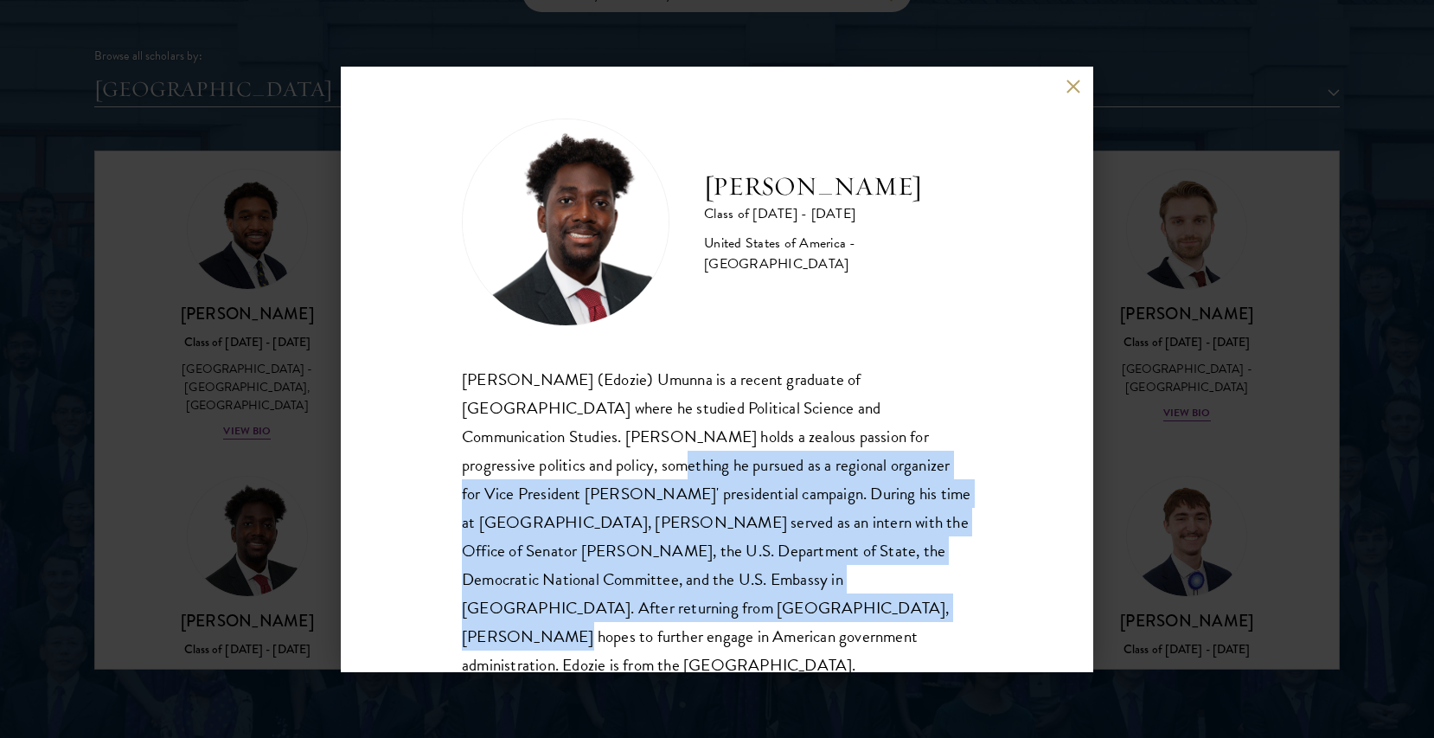
click at [852, 439] on div "Chukwuedozie (Edozie) Umunna is a recent graduate of American University where …" at bounding box center [717, 522] width 510 height 315
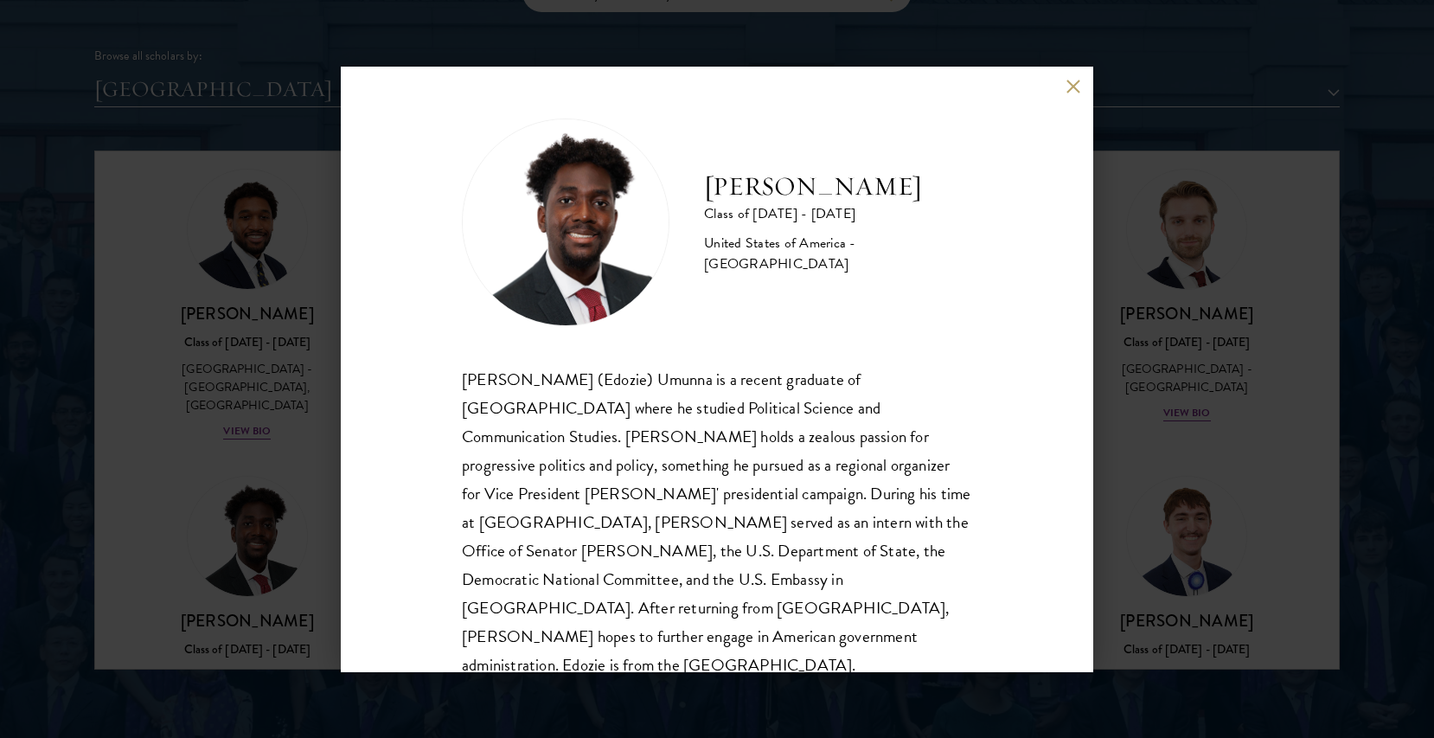
click at [852, 421] on div "Chukwuedozie (Edozie) Umunna is a recent graduate of American University where …" at bounding box center [717, 522] width 510 height 315
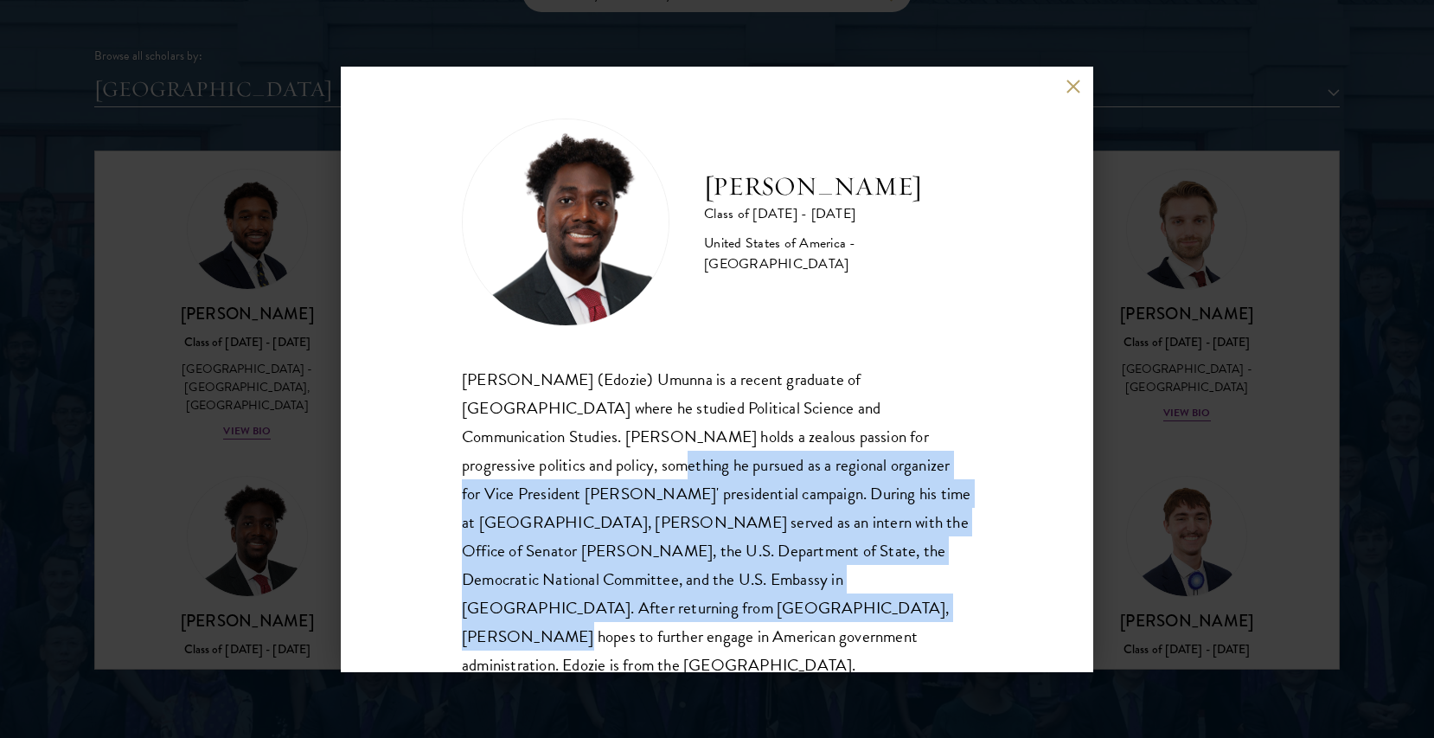
drag, startPoint x: 852, startPoint y: 421, endPoint x: 876, endPoint y: 571, distance: 151.6
click at [876, 571] on div "Chukwuedozie (Edozie) Umunna is a recent graduate of American University where …" at bounding box center [717, 522] width 510 height 315
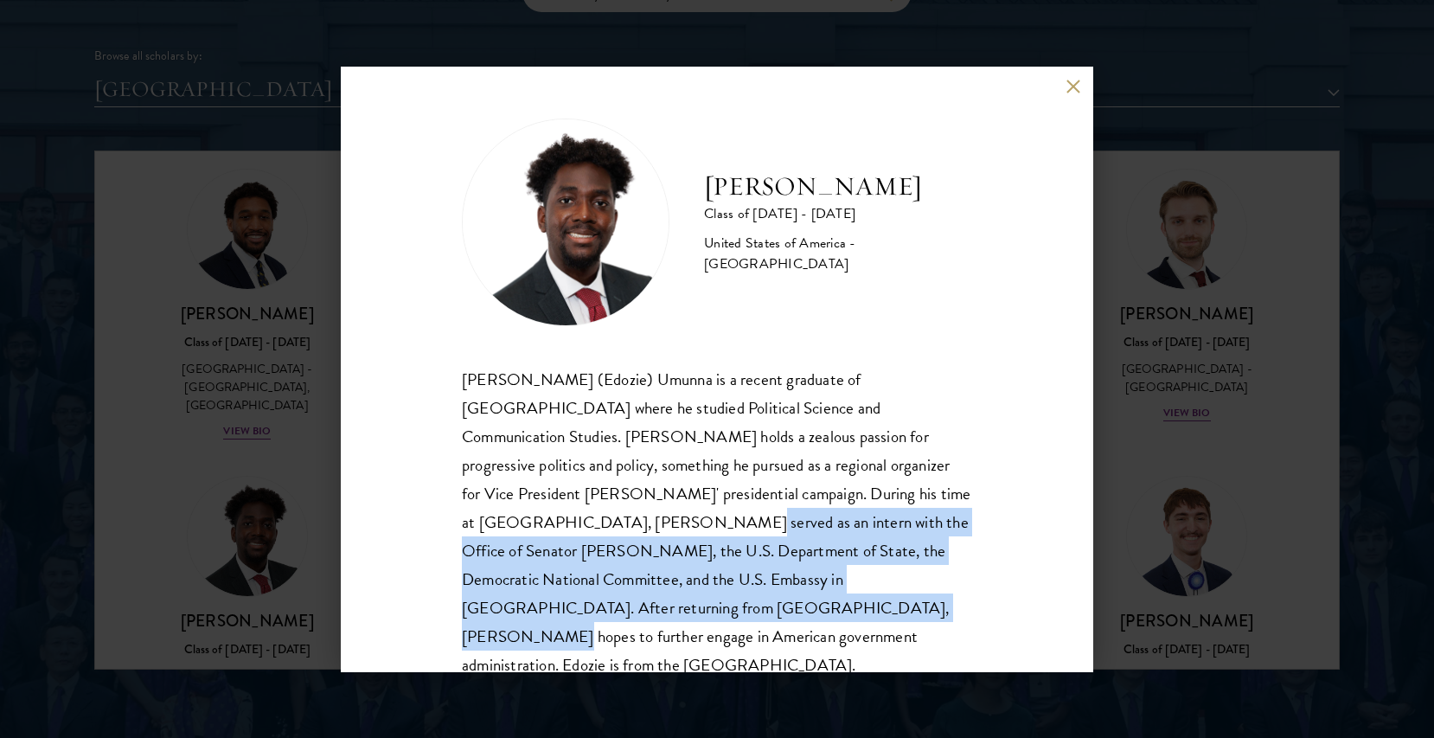
drag, startPoint x: 876, startPoint y: 571, endPoint x: 838, endPoint y: 463, distance: 114.7
click at [838, 463] on div "Chukwuedozie (Edozie) Umunna is a recent graduate of American University where …" at bounding box center [717, 522] width 510 height 315
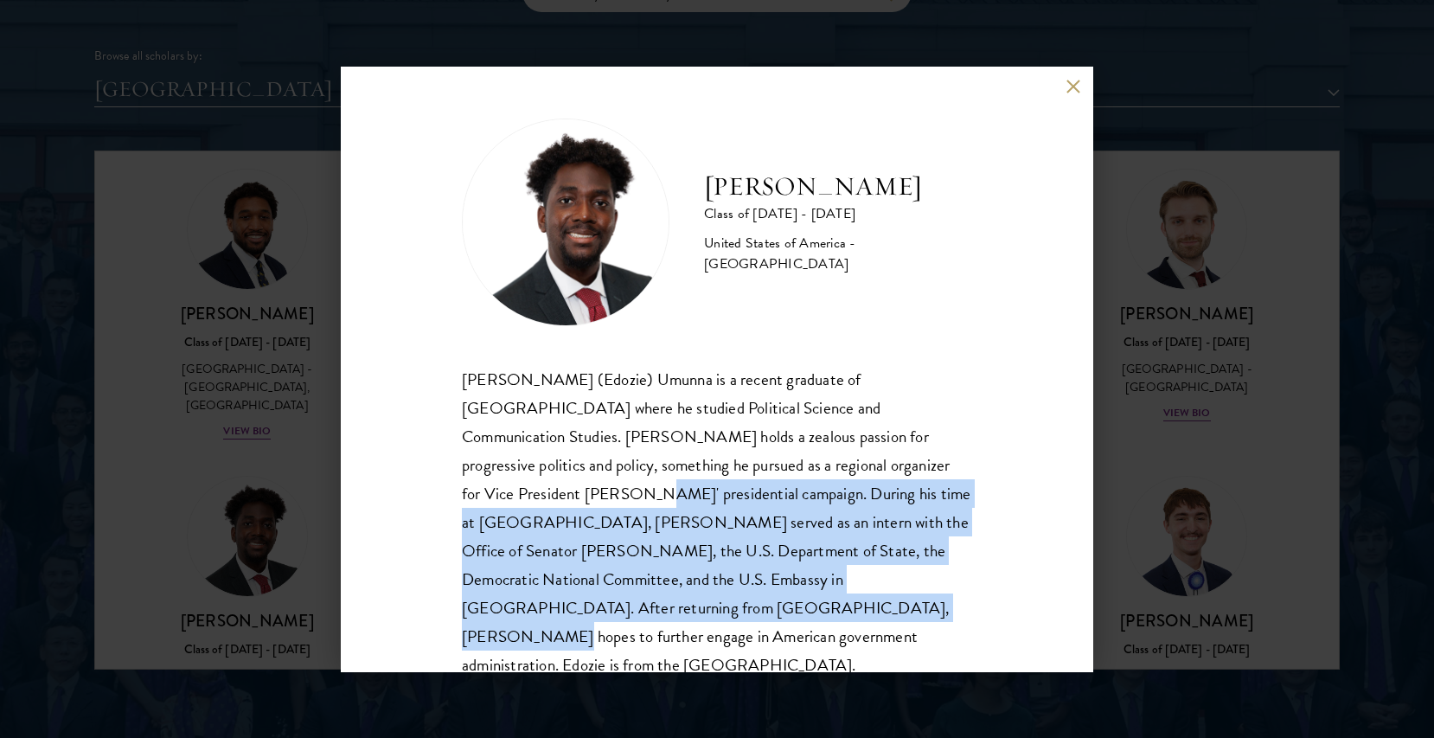
click at [838, 451] on div "Chukwuedozie (Edozie) Umunna is a recent graduate of American University where …" at bounding box center [717, 522] width 510 height 315
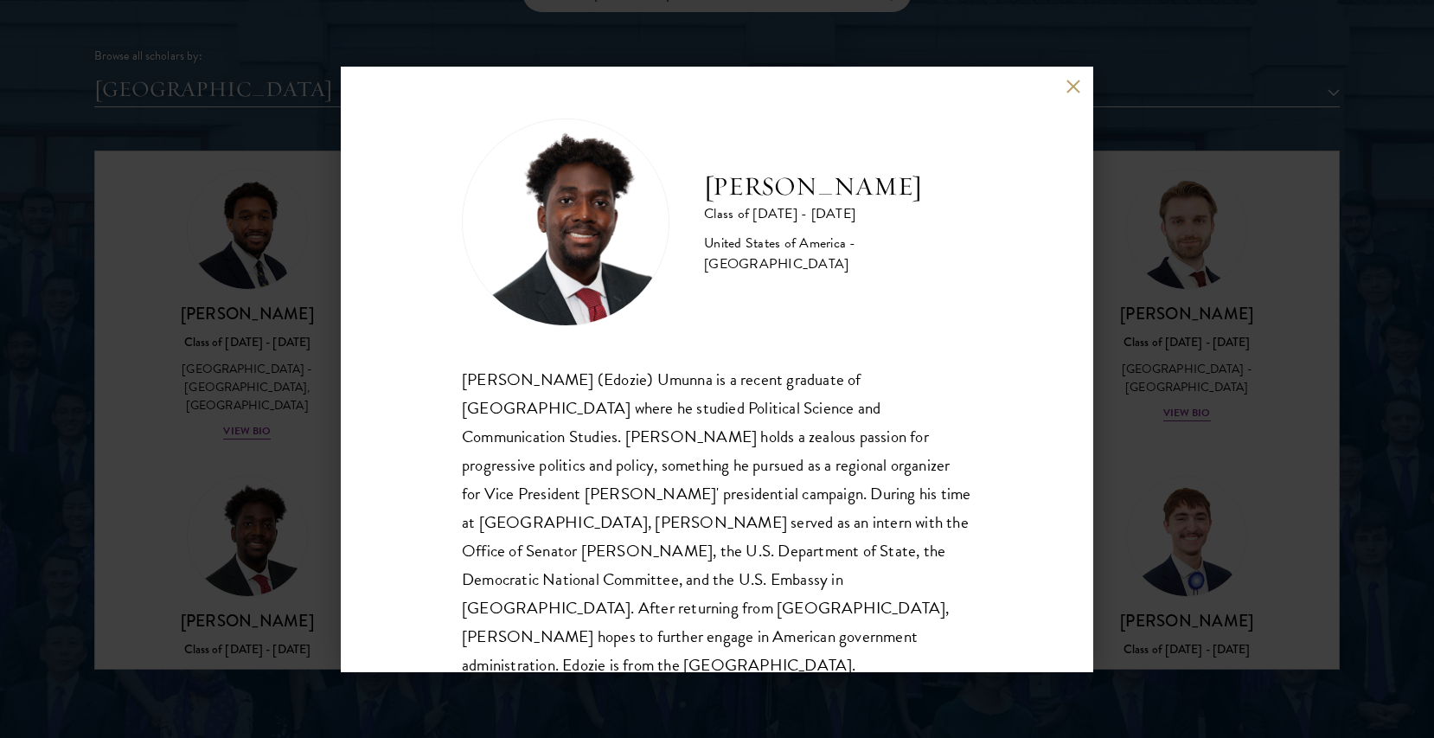
scroll to position [2, 0]
click at [1075, 87] on button at bounding box center [1073, 87] width 15 height 15
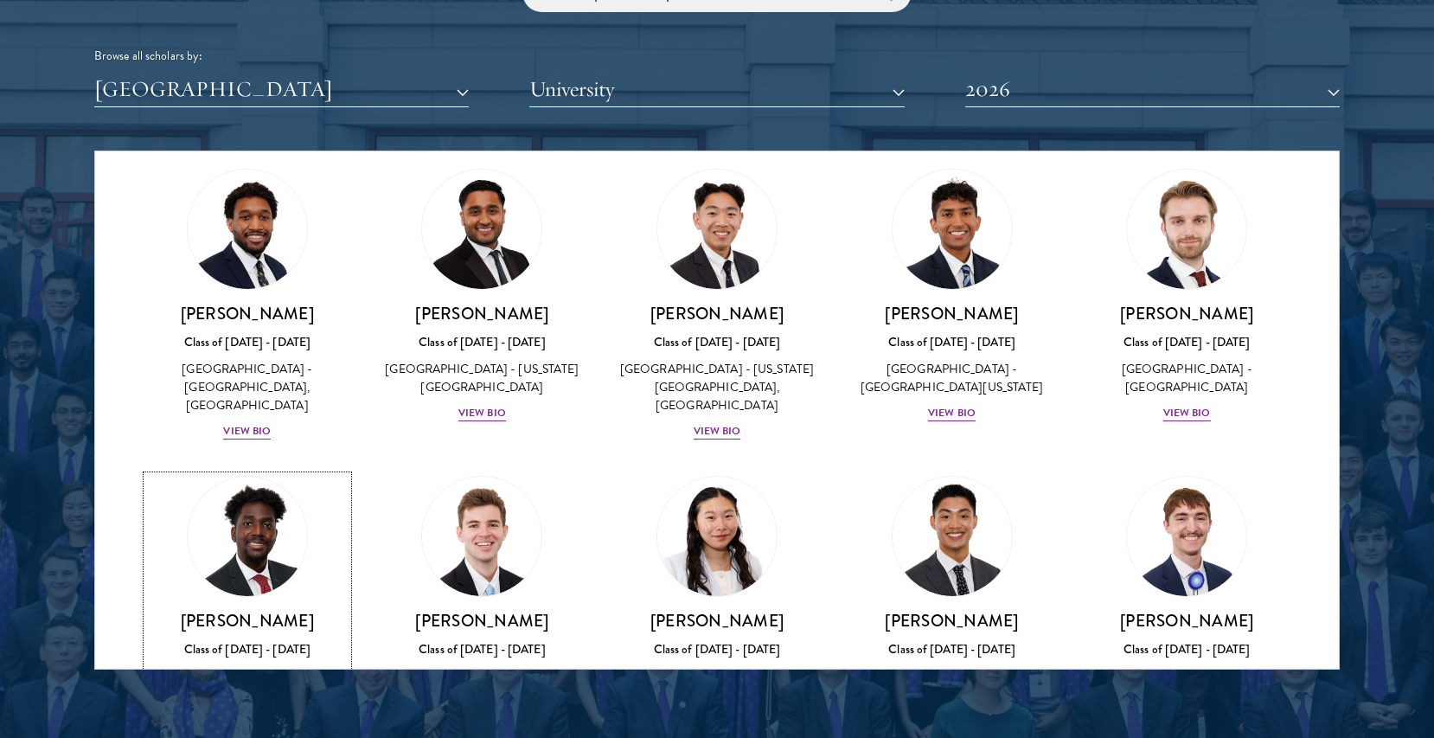
scroll to position [3183, 0]
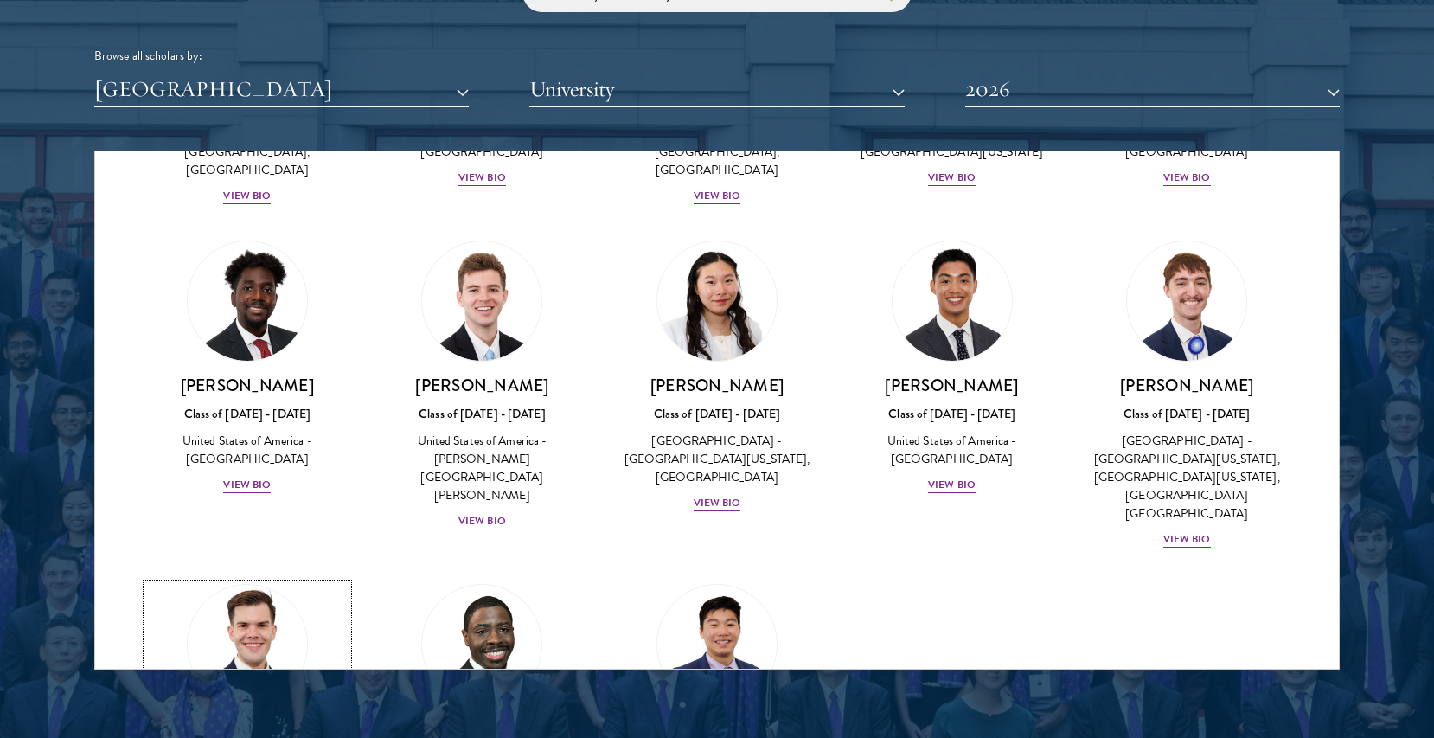
click at [315, 718] on h3 "Garrett Williams" at bounding box center [247, 729] width 201 height 22
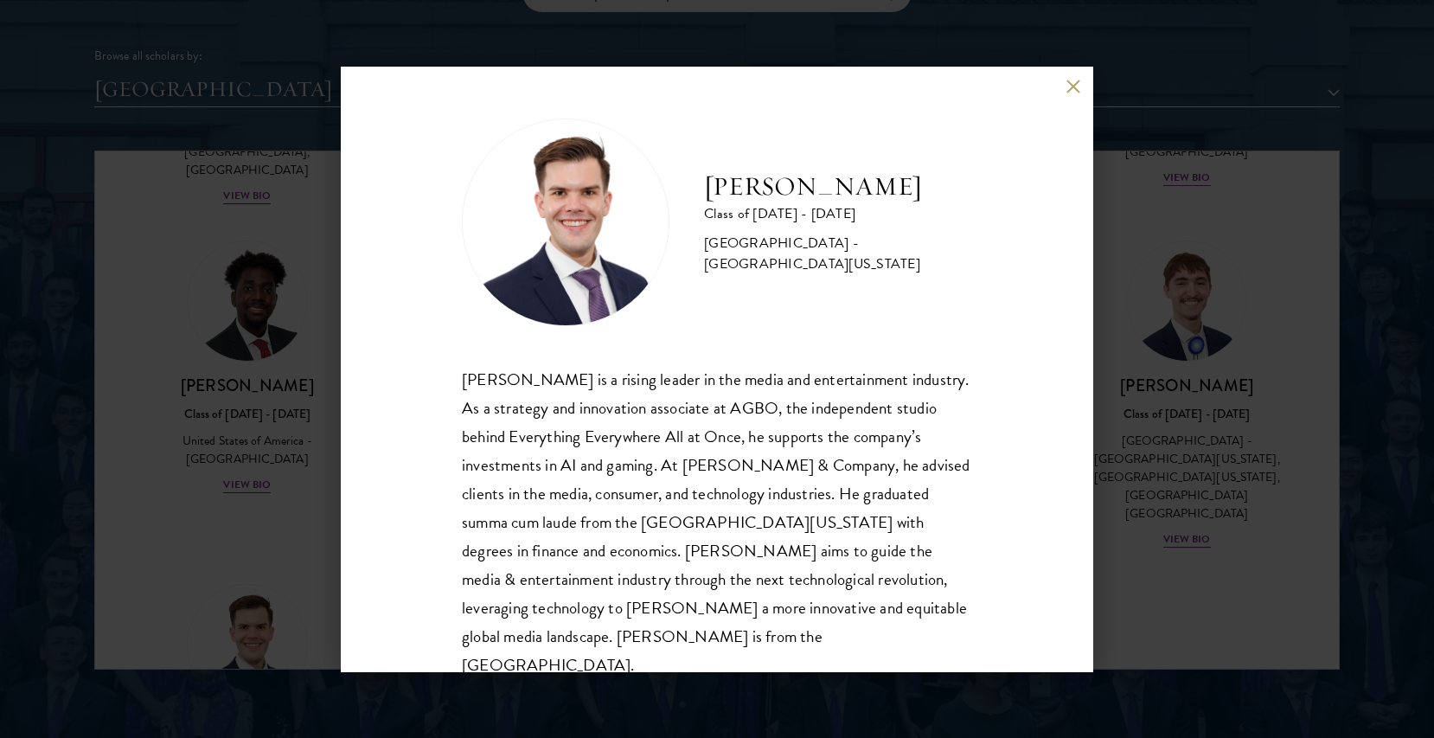
click at [732, 387] on div "Garrett Williams is a rising leader in the media and entertainment industry. As…" at bounding box center [717, 522] width 510 height 315
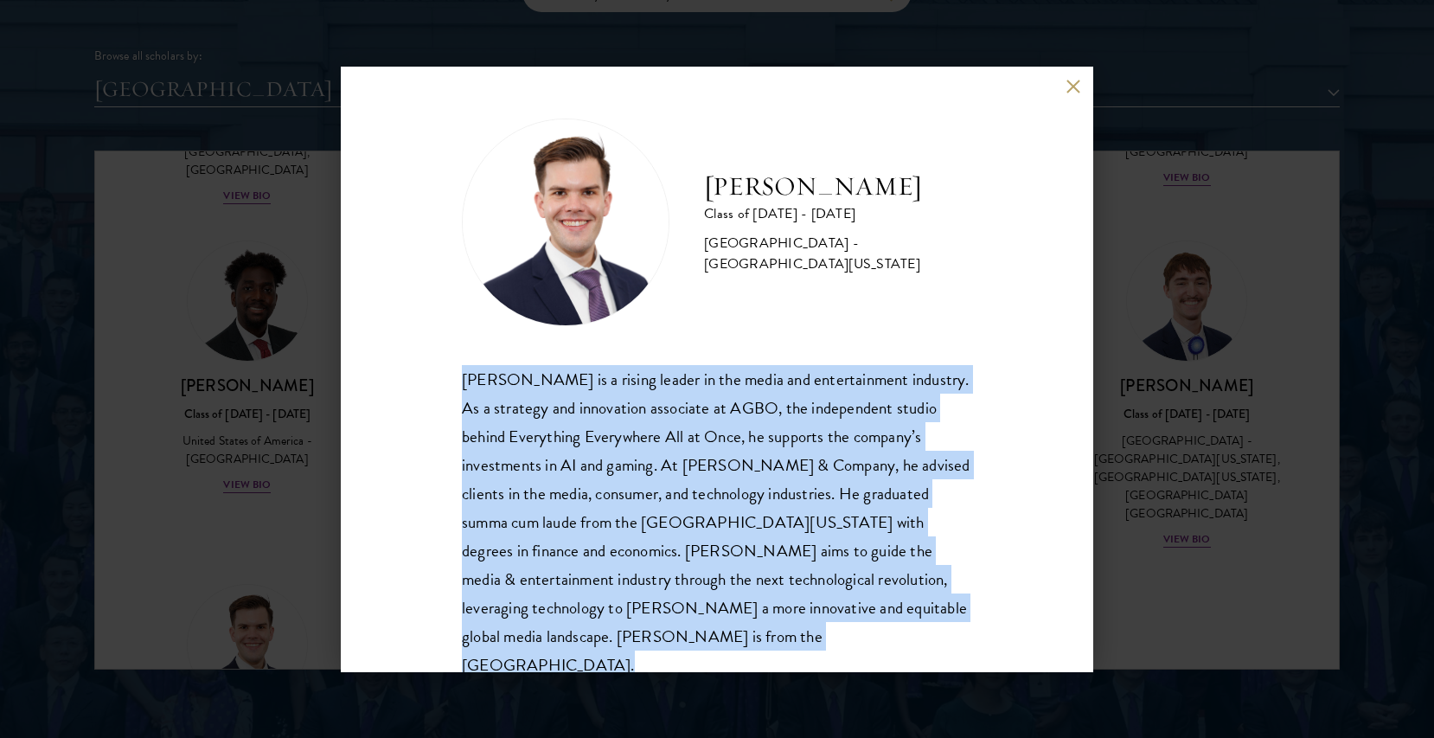
click at [732, 387] on div "Garrett Williams is a rising leader in the media and entertainment industry. As…" at bounding box center [717, 522] width 510 height 315
click at [797, 407] on div "Garrett Williams is a rising leader in the media and entertainment industry. As…" at bounding box center [717, 522] width 510 height 315
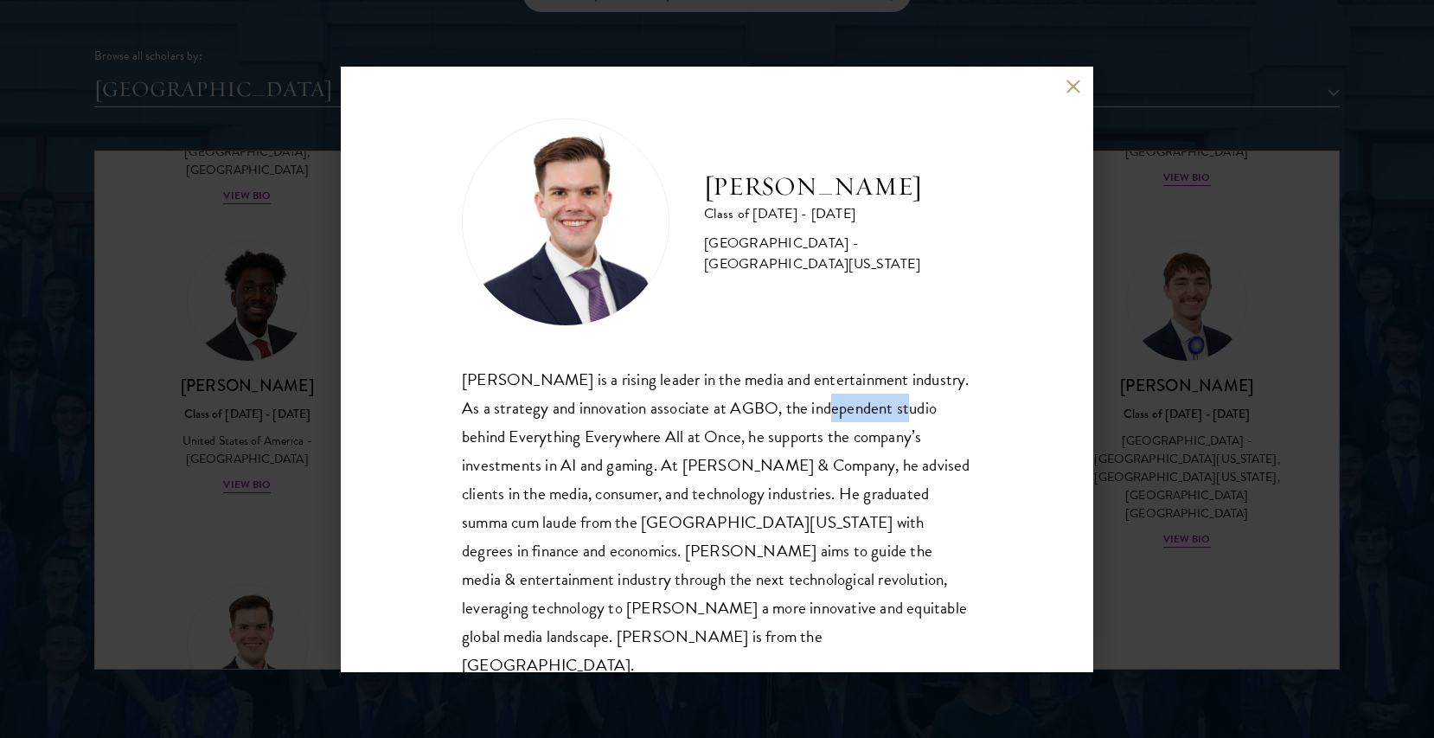
click at [797, 407] on div "Garrett Williams is a rising leader in the media and entertainment industry. As…" at bounding box center [717, 522] width 510 height 315
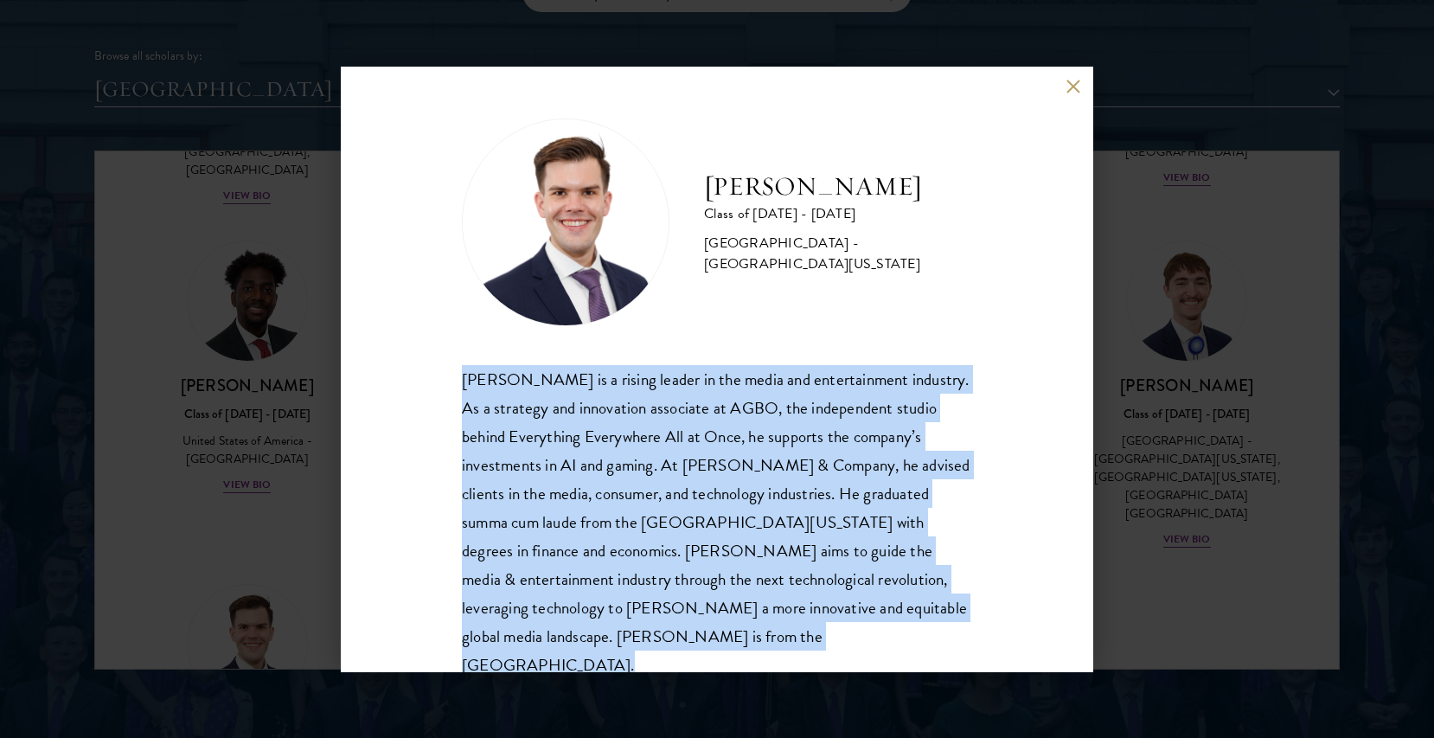
click at [797, 407] on div "Garrett Williams is a rising leader in the media and entertainment industry. As…" at bounding box center [717, 522] width 510 height 315
click at [875, 414] on div "Garrett Williams is a rising leader in the media and entertainment industry. As…" at bounding box center [717, 522] width 510 height 315
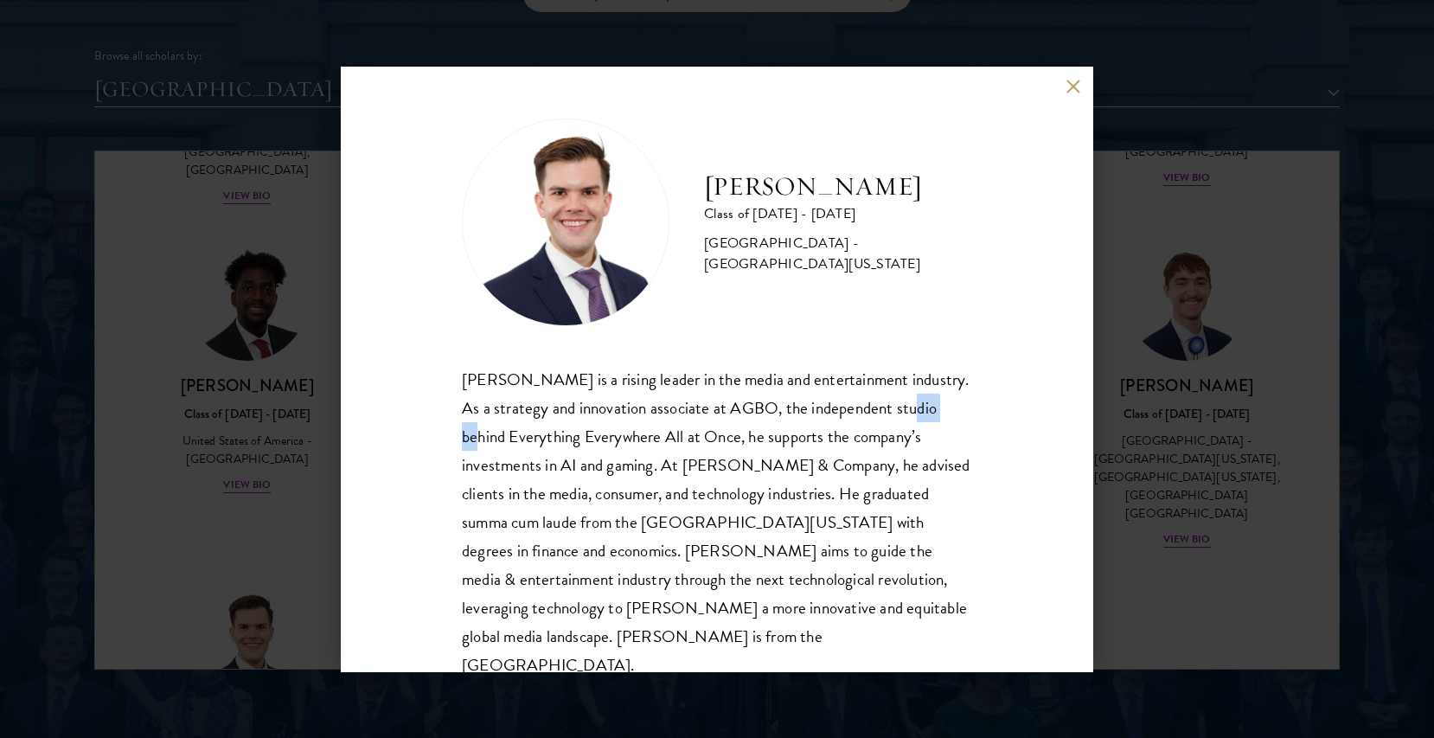
click at [875, 414] on div "Garrett Williams is a rising leader in the media and entertainment industry. As…" at bounding box center [717, 522] width 510 height 315
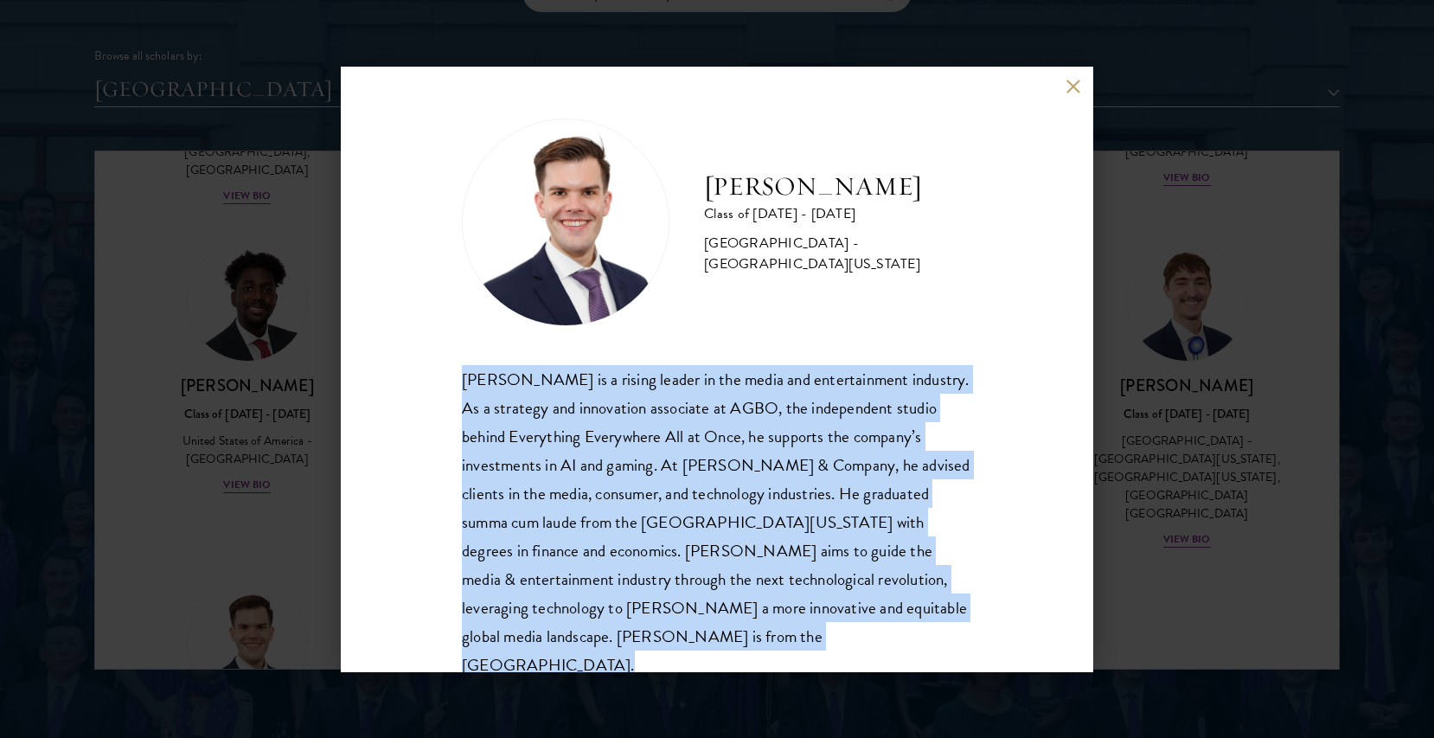
click at [875, 414] on div "Garrett Williams is a rising leader in the media and entertainment industry. As…" at bounding box center [717, 522] width 510 height 315
click at [928, 407] on div "Garrett Williams is a rising leader in the media and entertainment industry. As…" at bounding box center [717, 522] width 510 height 315
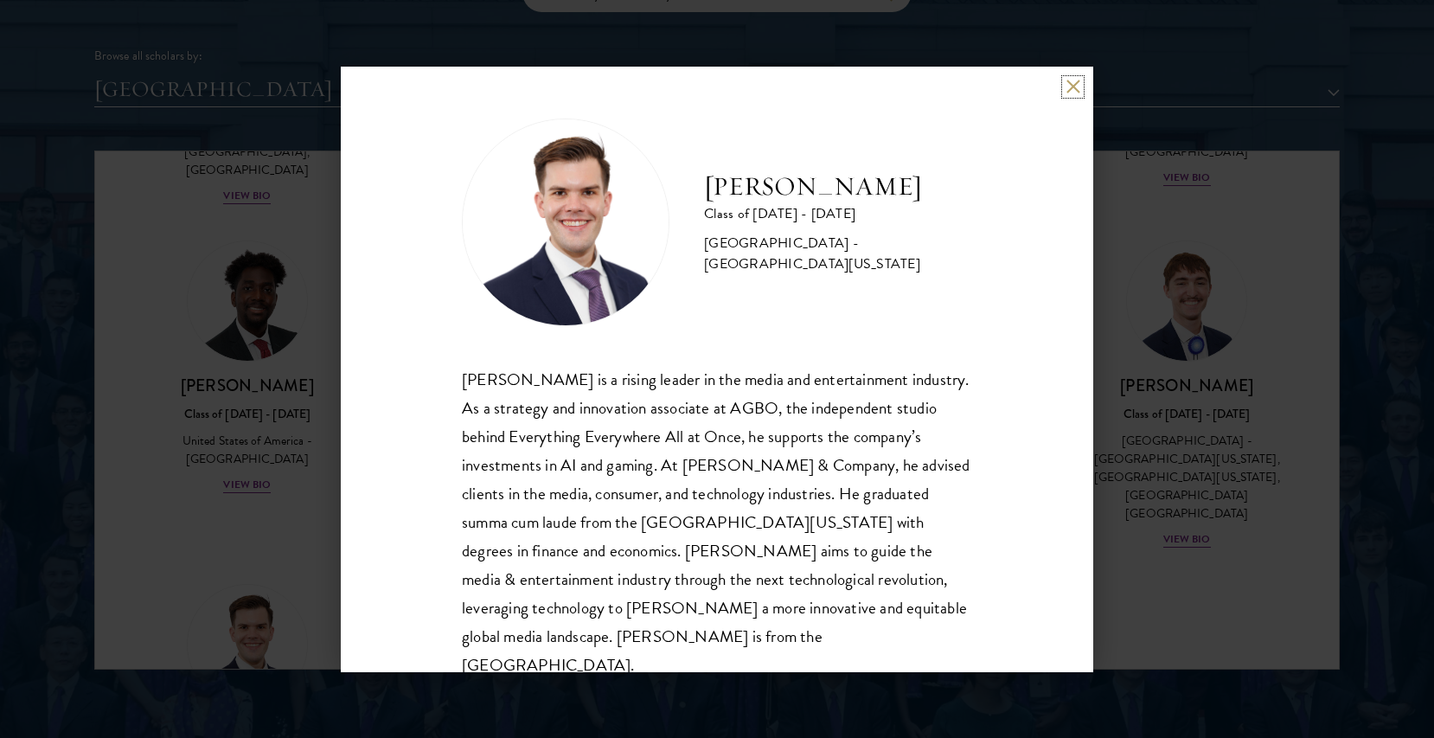
click at [1069, 89] on button at bounding box center [1073, 87] width 15 height 15
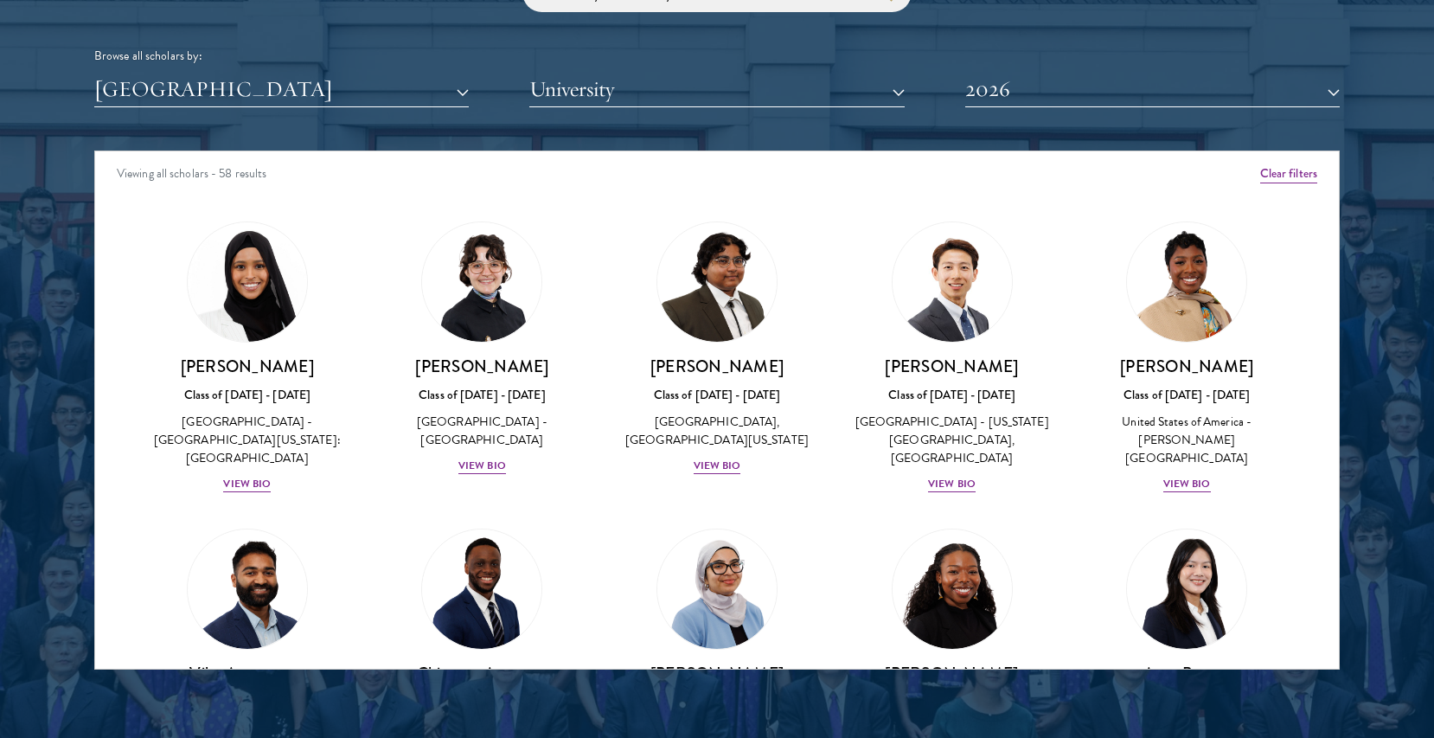
click at [906, 186] on div "Viewing all scholars - 58 results" at bounding box center [717, 175] width 1244 height 48
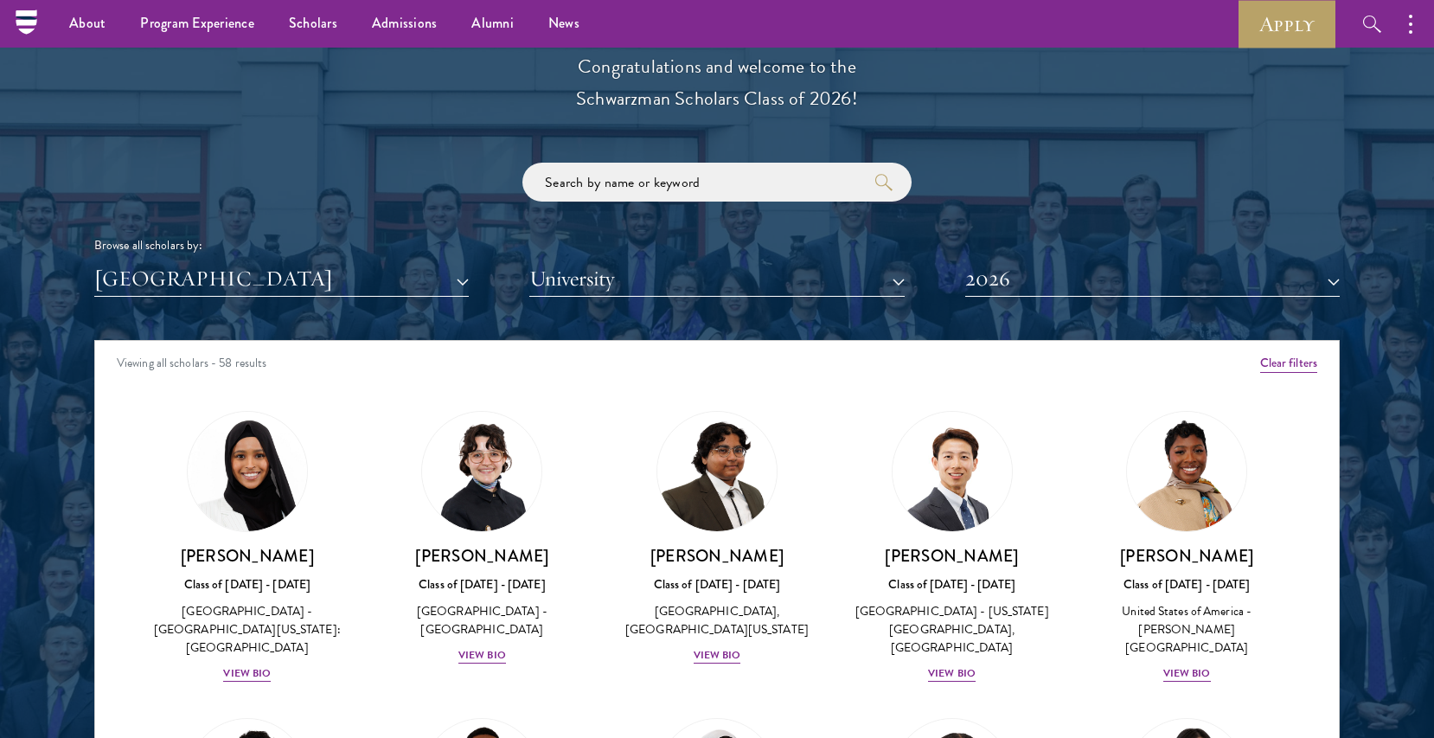
scroll to position [1942, 0]
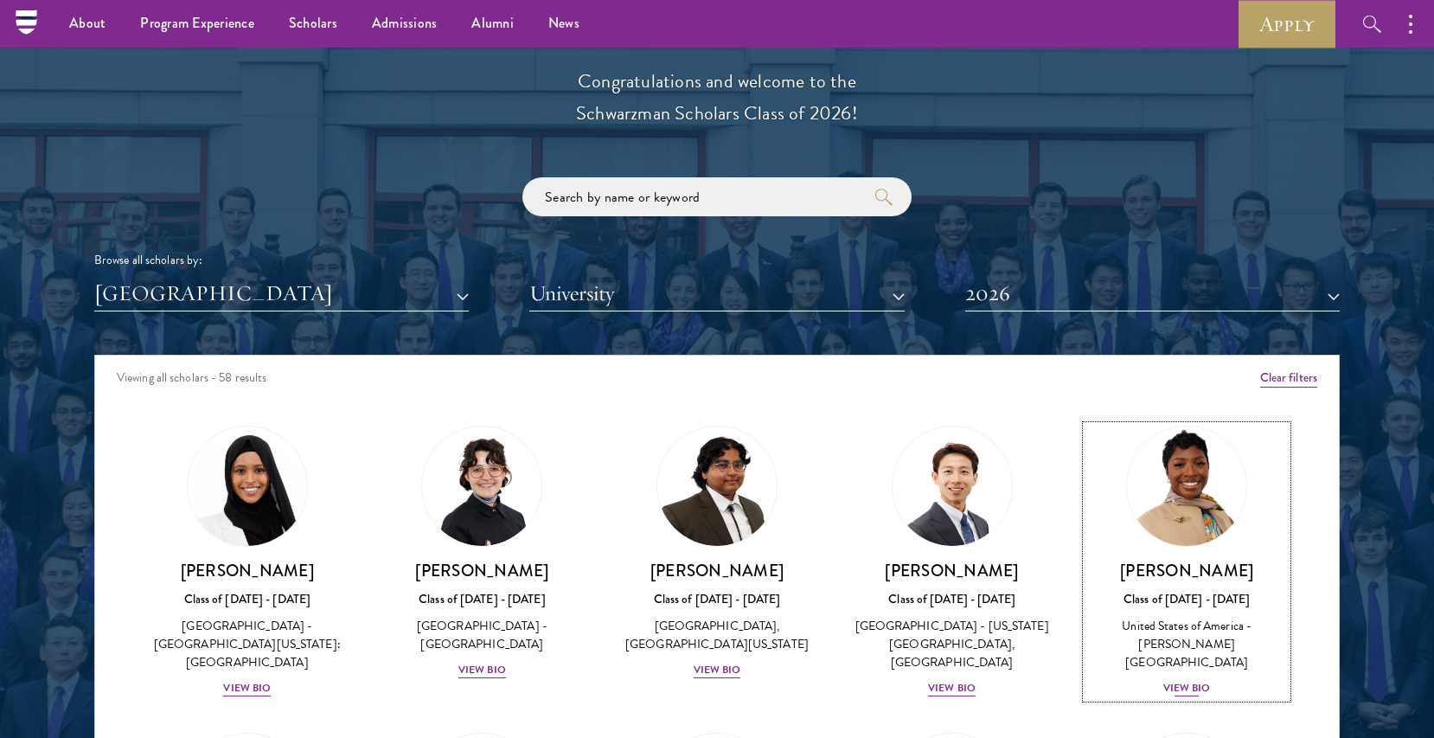
click at [1190, 538] on img at bounding box center [1187, 486] width 132 height 132
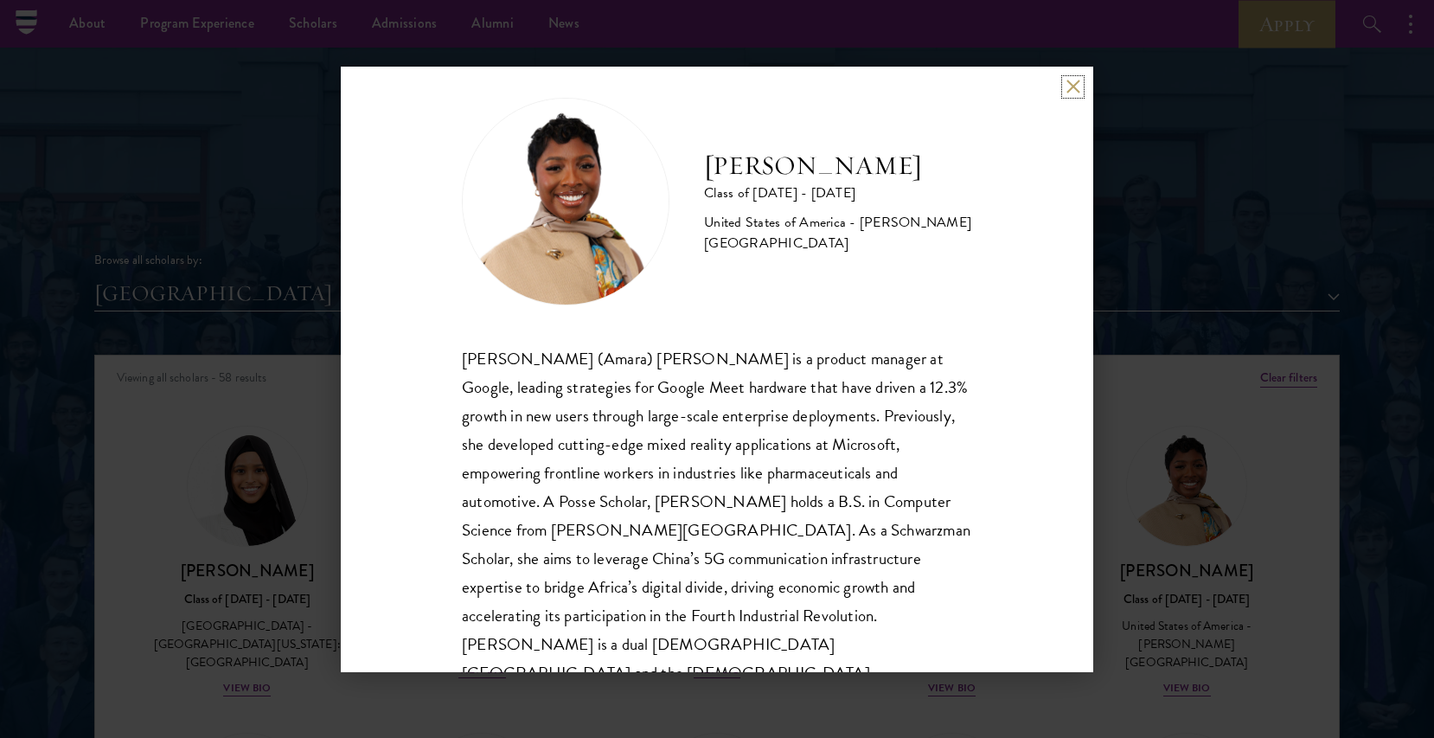
scroll to position [30, 0]
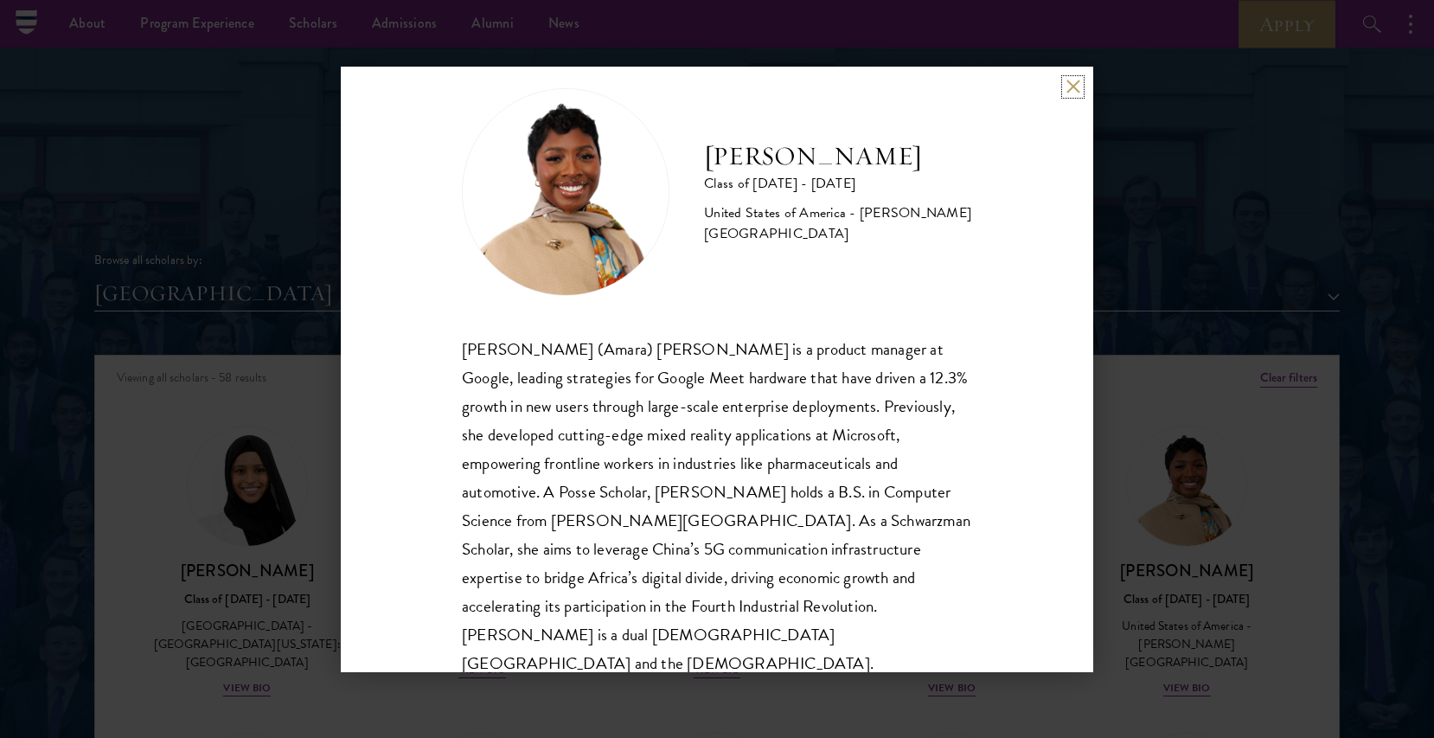
click at [1074, 83] on button at bounding box center [1073, 87] width 15 height 15
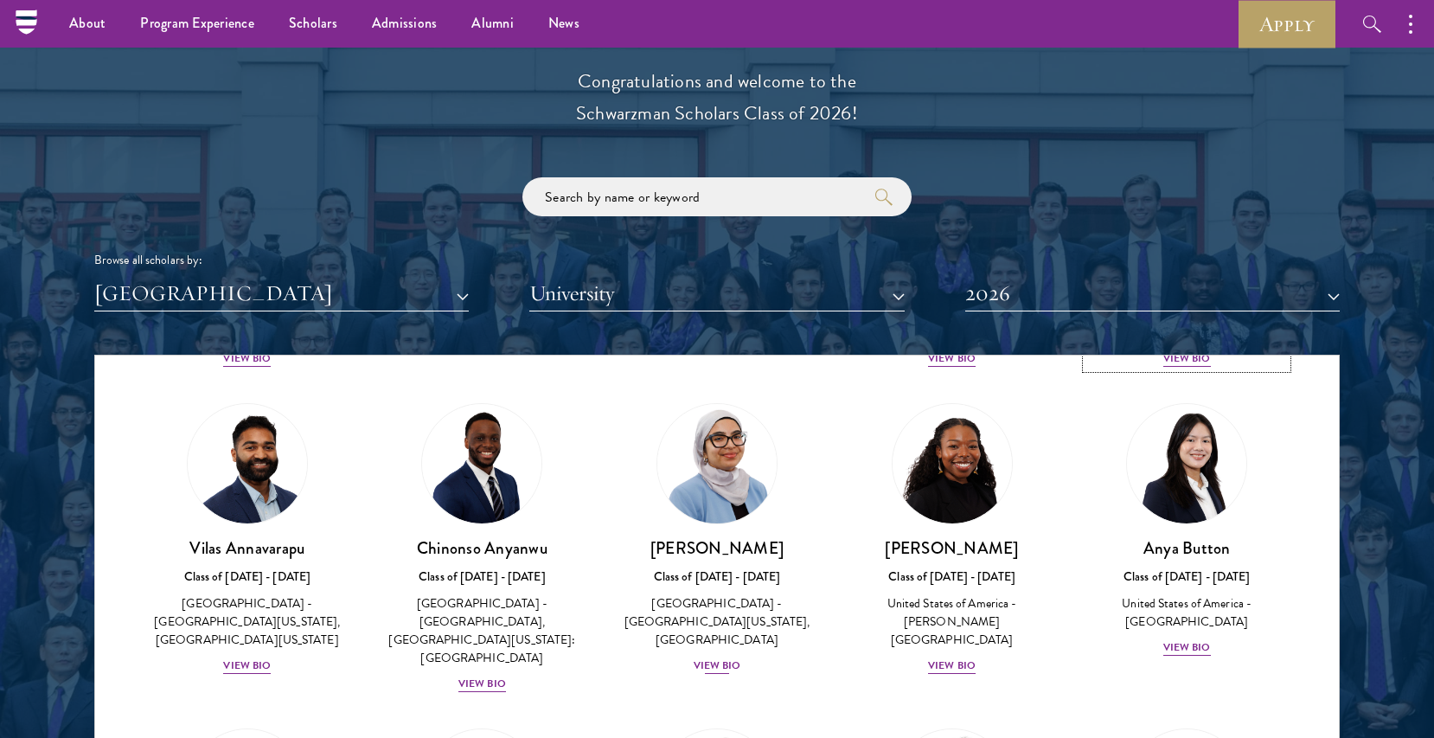
scroll to position [366, 0]
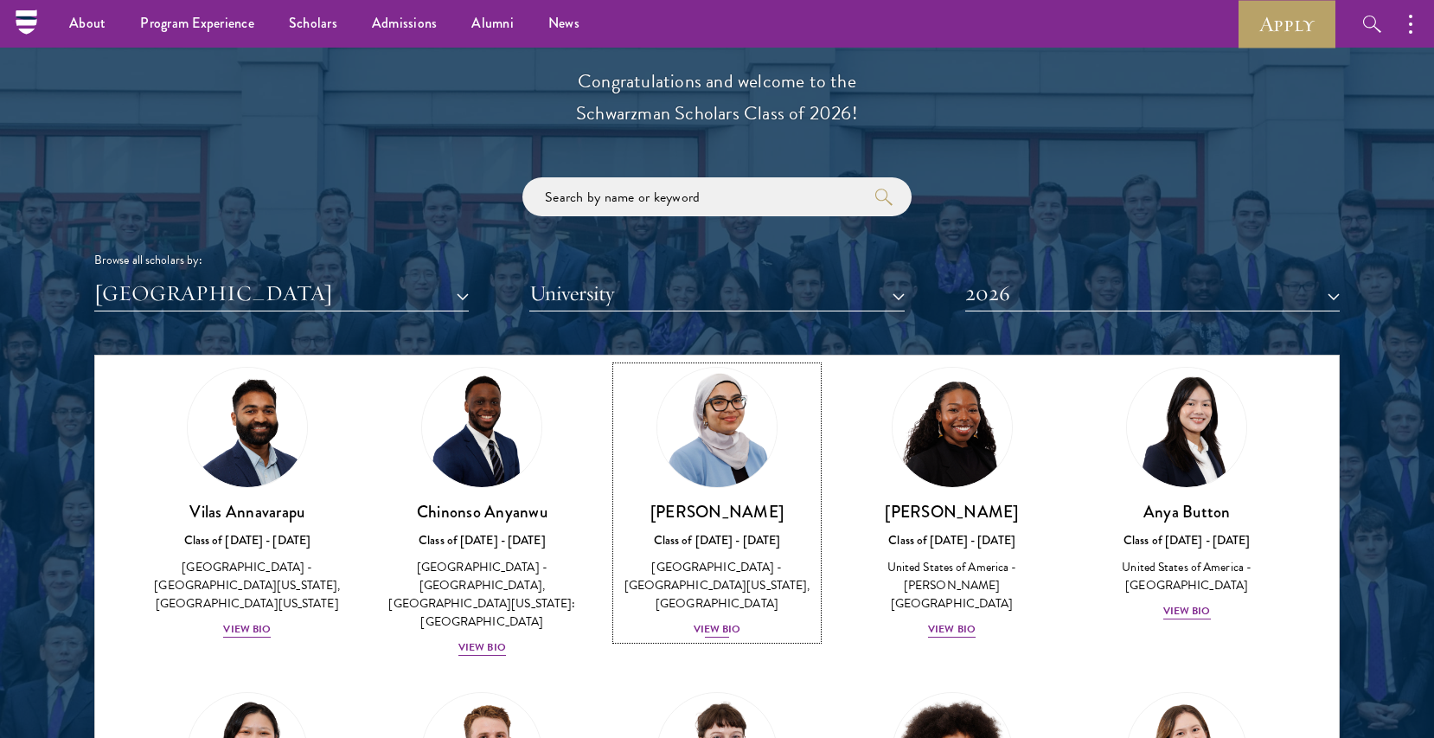
click at [689, 556] on div "Celene Aridin Class of 2025 - 2026 United States of America - University of Cal…" at bounding box center [717, 570] width 201 height 138
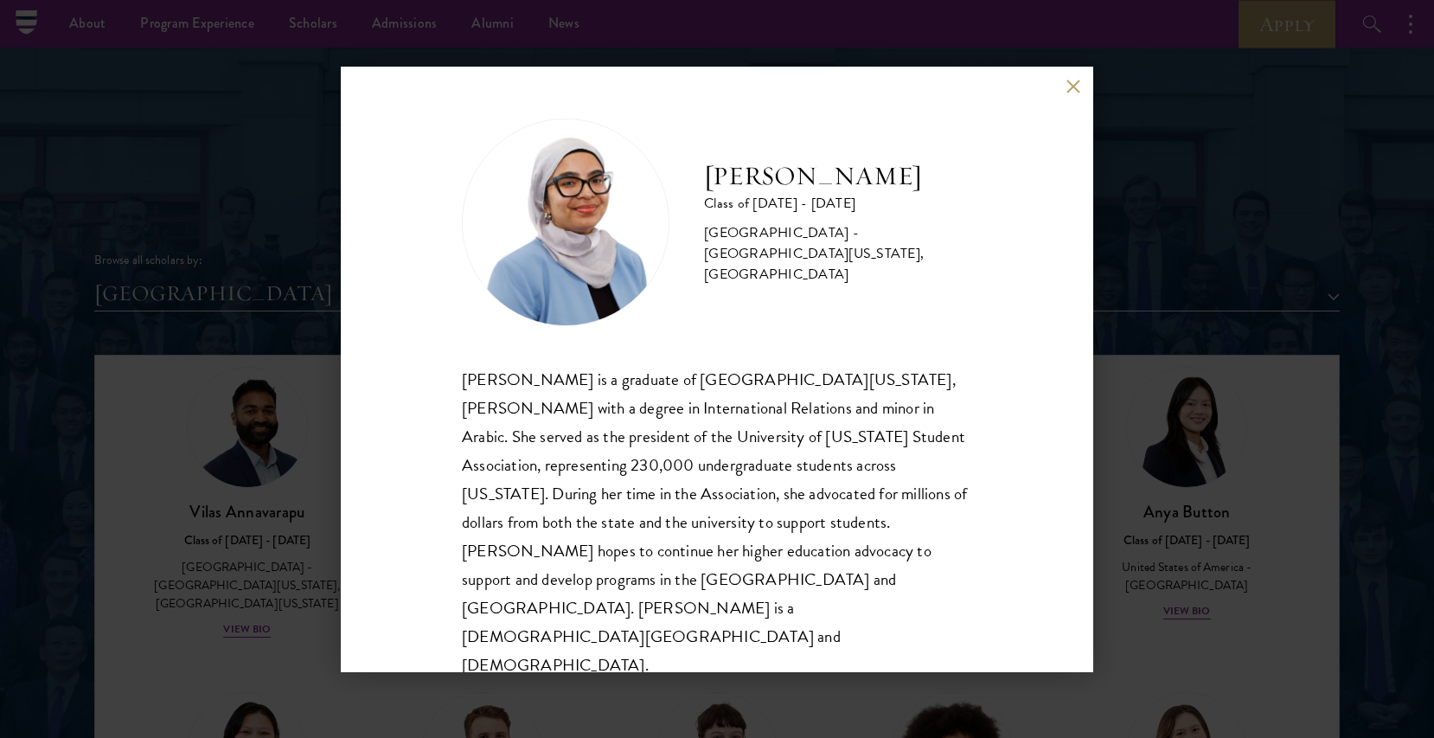
click at [1073, 94] on button at bounding box center [1073, 87] width 15 height 15
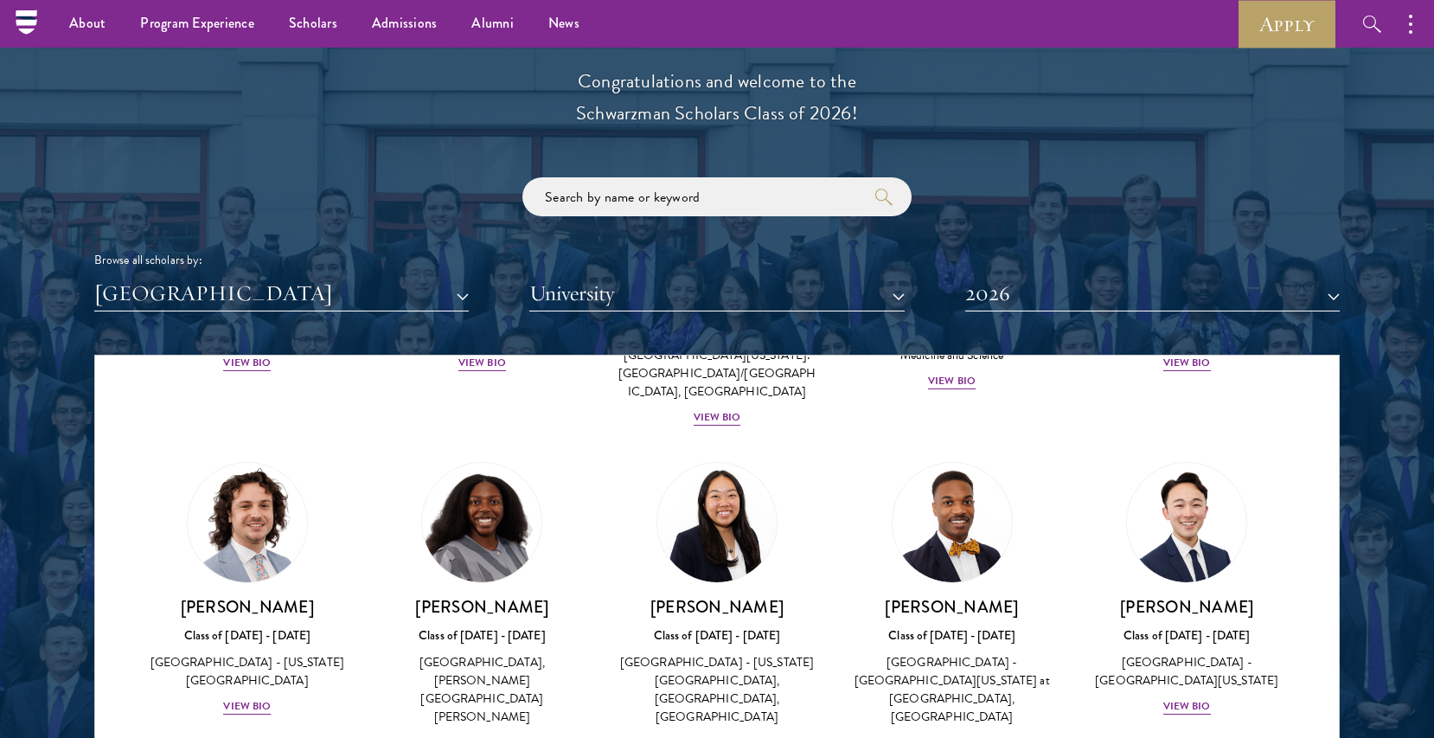
scroll to position [1292, 0]
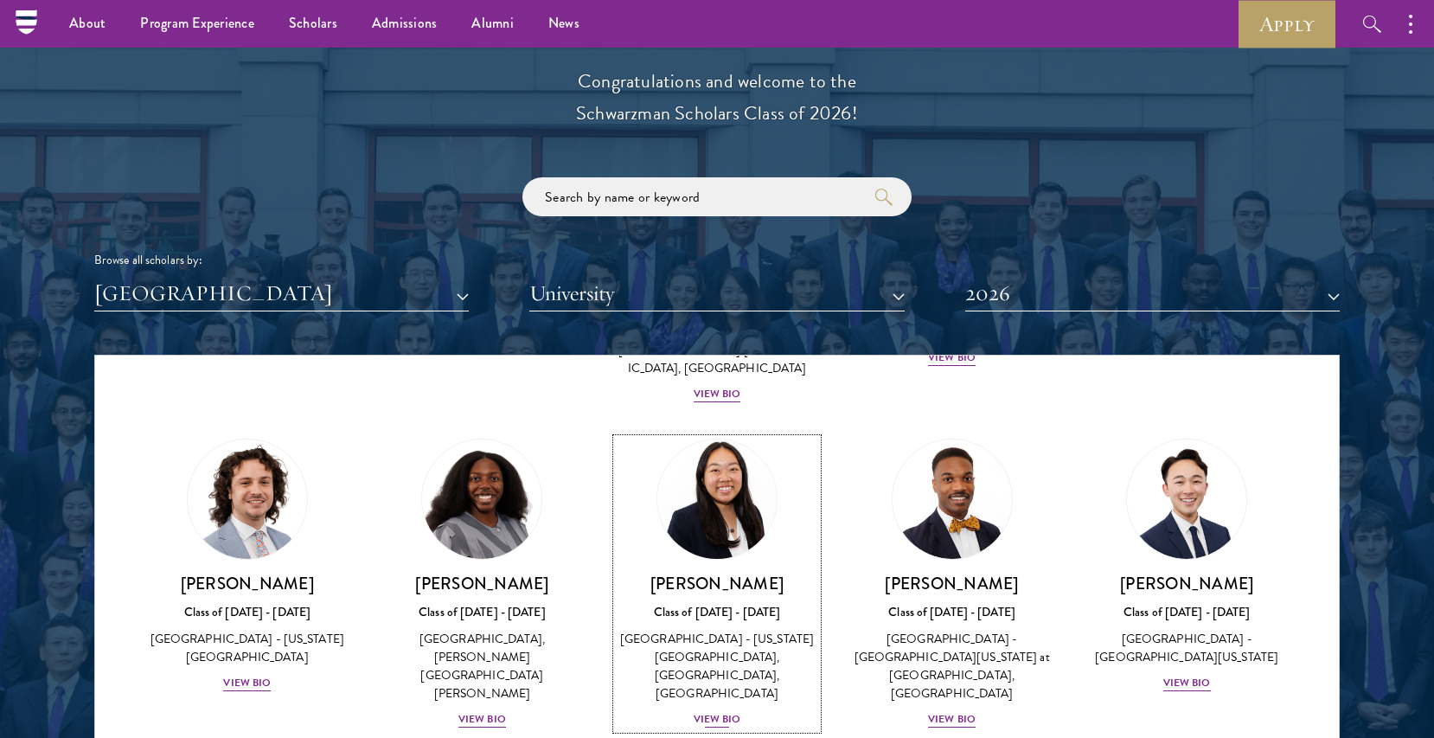
click at [715, 573] on div "Galen Jiang Class of 2025 - 2026 United States of America - California State Un…" at bounding box center [717, 651] width 201 height 157
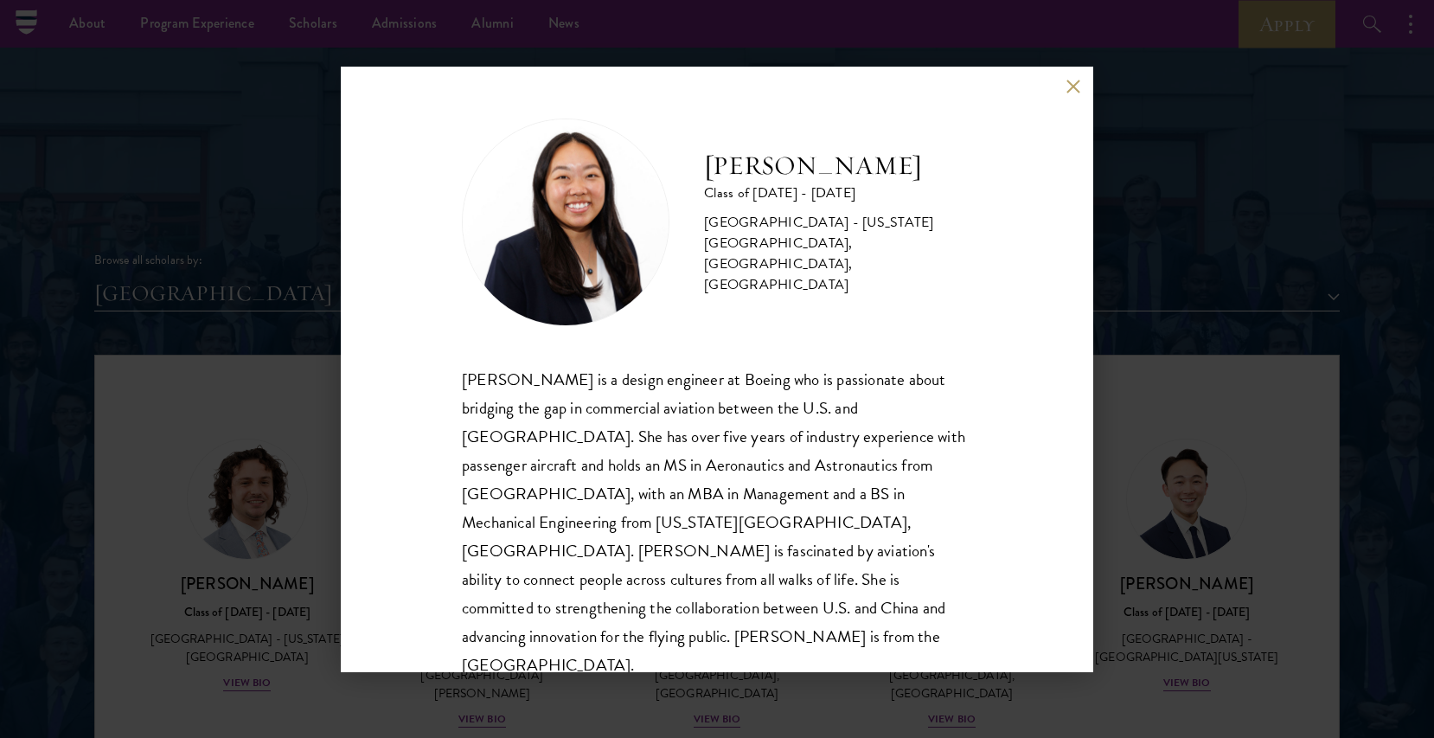
click at [1073, 83] on button at bounding box center [1073, 87] width 15 height 15
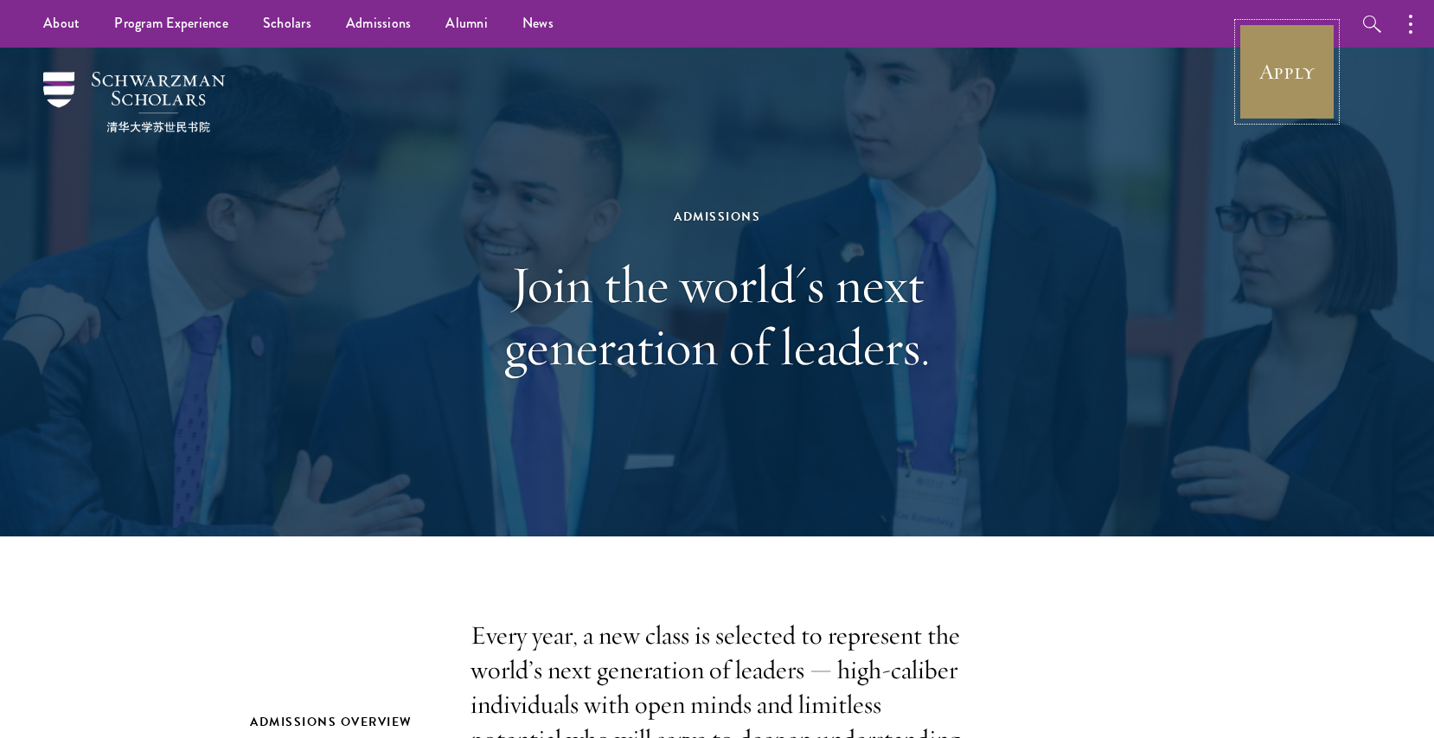
click at [1267, 77] on link "Apply" at bounding box center [1287, 71] width 97 height 97
